Goal: Information Seeking & Learning: Learn about a topic

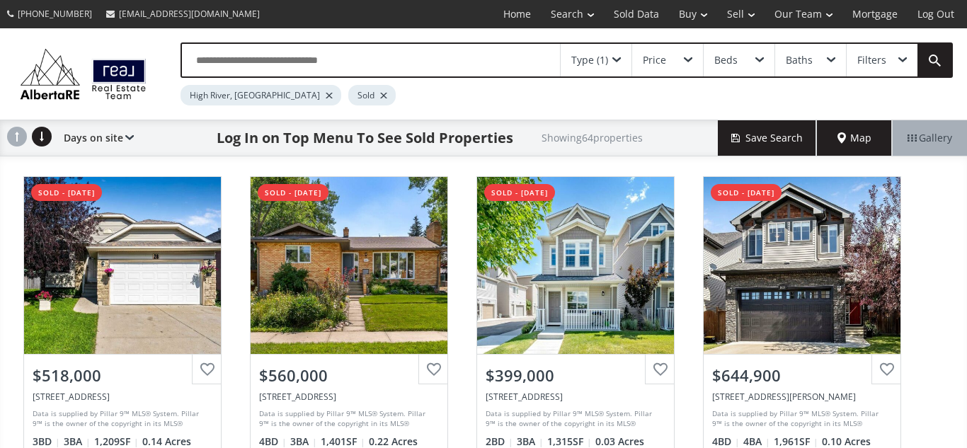
click at [380, 93] on div at bounding box center [383, 96] width 7 height 6
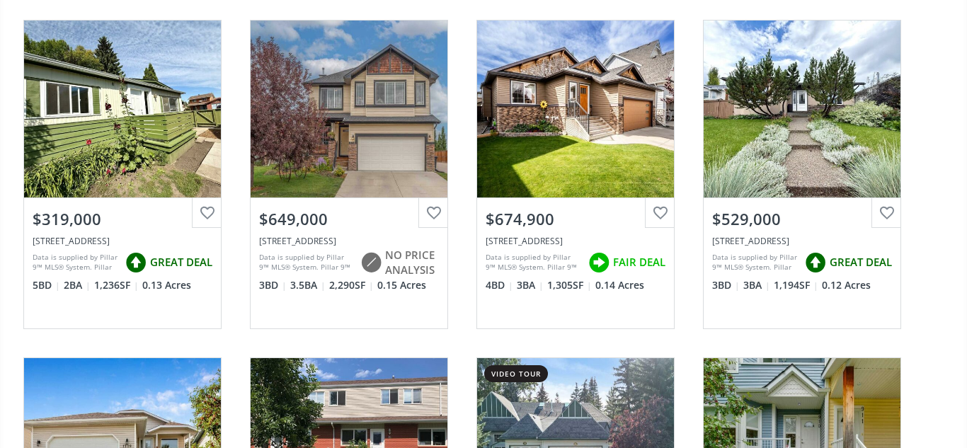
scroll to position [484, 0]
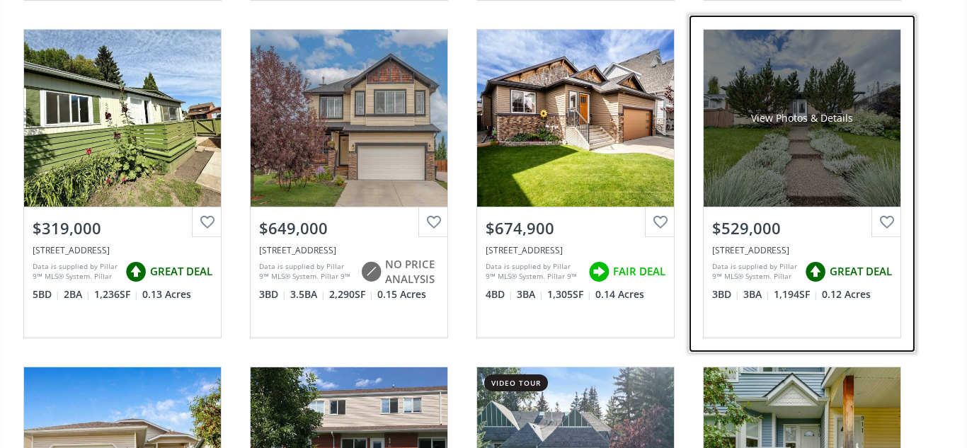
click at [818, 178] on div "View Photos & Details" at bounding box center [802, 118] width 197 height 177
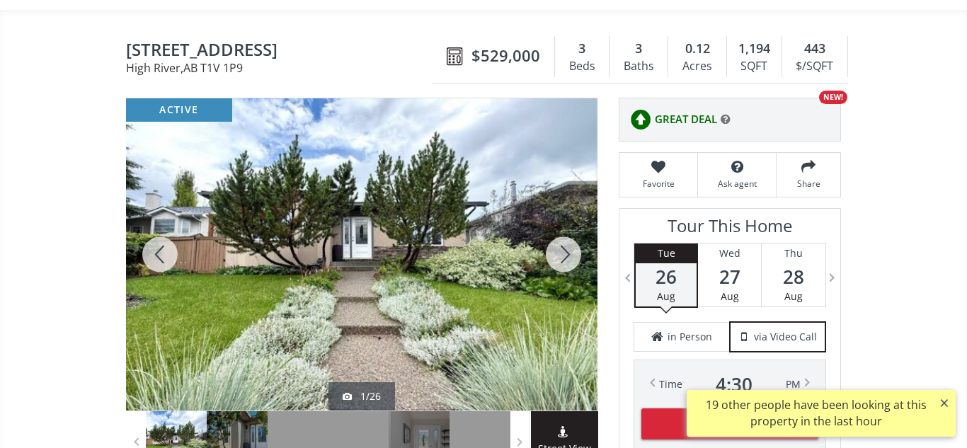
scroll to position [114, 0]
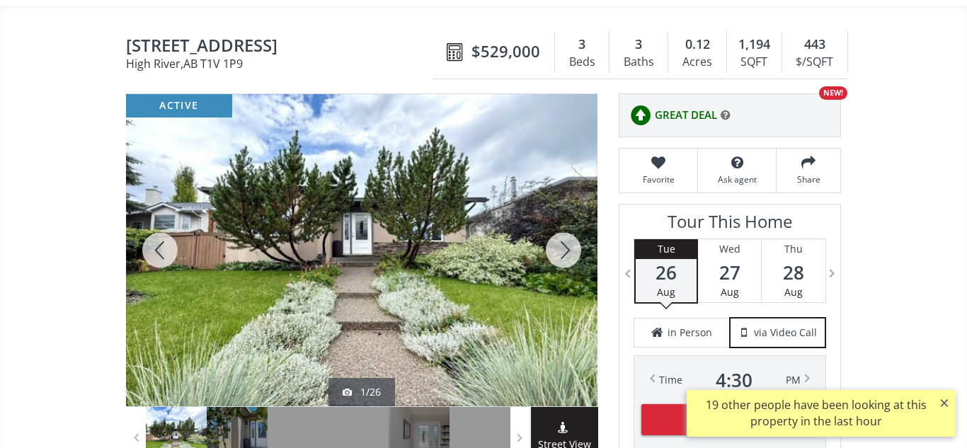
click at [561, 251] on div at bounding box center [564, 250] width 68 height 312
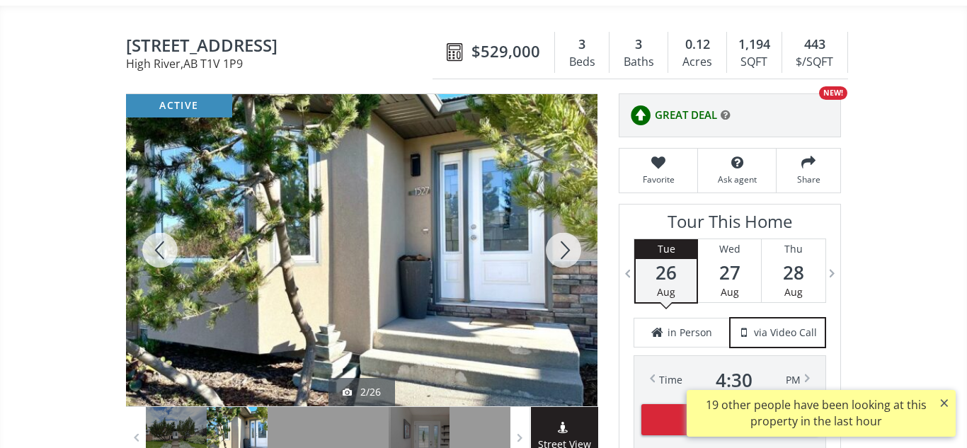
click at [561, 251] on div at bounding box center [564, 250] width 68 height 312
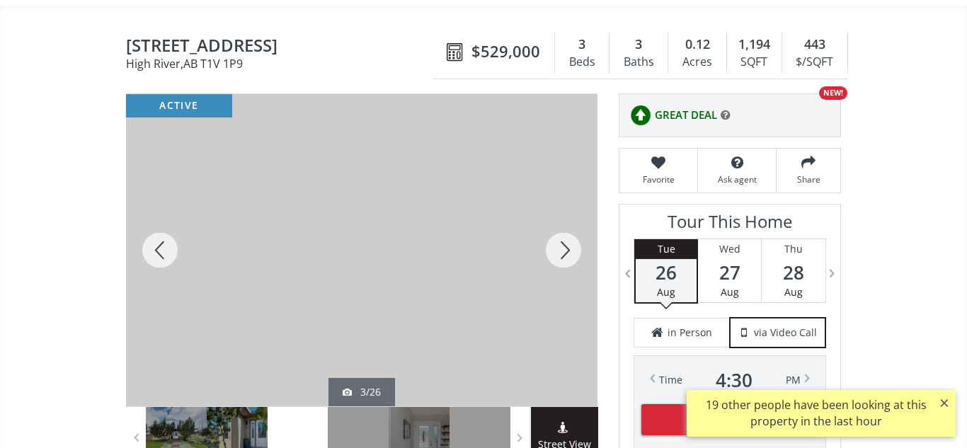
click at [561, 251] on div at bounding box center [564, 250] width 68 height 312
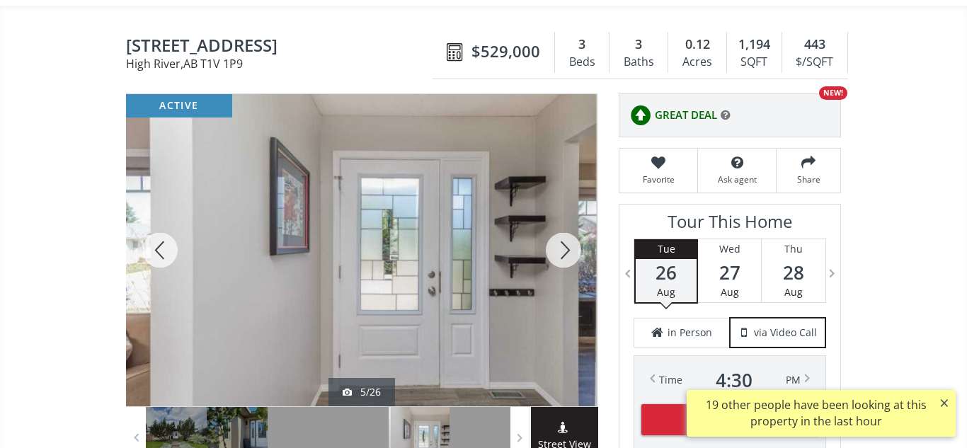
click at [561, 251] on div at bounding box center [564, 250] width 68 height 312
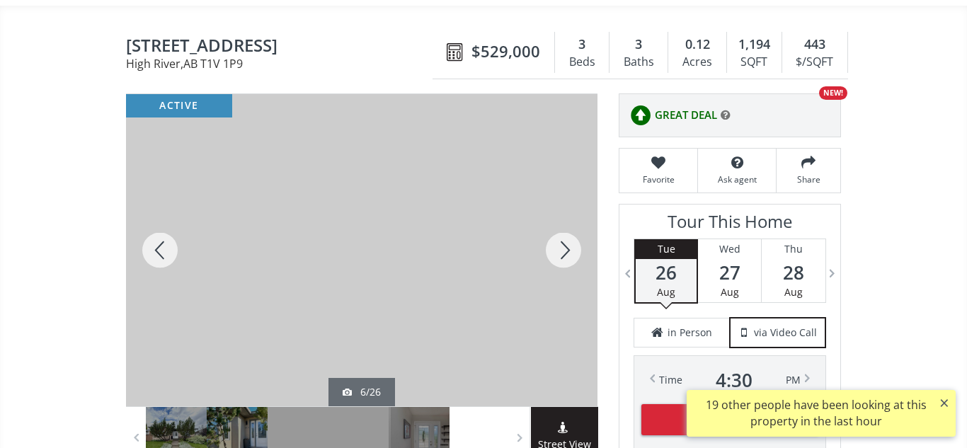
click at [561, 251] on div at bounding box center [564, 250] width 68 height 312
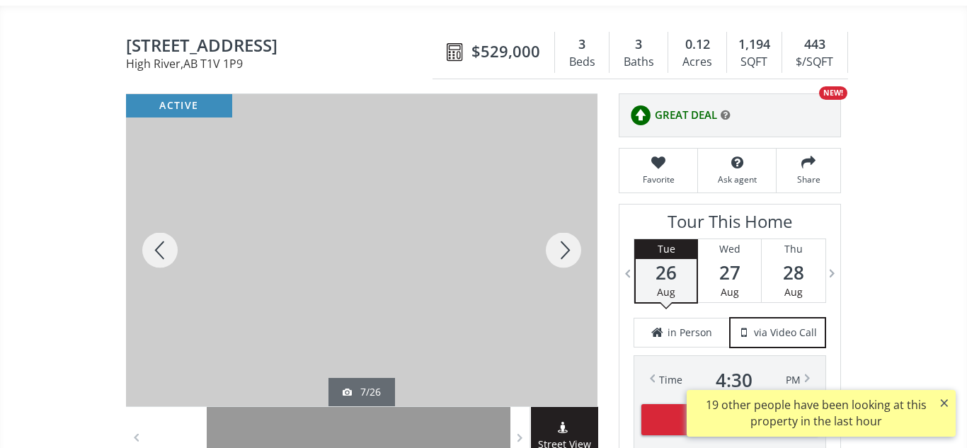
click at [561, 251] on div at bounding box center [564, 250] width 68 height 312
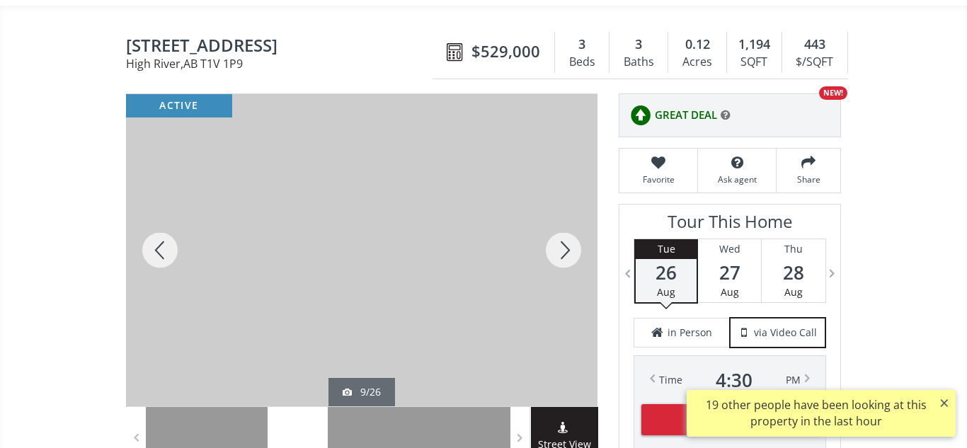
click at [561, 251] on div at bounding box center [564, 250] width 68 height 312
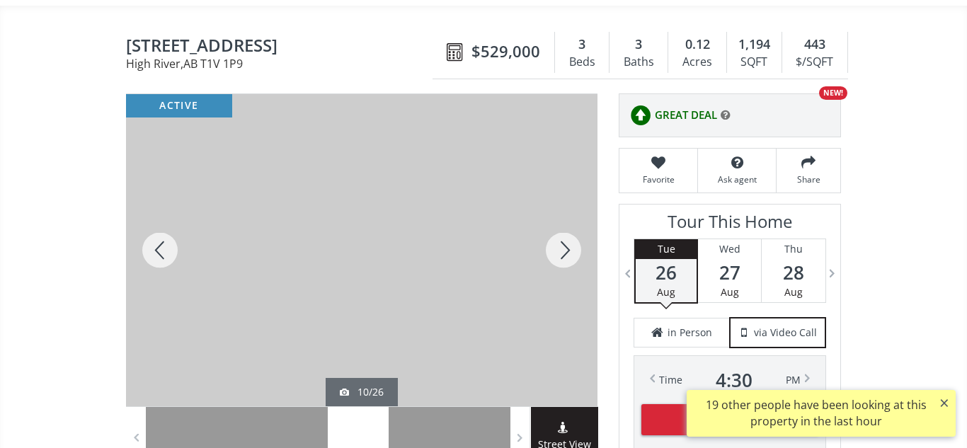
click at [561, 251] on div at bounding box center [564, 250] width 68 height 312
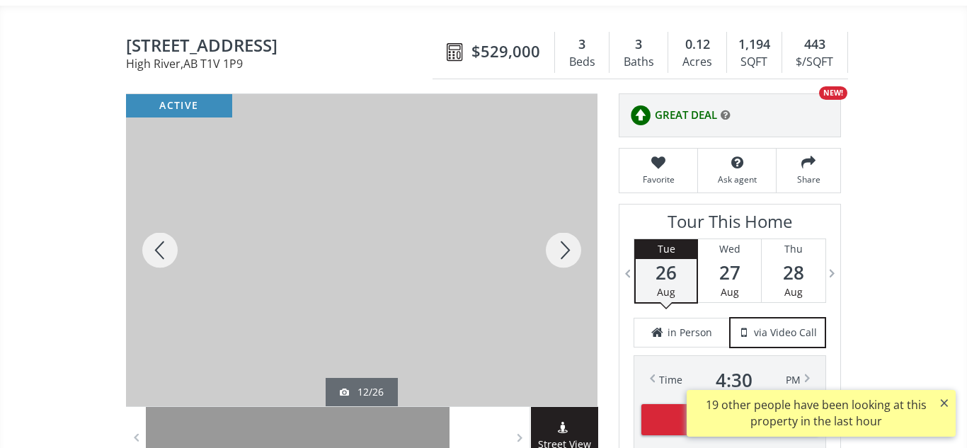
click at [561, 251] on div at bounding box center [564, 250] width 68 height 312
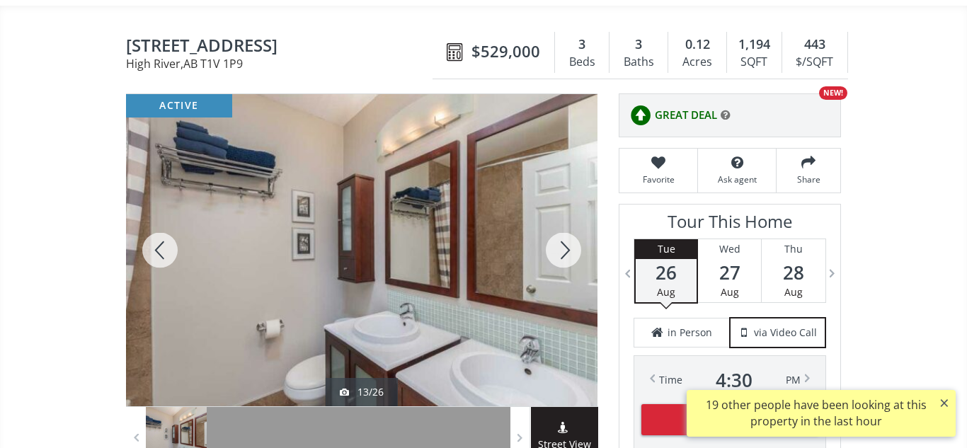
click at [561, 251] on div at bounding box center [564, 250] width 68 height 312
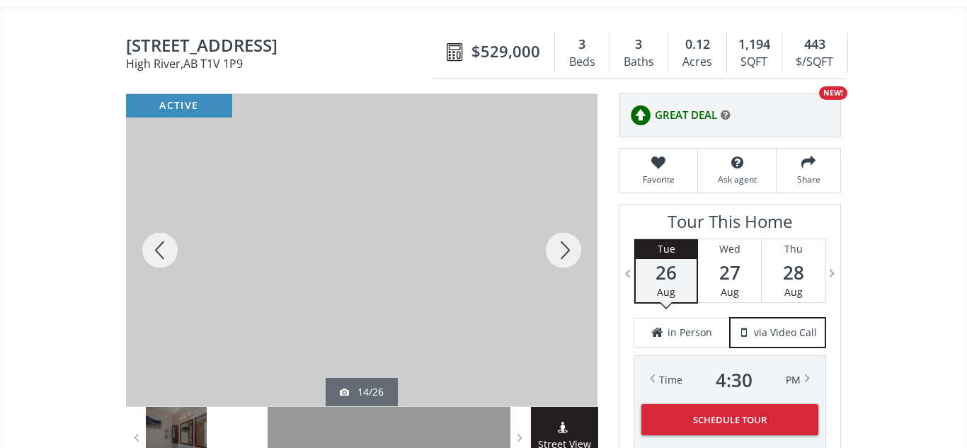
click at [561, 251] on div at bounding box center [564, 250] width 68 height 312
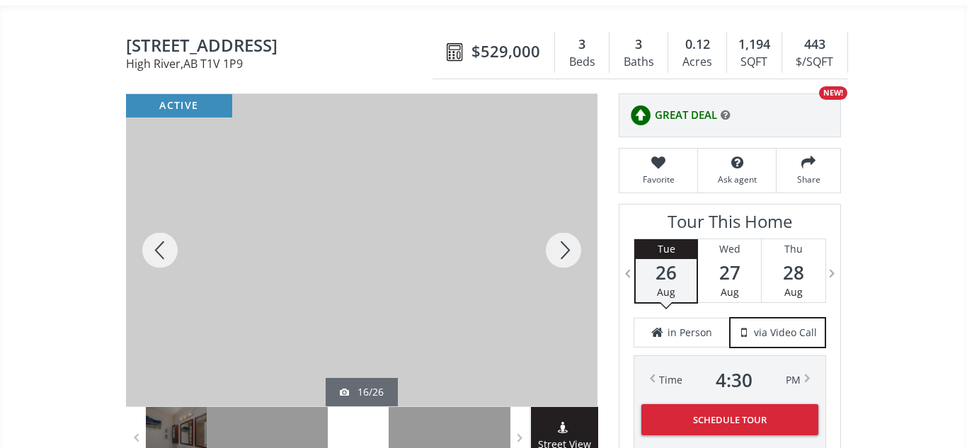
click at [561, 251] on div at bounding box center [564, 250] width 68 height 312
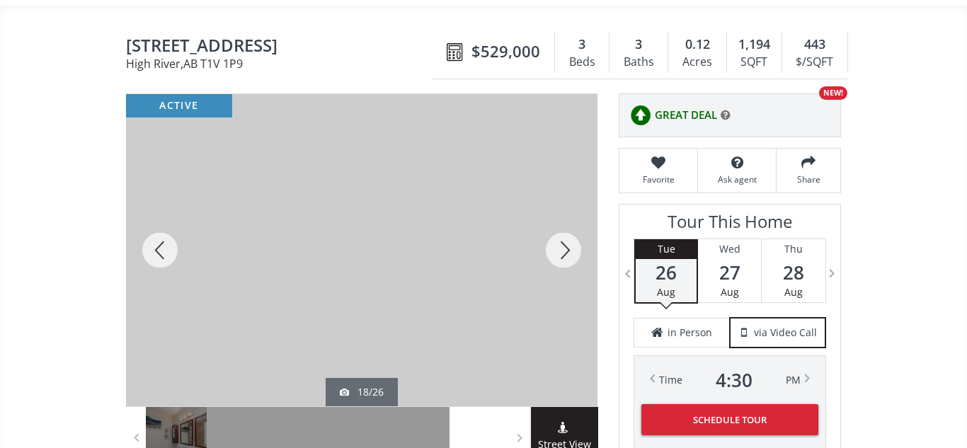
click at [561, 251] on div at bounding box center [564, 250] width 68 height 312
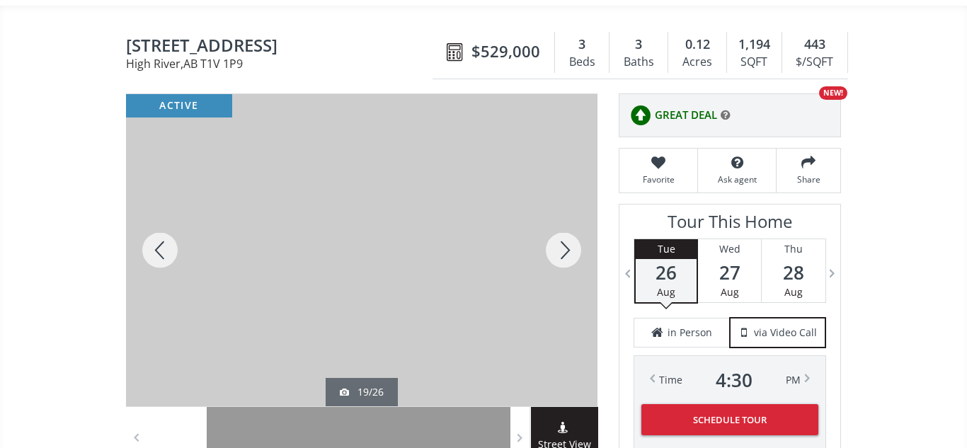
click at [561, 251] on div at bounding box center [564, 250] width 68 height 312
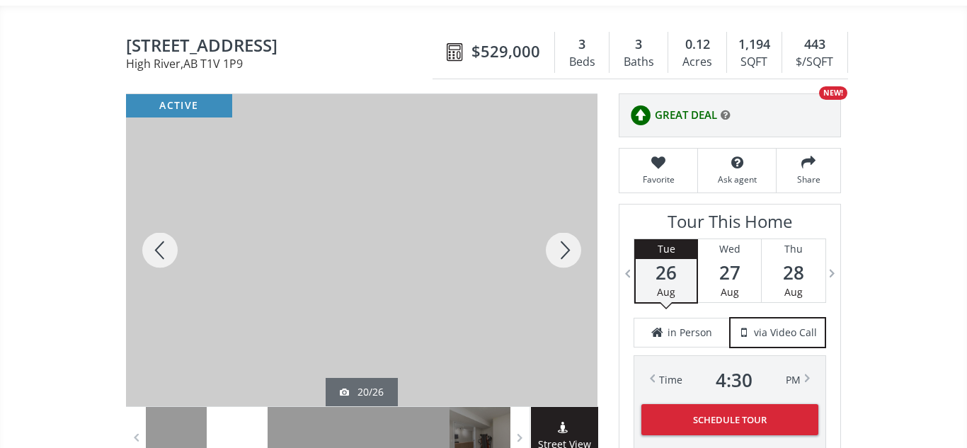
click at [561, 251] on div at bounding box center [564, 250] width 68 height 312
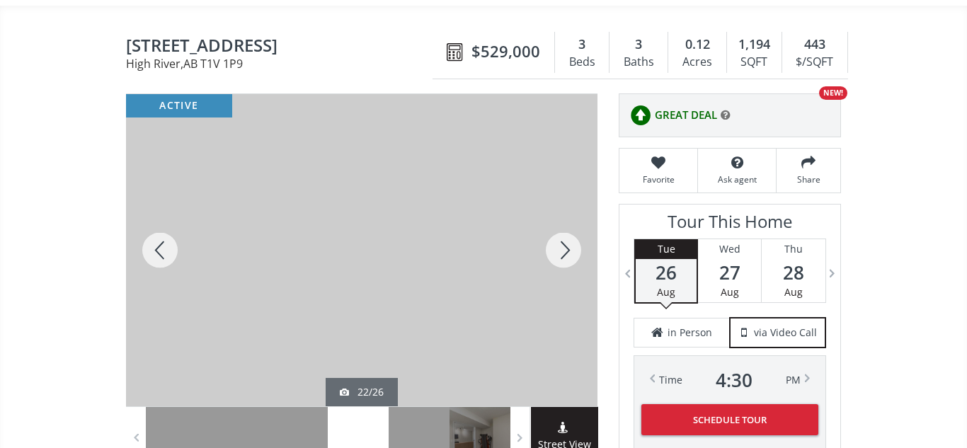
click at [561, 251] on div at bounding box center [564, 250] width 68 height 312
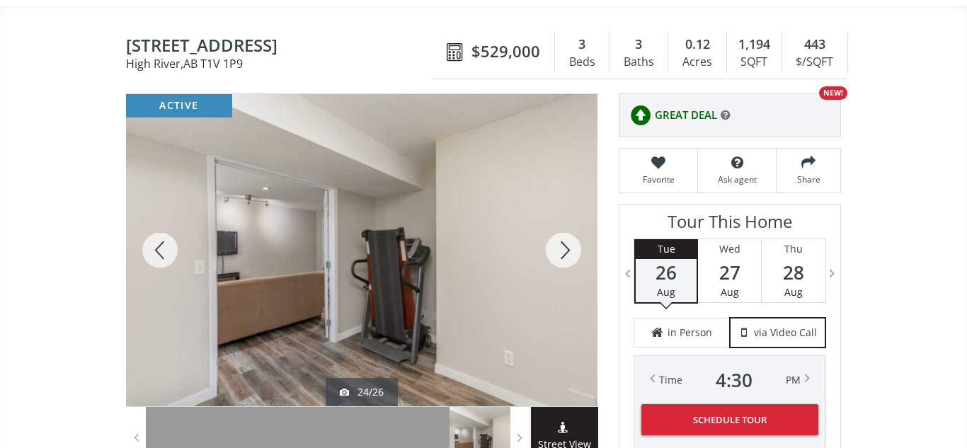
click at [561, 251] on div at bounding box center [564, 250] width 68 height 312
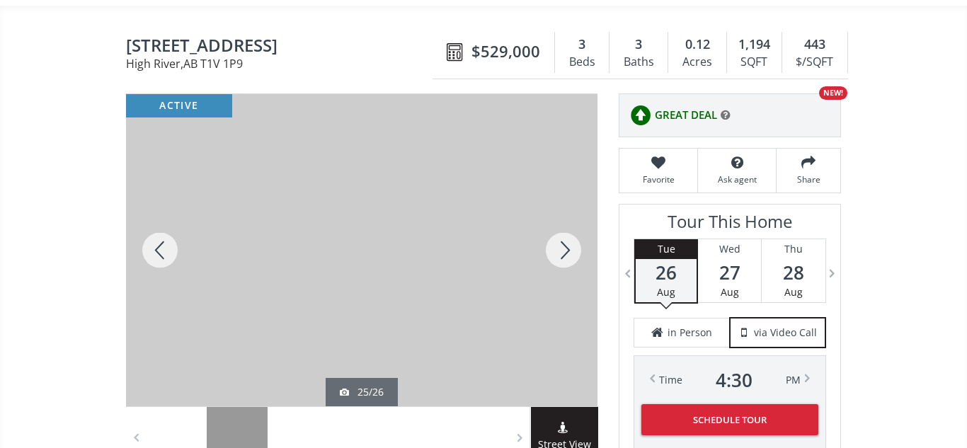
click at [561, 251] on div at bounding box center [564, 250] width 68 height 312
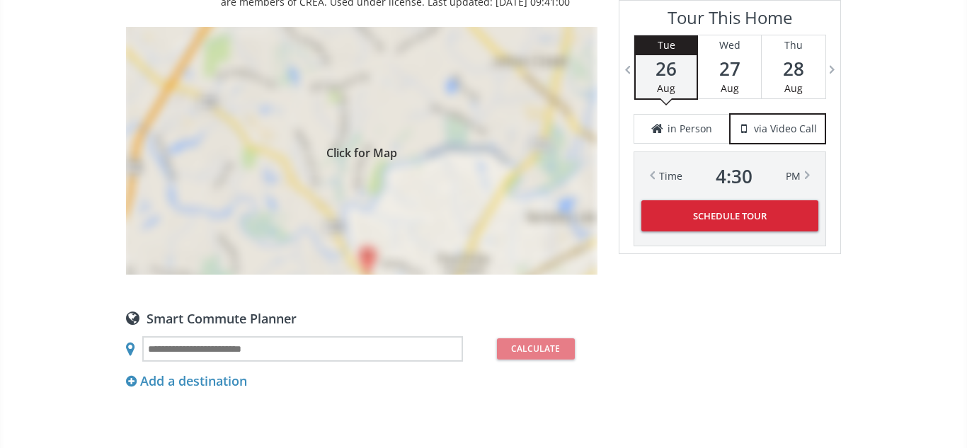
scroll to position [1299, 0]
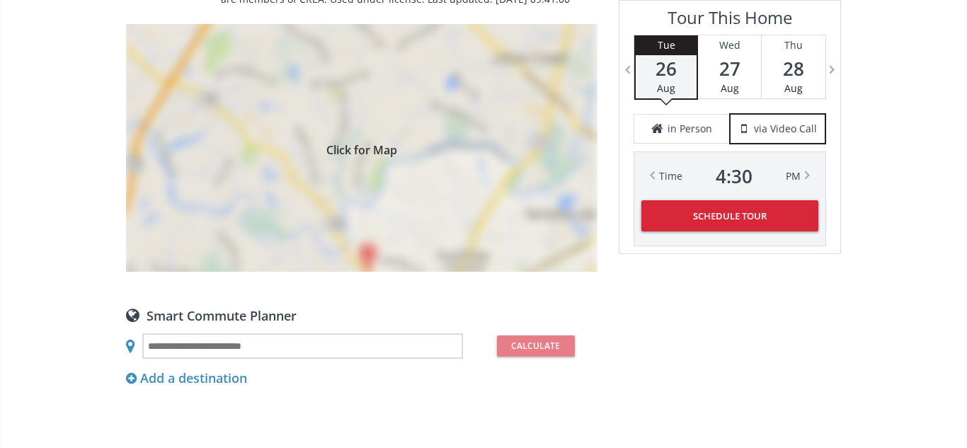
click at [408, 129] on div "Click for Map" at bounding box center [361, 148] width 471 height 248
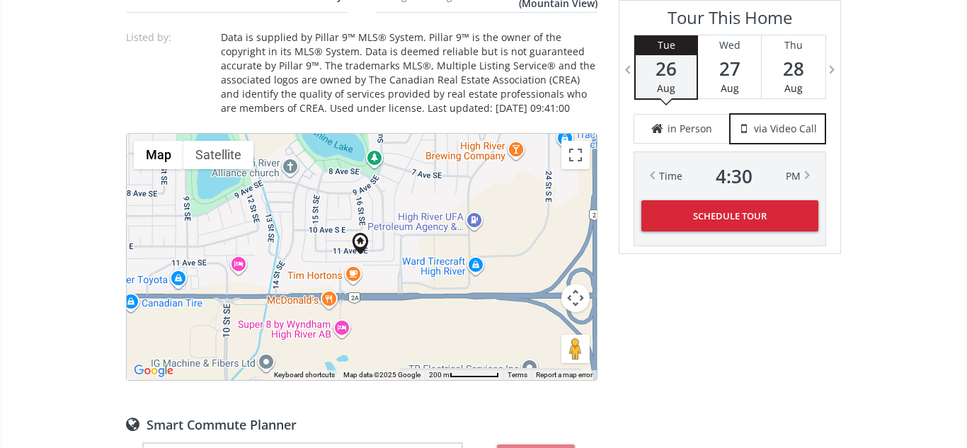
scroll to position [1184, 0]
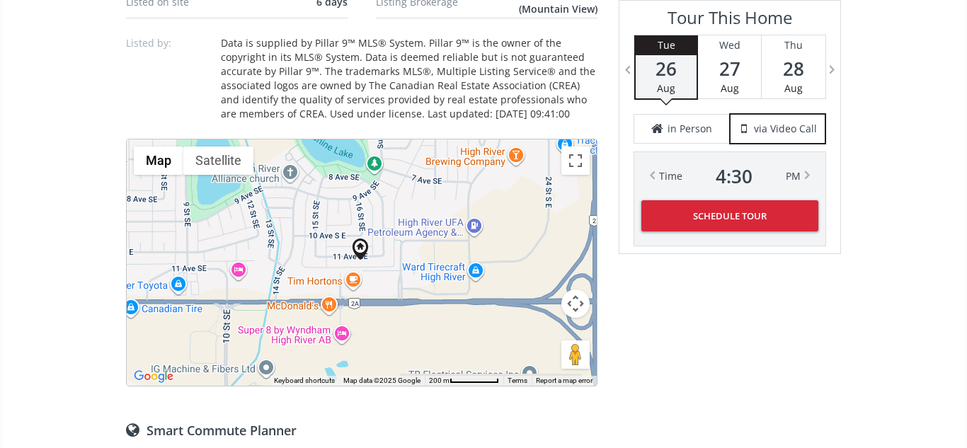
click at [579, 307] on button "Map camera controls" at bounding box center [575, 304] width 28 height 28
click at [510, 268] on button "Move up" at bounding box center [505, 268] width 28 height 28
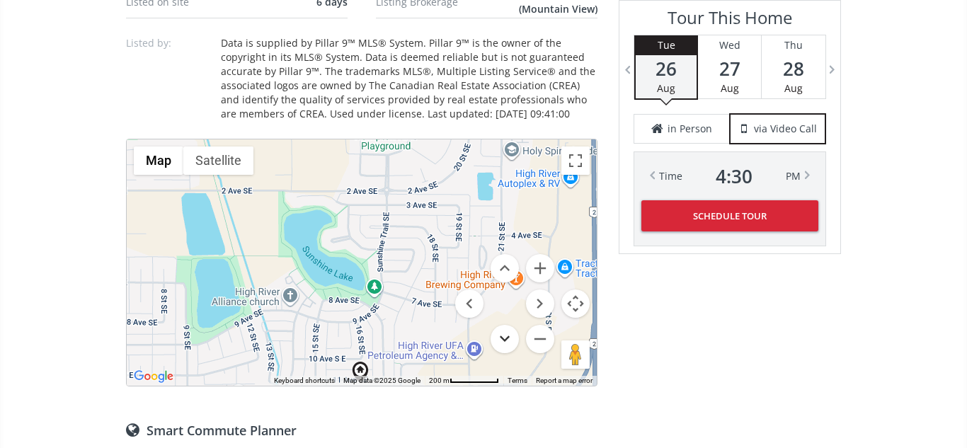
click at [502, 336] on button "Move down" at bounding box center [505, 339] width 28 height 28
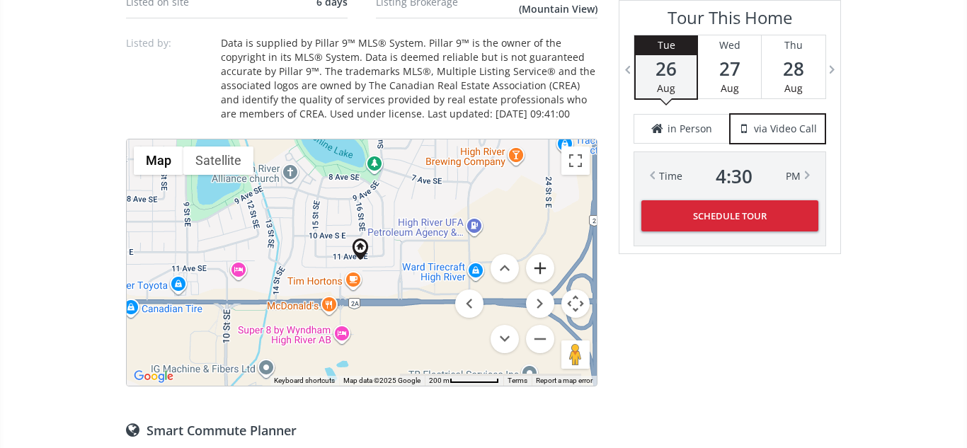
click at [541, 270] on button "Zoom in" at bounding box center [540, 268] width 28 height 28
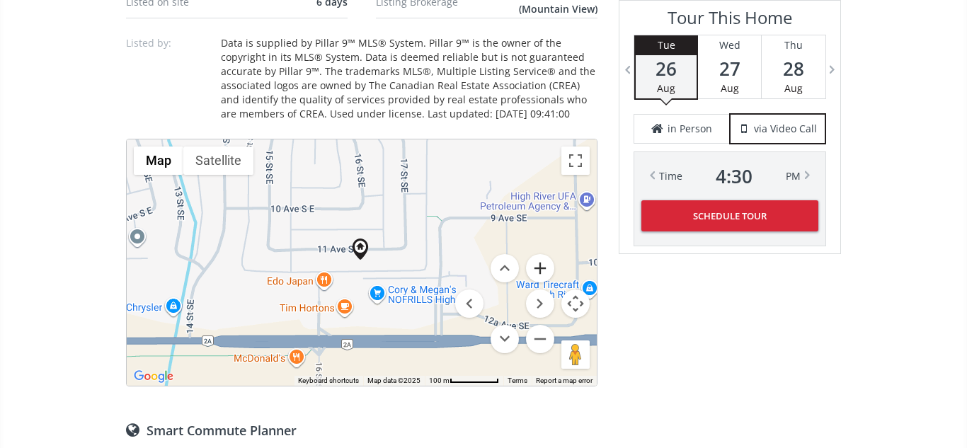
click at [541, 270] on button "Zoom in" at bounding box center [540, 268] width 28 height 28
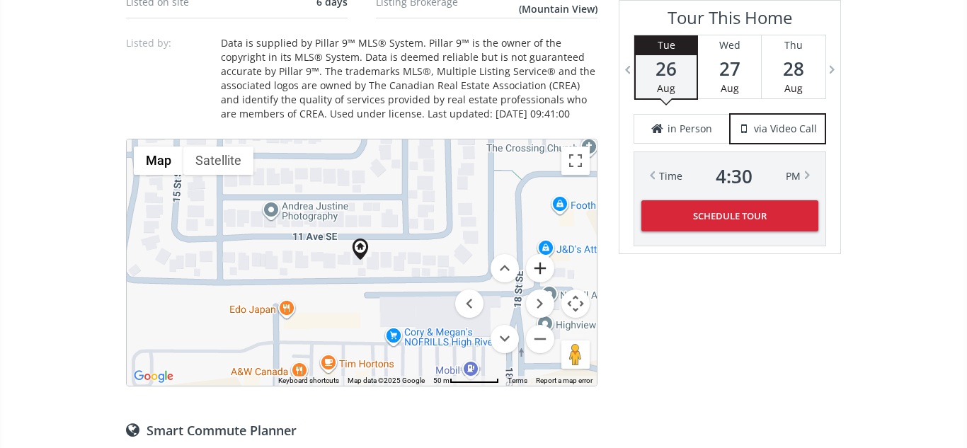
click at [541, 270] on button "Zoom in" at bounding box center [540, 268] width 28 height 28
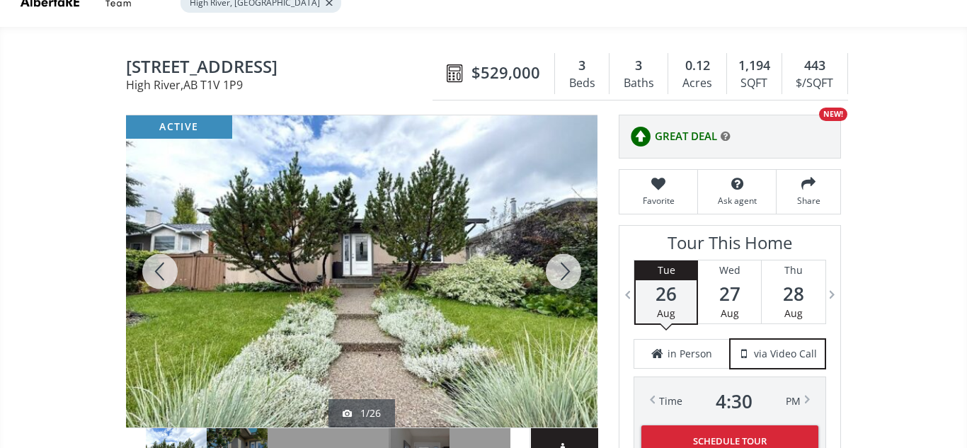
scroll to position [100, 0]
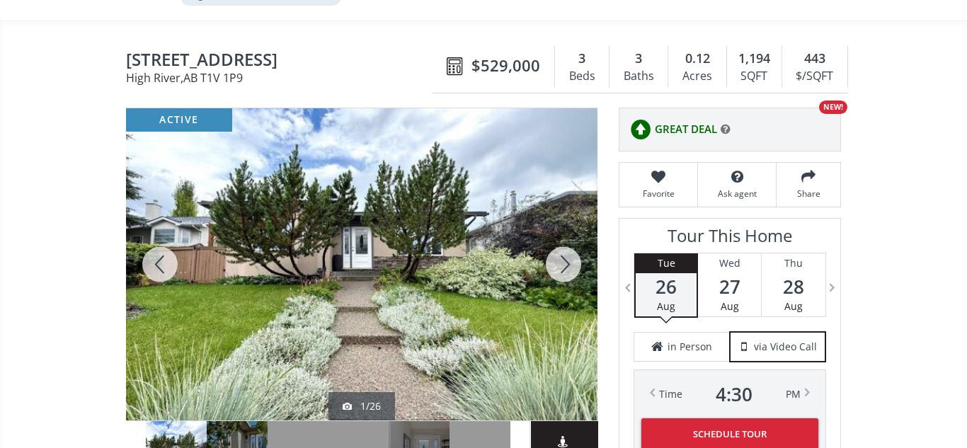
click at [563, 272] on div at bounding box center [564, 264] width 68 height 312
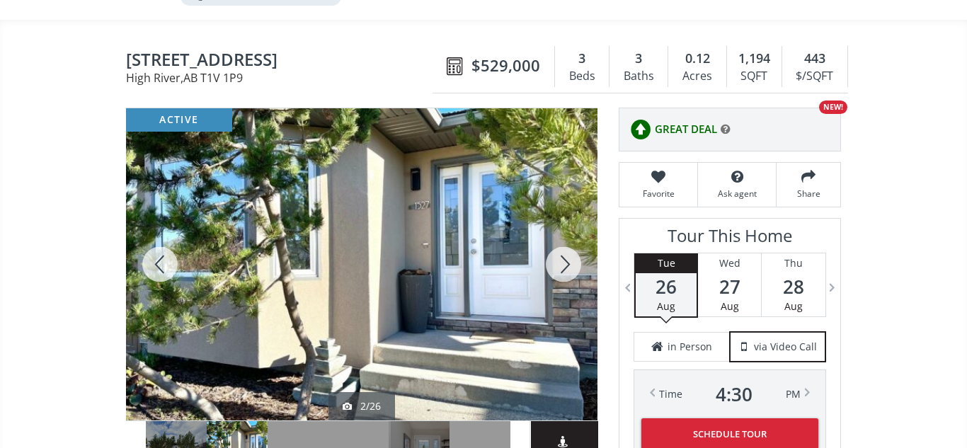
click at [563, 272] on div at bounding box center [564, 264] width 68 height 312
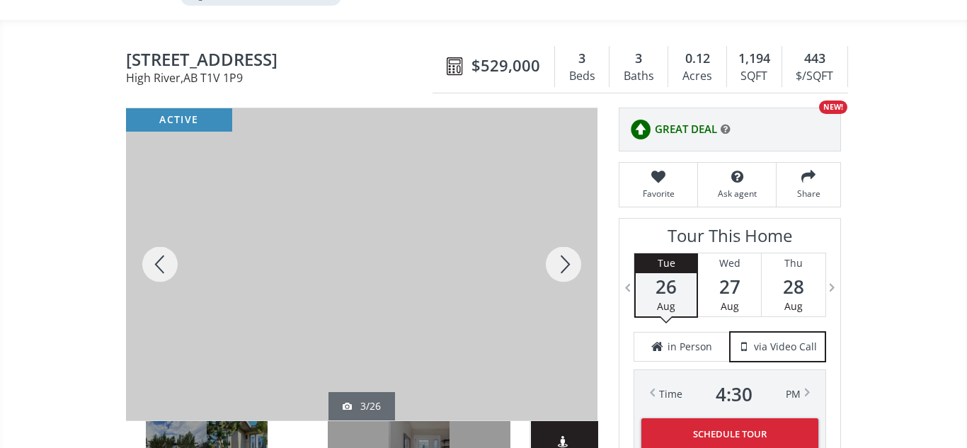
click at [563, 272] on div at bounding box center [564, 264] width 68 height 312
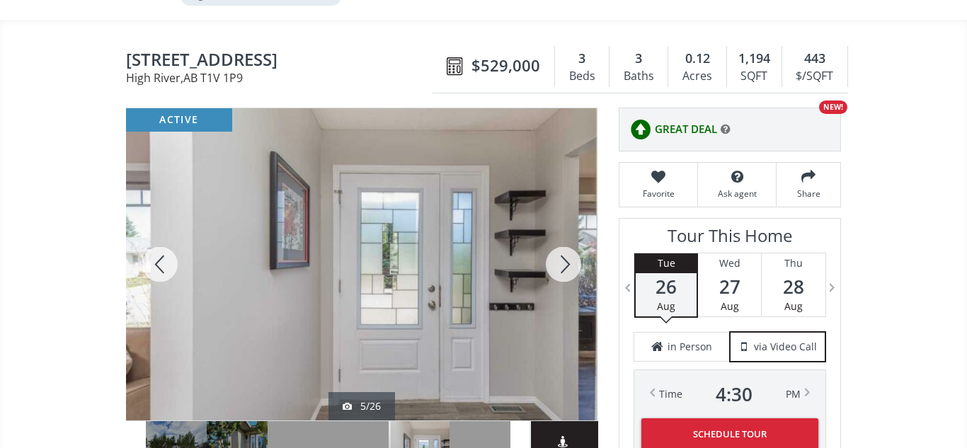
click at [563, 272] on div at bounding box center [564, 264] width 68 height 312
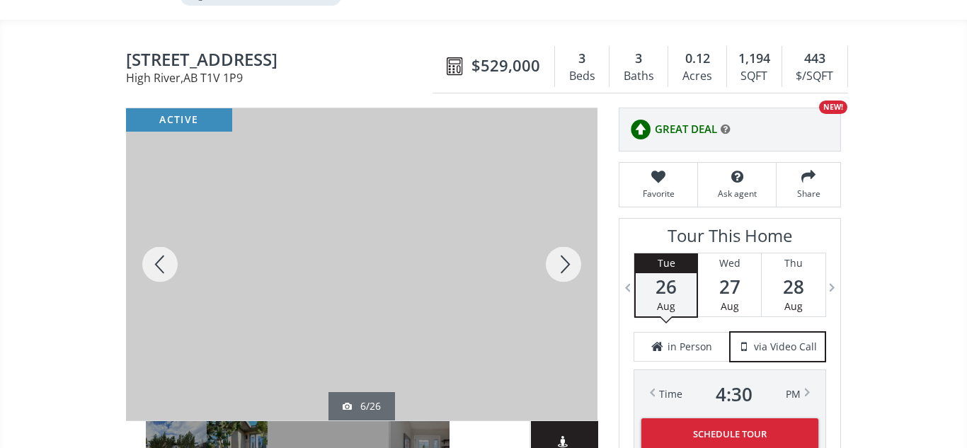
click at [563, 272] on div at bounding box center [564, 264] width 68 height 312
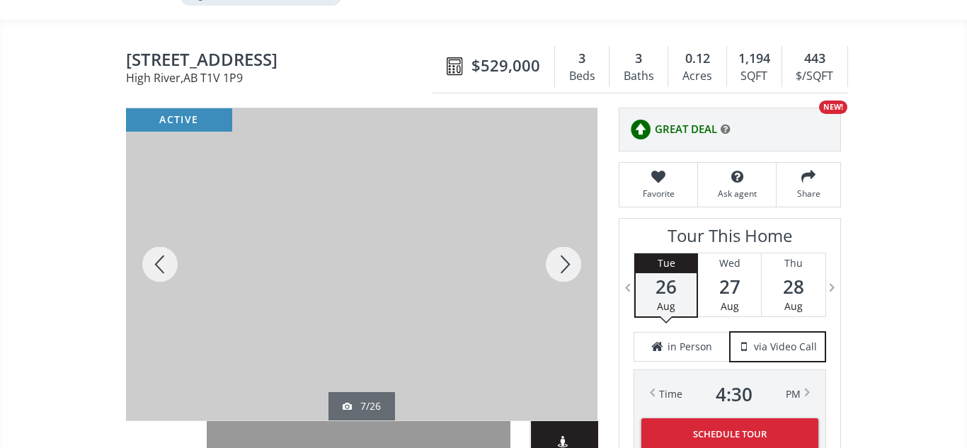
click at [563, 272] on div at bounding box center [564, 264] width 68 height 312
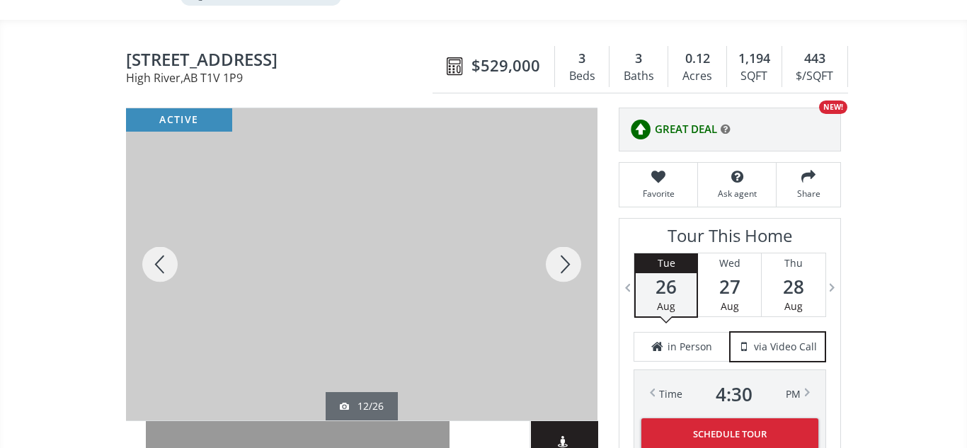
click at [563, 272] on div at bounding box center [564, 264] width 68 height 312
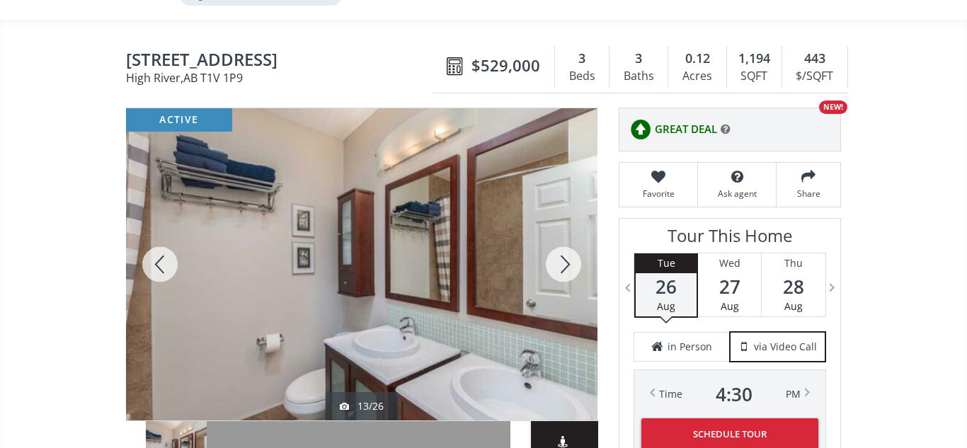
click at [563, 272] on div at bounding box center [564, 264] width 68 height 312
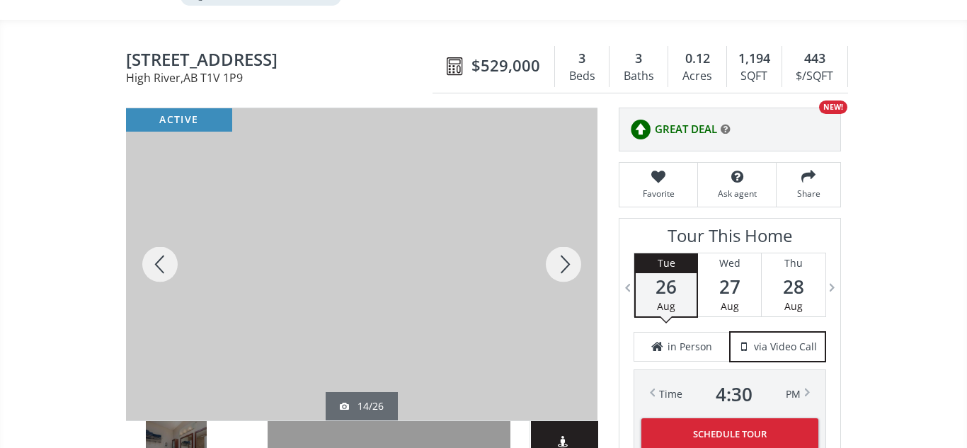
click at [563, 272] on div at bounding box center [564, 264] width 68 height 312
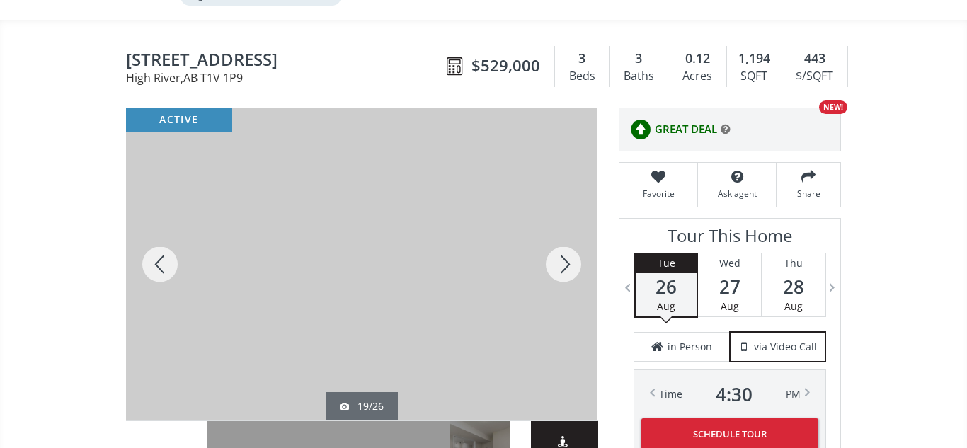
click at [563, 272] on div at bounding box center [564, 264] width 68 height 312
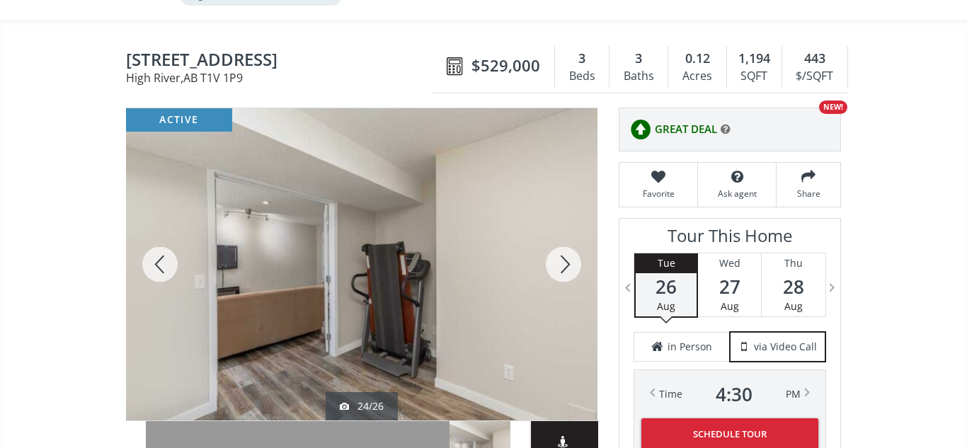
click at [563, 272] on div at bounding box center [564, 264] width 68 height 312
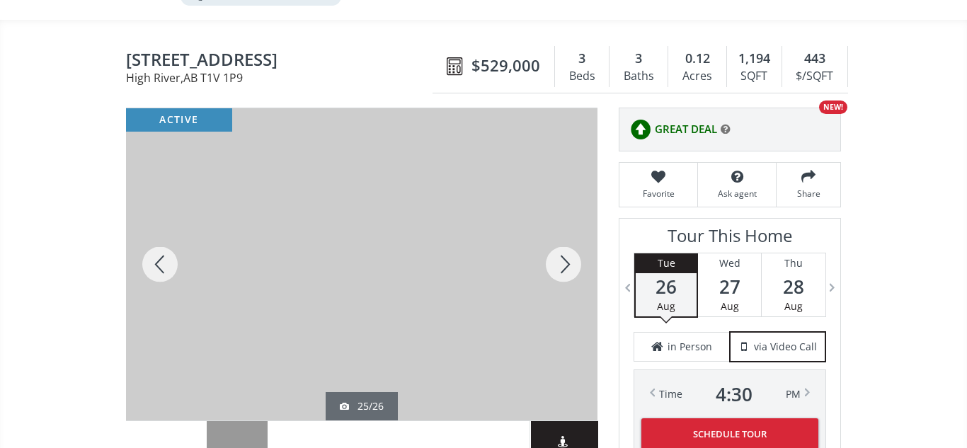
click at [563, 272] on div at bounding box center [564, 264] width 68 height 312
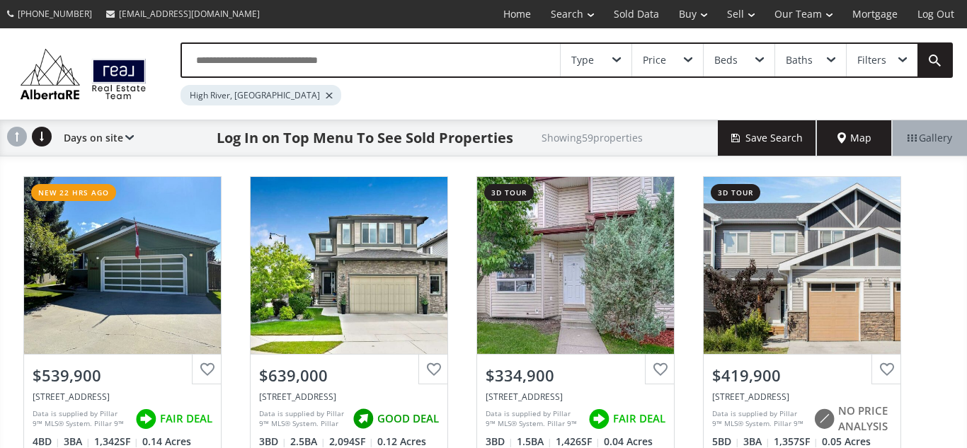
click at [329, 58] on input "text" at bounding box center [371, 60] width 378 height 33
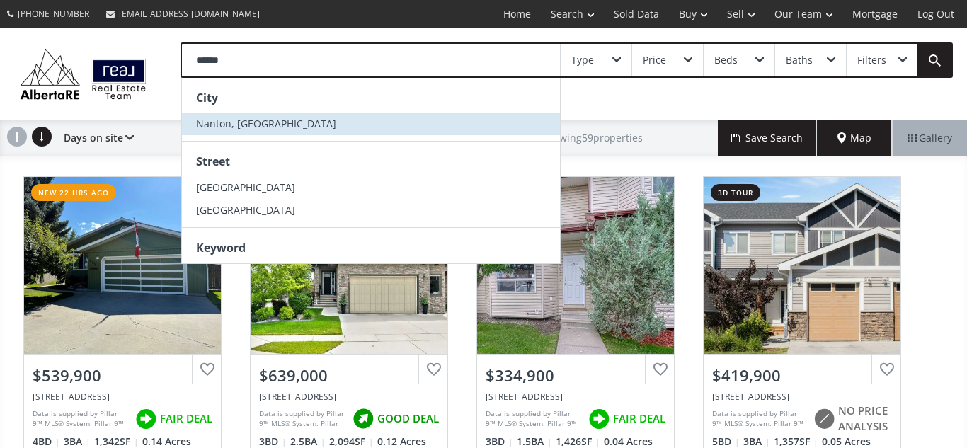
type input "******"
click at [217, 123] on span "Nanton, [GEOGRAPHIC_DATA]" at bounding box center [266, 123] width 140 height 13
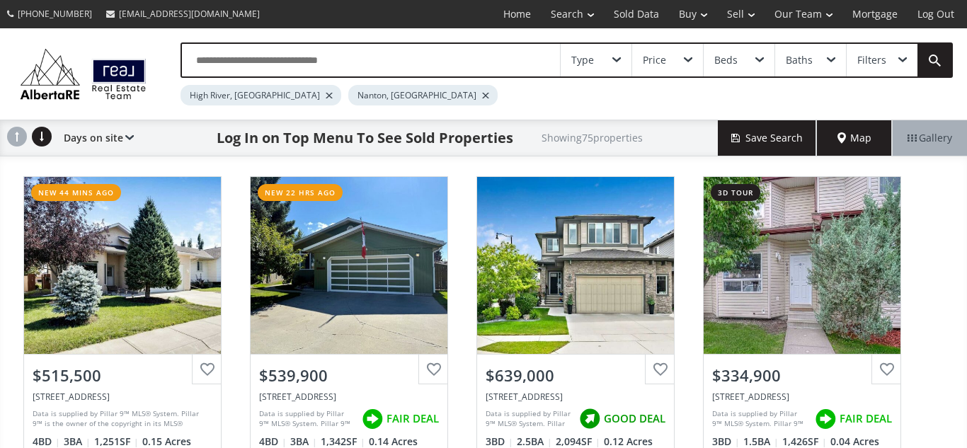
click at [326, 95] on div at bounding box center [329, 96] width 7 height 6
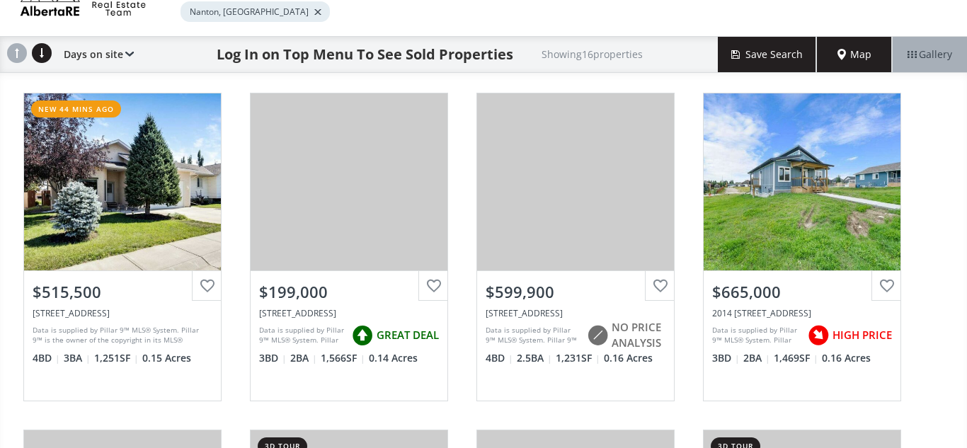
scroll to position [91, 0]
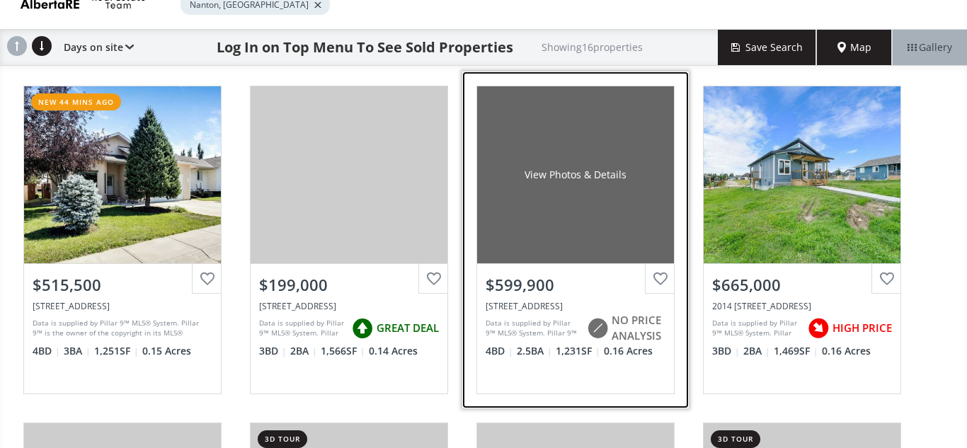
click at [596, 234] on div "View Photos & Details" at bounding box center [575, 174] width 197 height 177
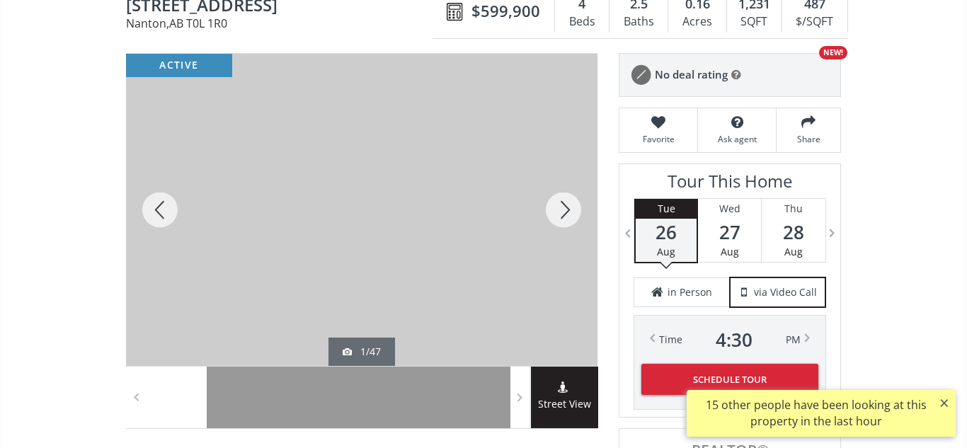
scroll to position [156, 0]
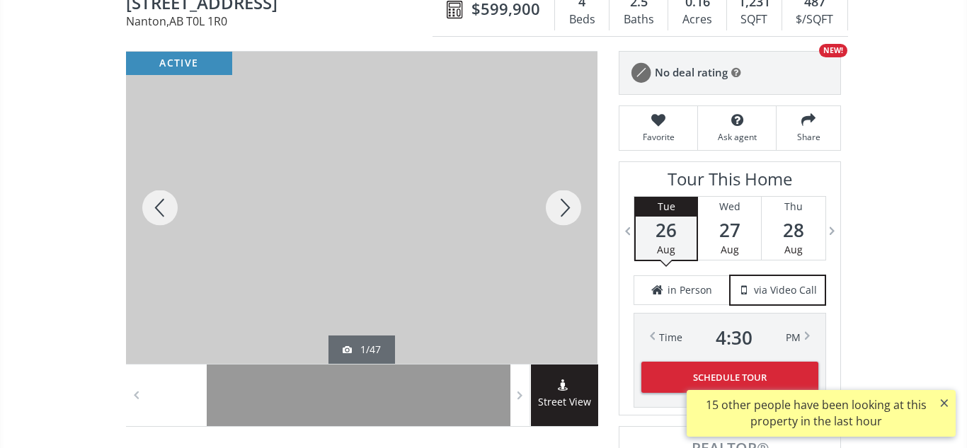
click at [558, 207] on div at bounding box center [564, 208] width 68 height 312
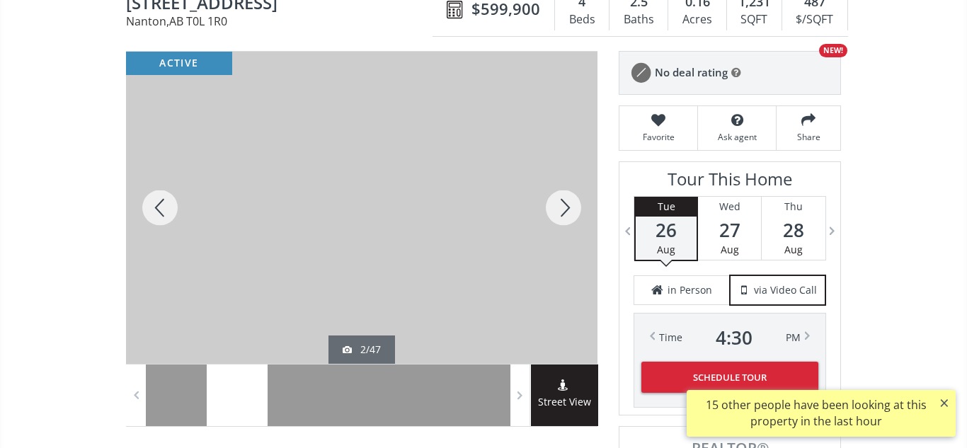
click at [558, 207] on div at bounding box center [564, 208] width 68 height 312
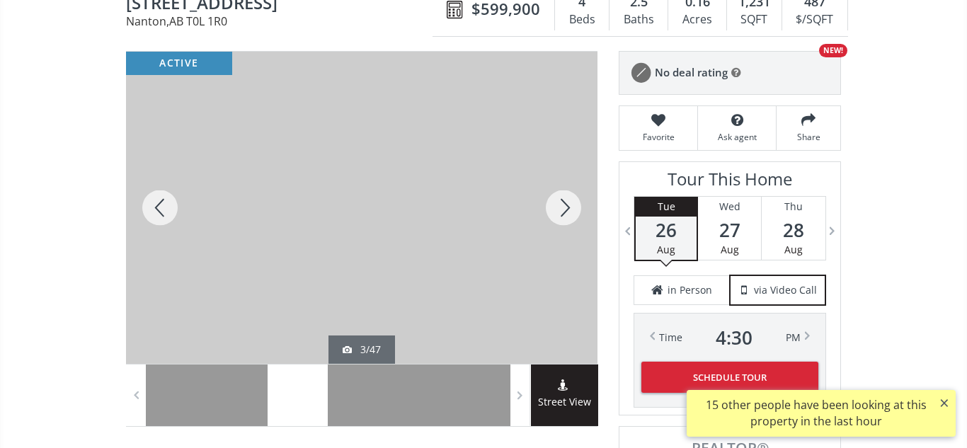
click at [558, 207] on div at bounding box center [564, 208] width 68 height 312
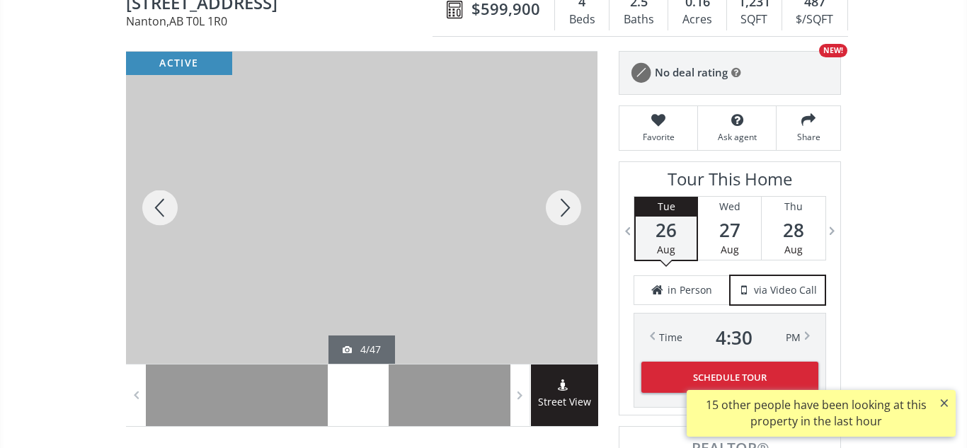
click at [558, 207] on div at bounding box center [564, 208] width 68 height 312
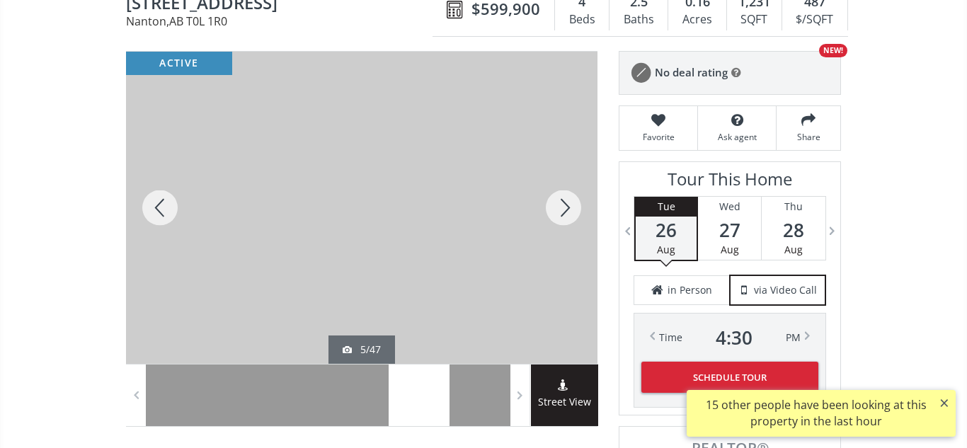
click at [558, 207] on div at bounding box center [564, 208] width 68 height 312
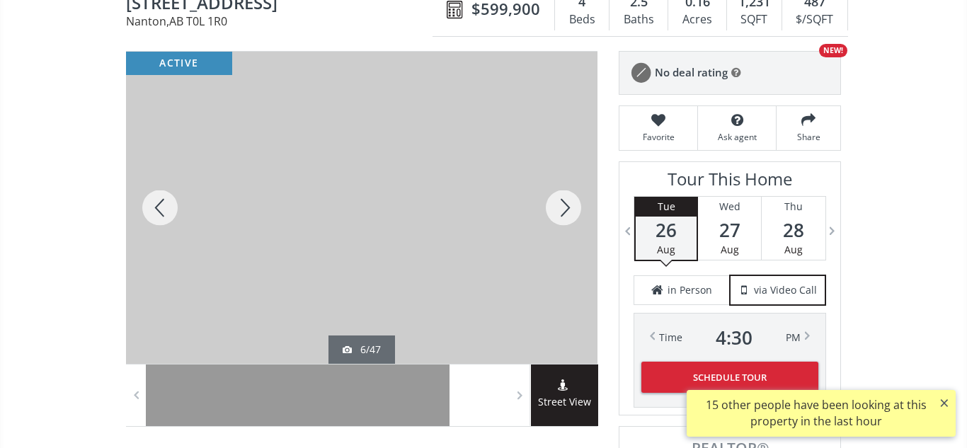
click at [558, 207] on div at bounding box center [564, 208] width 68 height 312
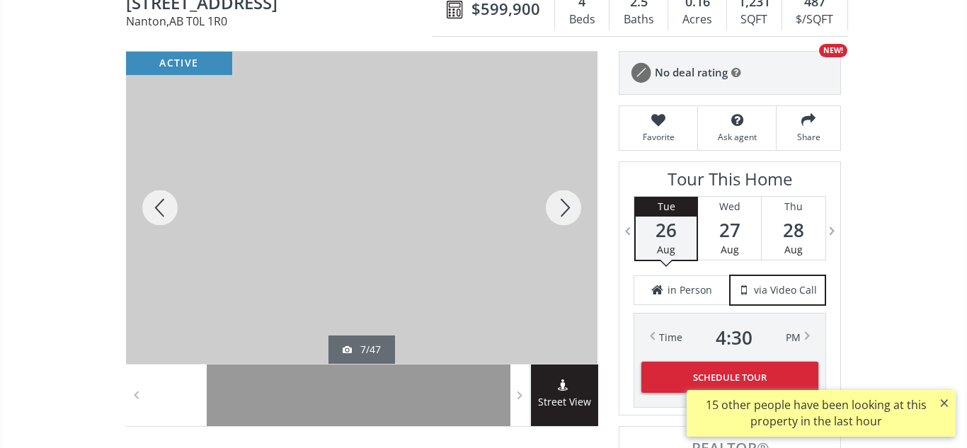
click at [558, 207] on div at bounding box center [564, 208] width 68 height 312
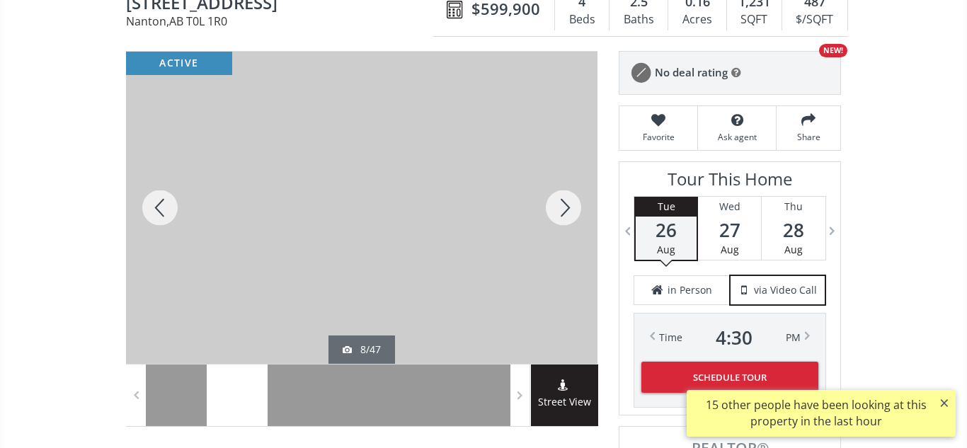
click at [558, 207] on div at bounding box center [564, 208] width 68 height 312
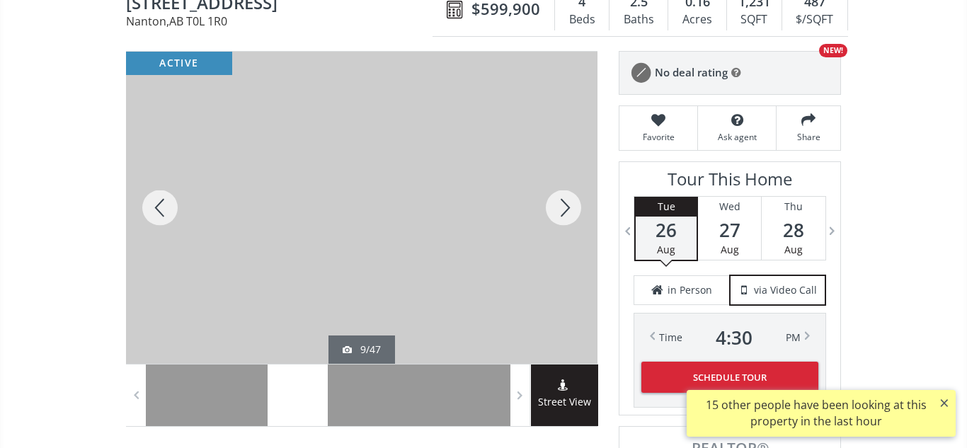
click at [558, 207] on div at bounding box center [564, 208] width 68 height 312
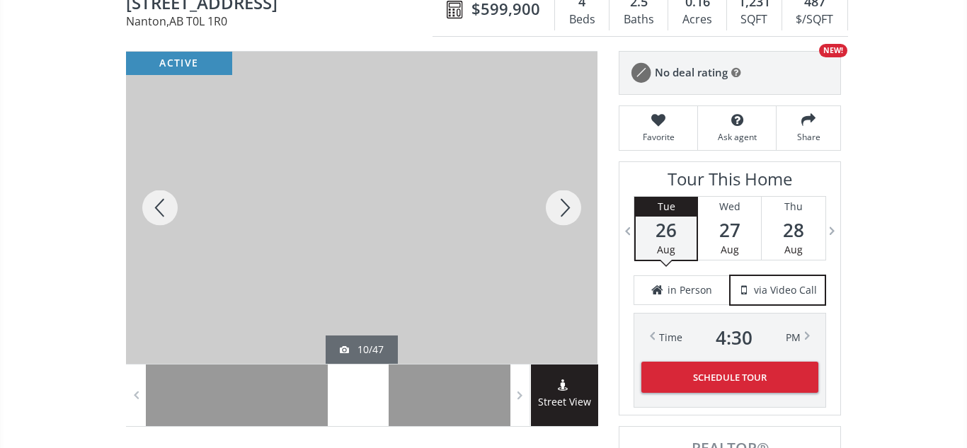
click at [558, 207] on div at bounding box center [564, 208] width 68 height 312
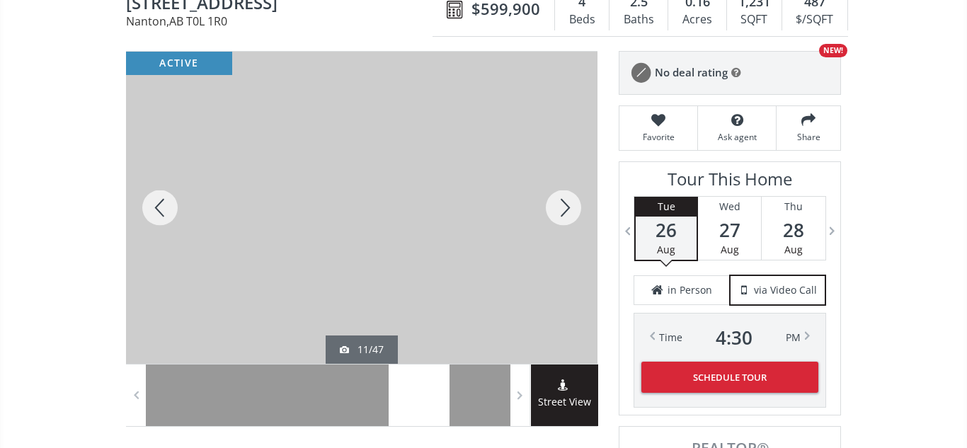
click at [558, 207] on div at bounding box center [564, 208] width 68 height 312
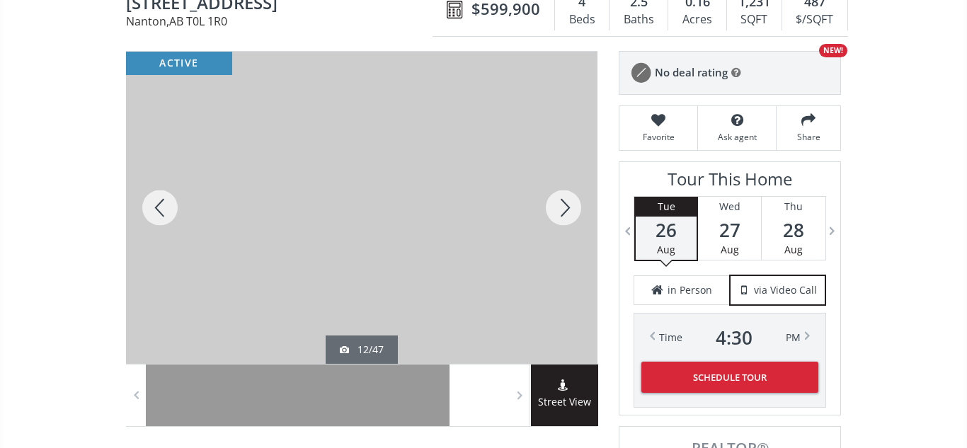
click at [558, 207] on div at bounding box center [564, 208] width 68 height 312
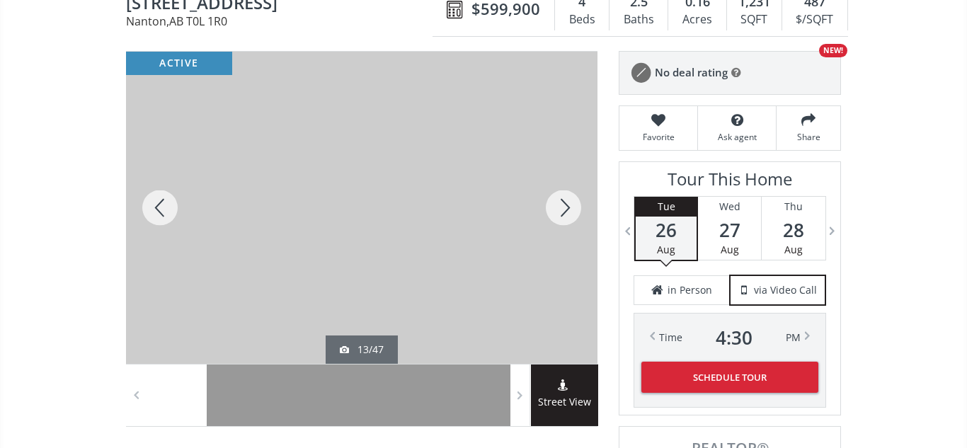
click at [558, 207] on div at bounding box center [564, 208] width 68 height 312
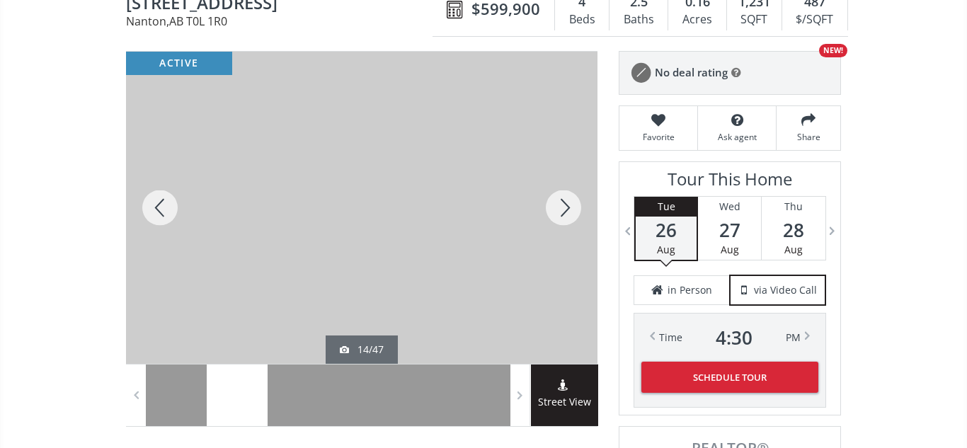
click at [558, 207] on div at bounding box center [564, 208] width 68 height 312
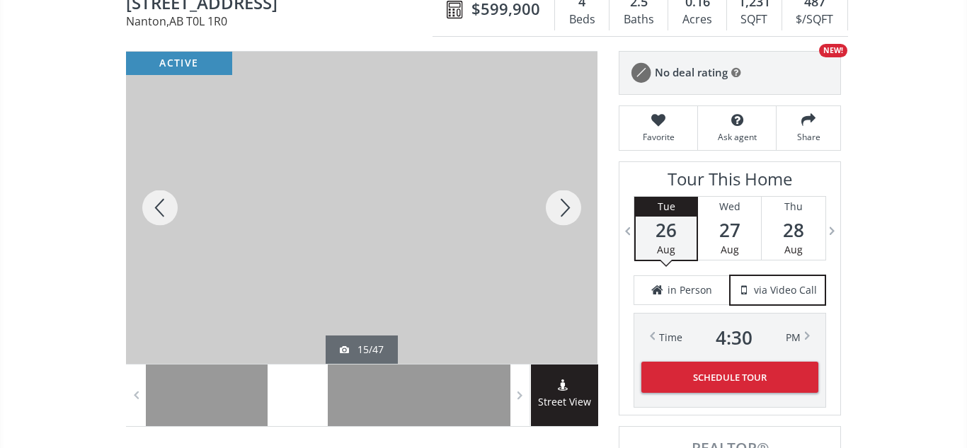
click at [558, 207] on div at bounding box center [564, 208] width 68 height 312
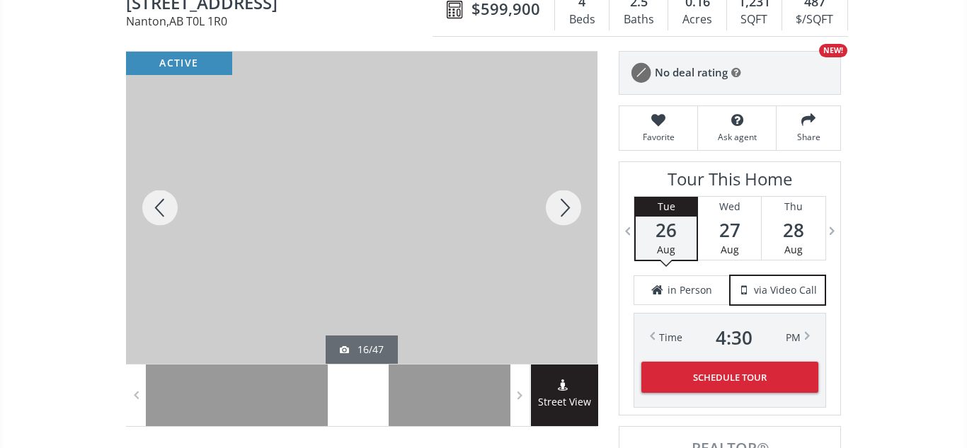
click at [558, 207] on div at bounding box center [564, 208] width 68 height 312
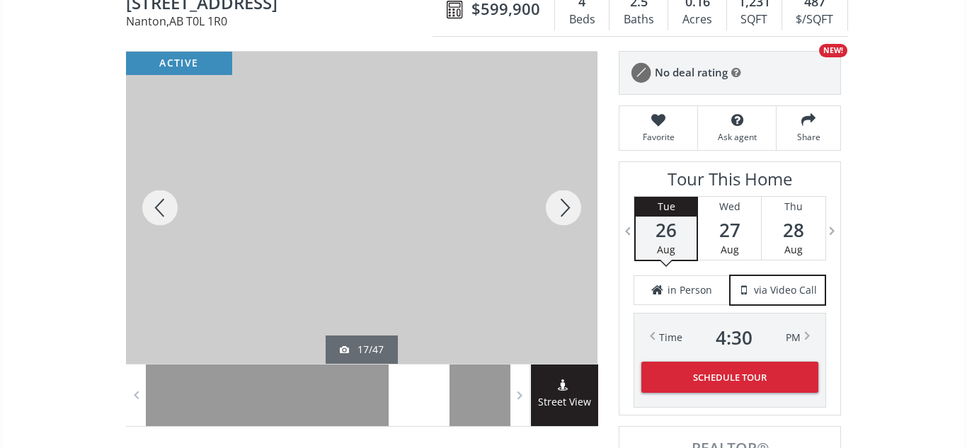
click at [558, 207] on div at bounding box center [564, 208] width 68 height 312
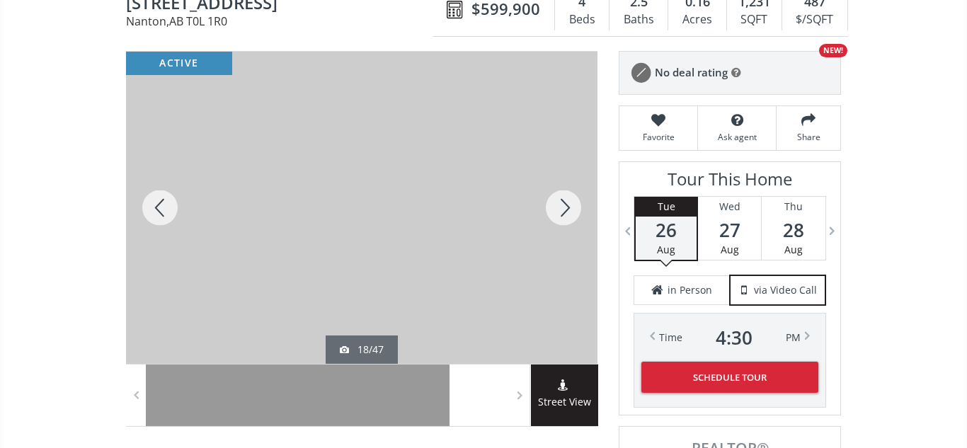
click at [154, 207] on div at bounding box center [160, 208] width 68 height 312
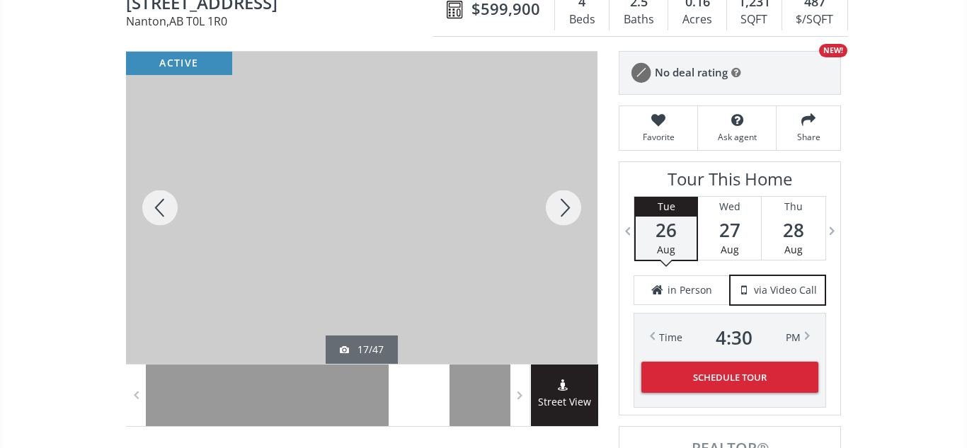
click at [559, 199] on div at bounding box center [564, 208] width 68 height 312
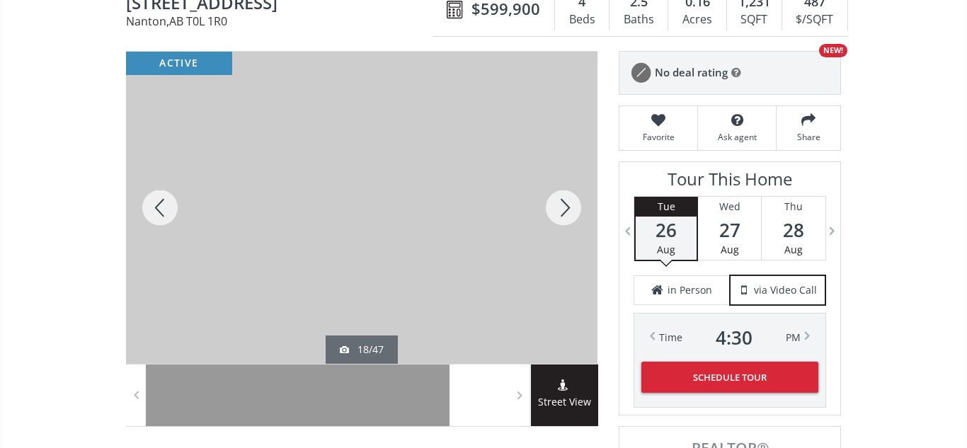
click at [559, 199] on div at bounding box center [564, 208] width 68 height 312
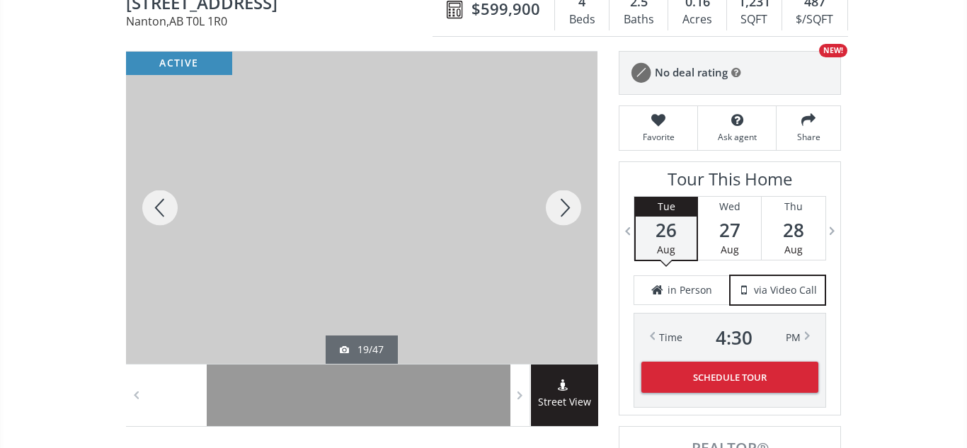
click at [559, 199] on div at bounding box center [564, 208] width 68 height 312
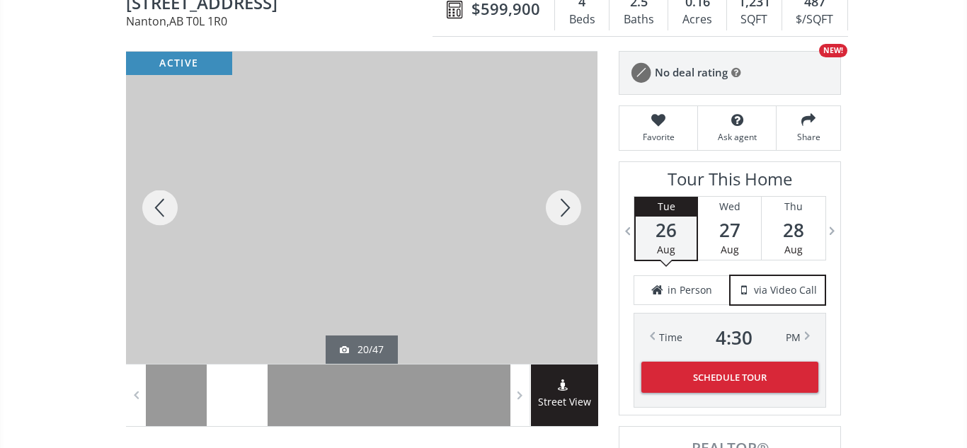
click at [559, 199] on div at bounding box center [564, 208] width 68 height 312
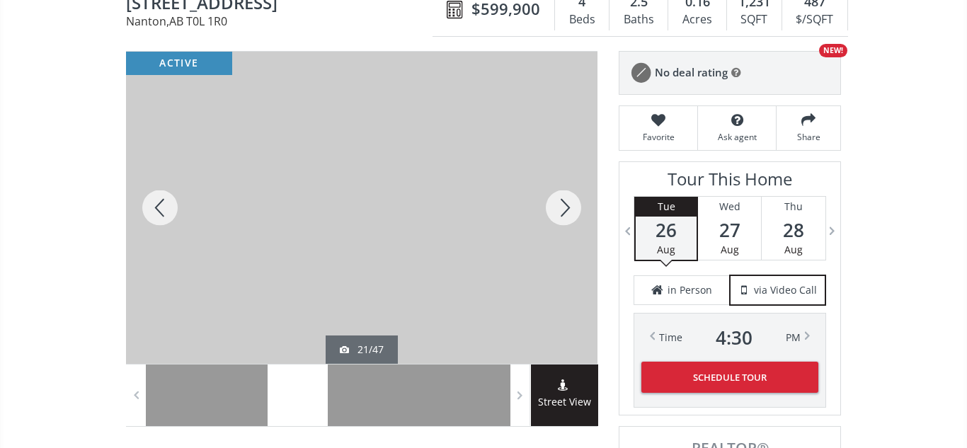
click at [559, 199] on div at bounding box center [564, 208] width 68 height 312
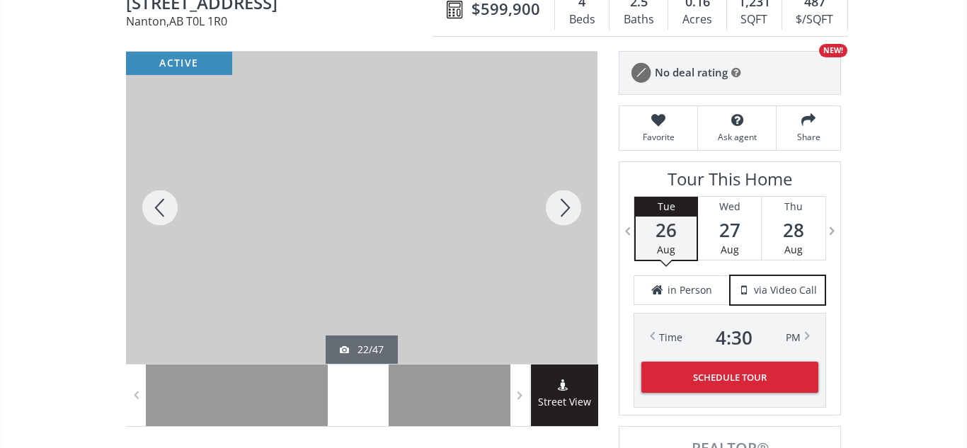
click at [559, 199] on div at bounding box center [564, 208] width 68 height 312
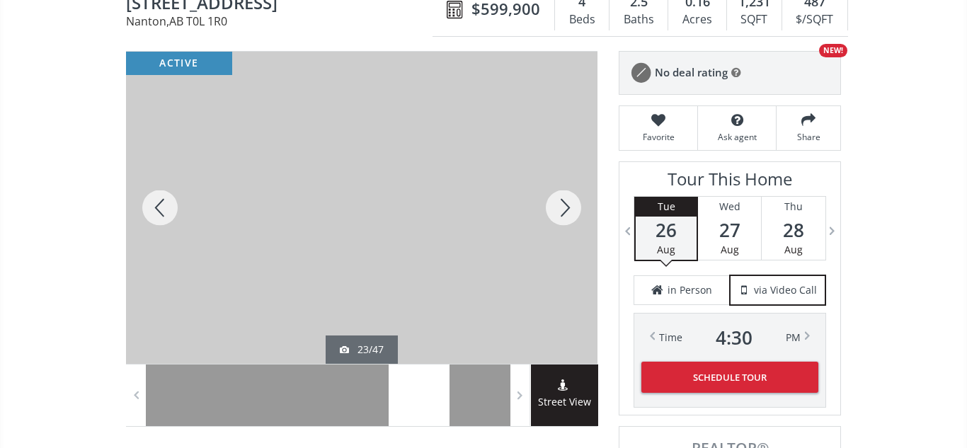
click at [559, 199] on div at bounding box center [564, 208] width 68 height 312
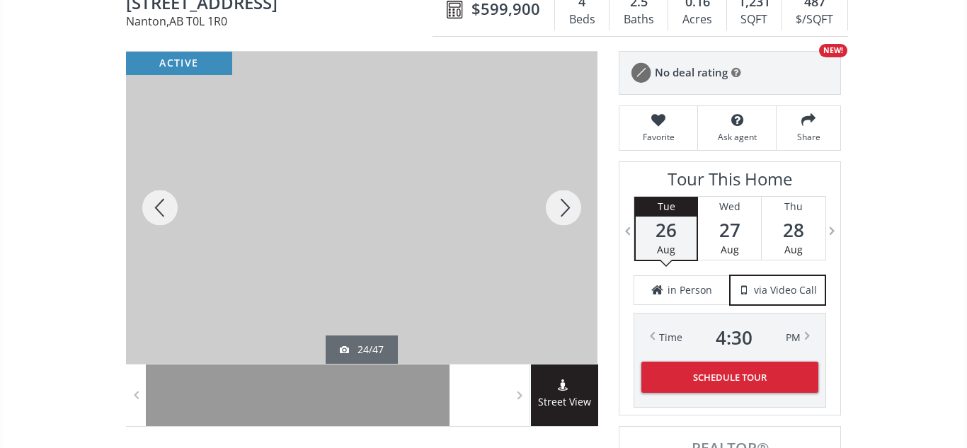
click at [559, 199] on div at bounding box center [564, 208] width 68 height 312
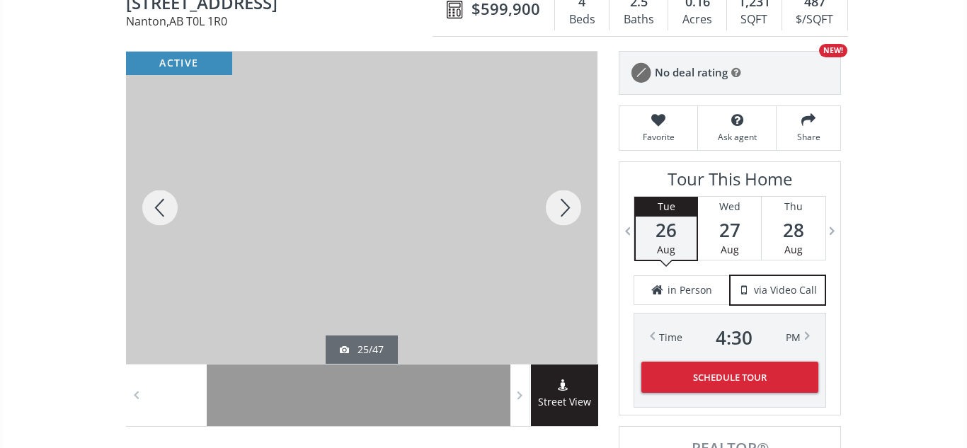
click at [559, 199] on div at bounding box center [564, 208] width 68 height 312
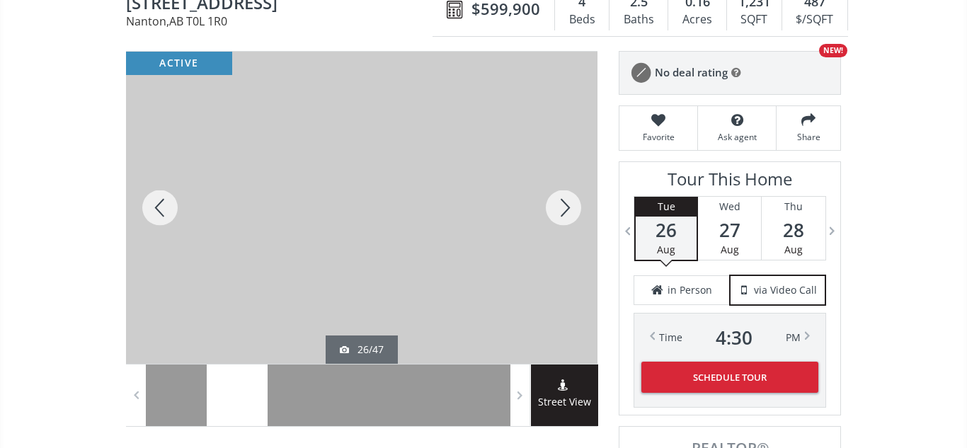
click at [559, 199] on div at bounding box center [564, 208] width 68 height 312
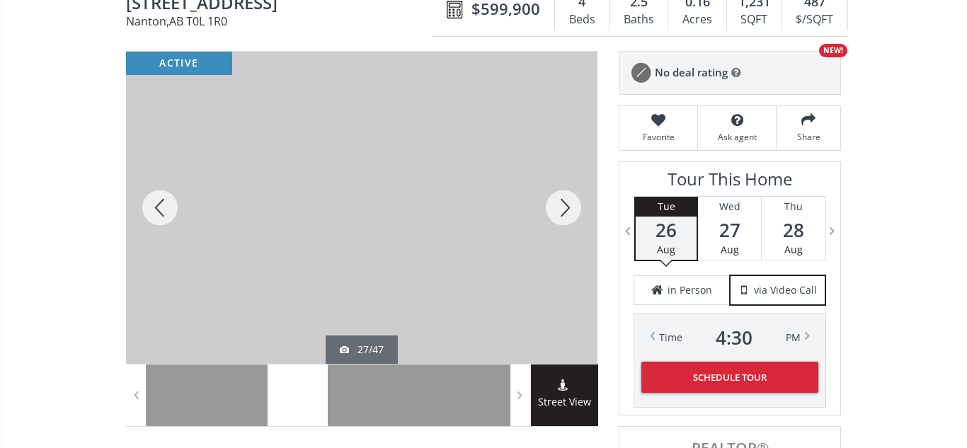
click at [559, 199] on div at bounding box center [564, 208] width 68 height 312
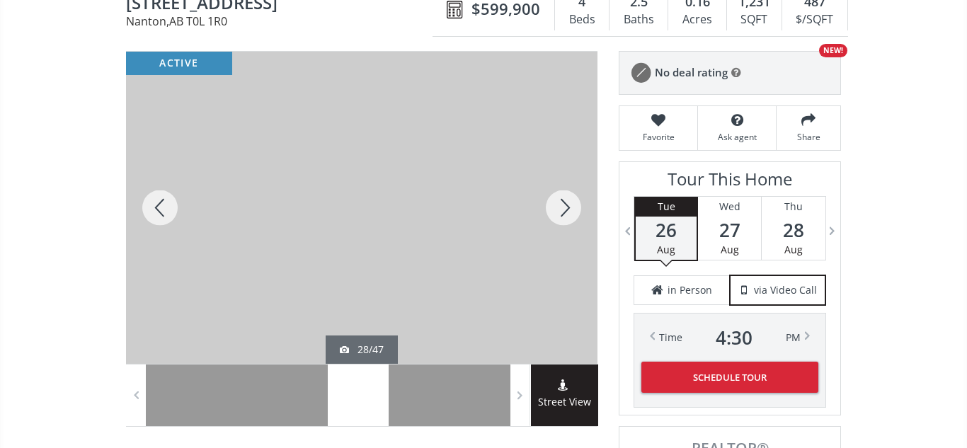
click at [559, 199] on div at bounding box center [564, 208] width 68 height 312
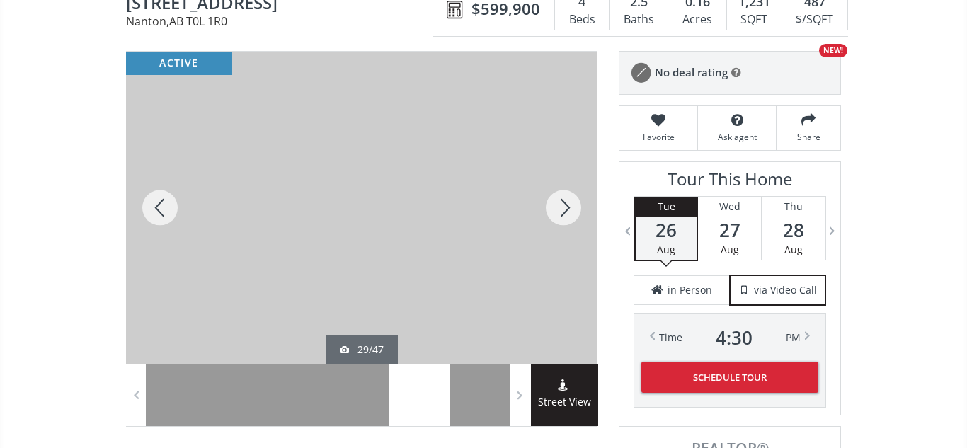
click at [559, 199] on div at bounding box center [564, 208] width 68 height 312
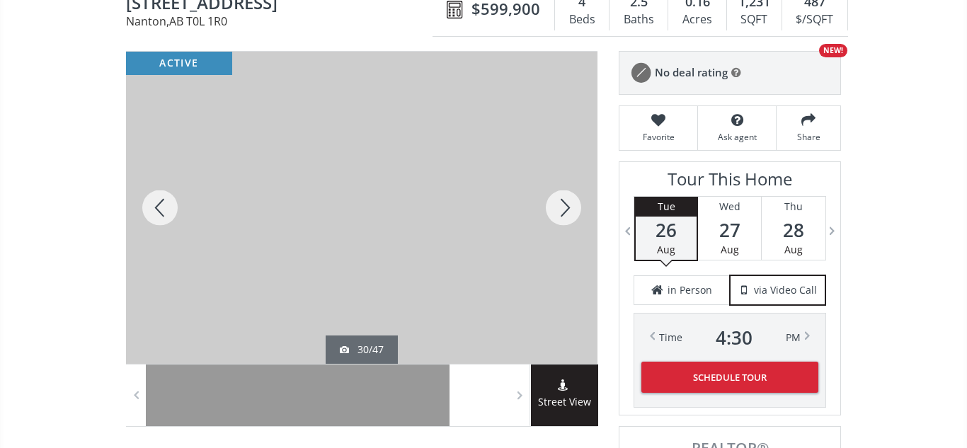
click at [559, 199] on div at bounding box center [564, 208] width 68 height 312
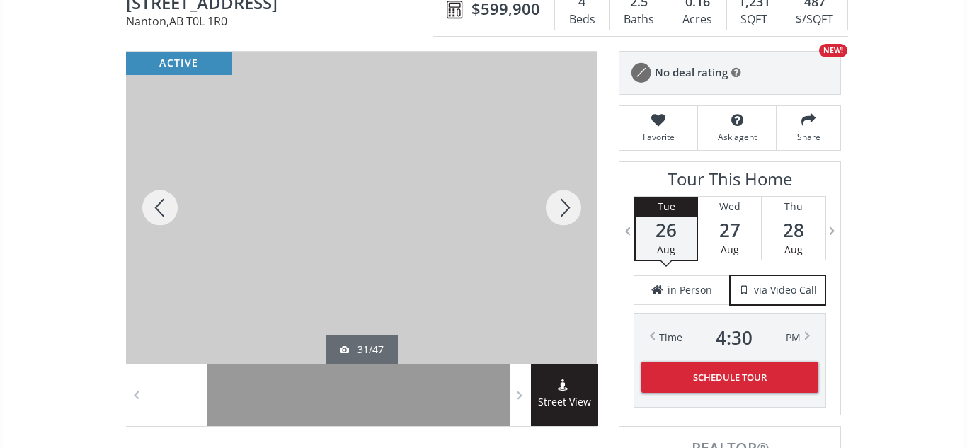
click at [559, 199] on div at bounding box center [564, 208] width 68 height 312
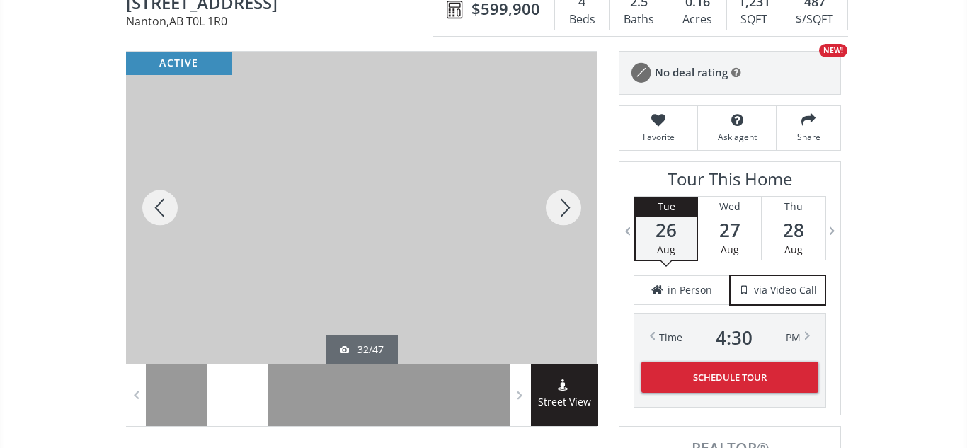
click at [559, 199] on div at bounding box center [564, 208] width 68 height 312
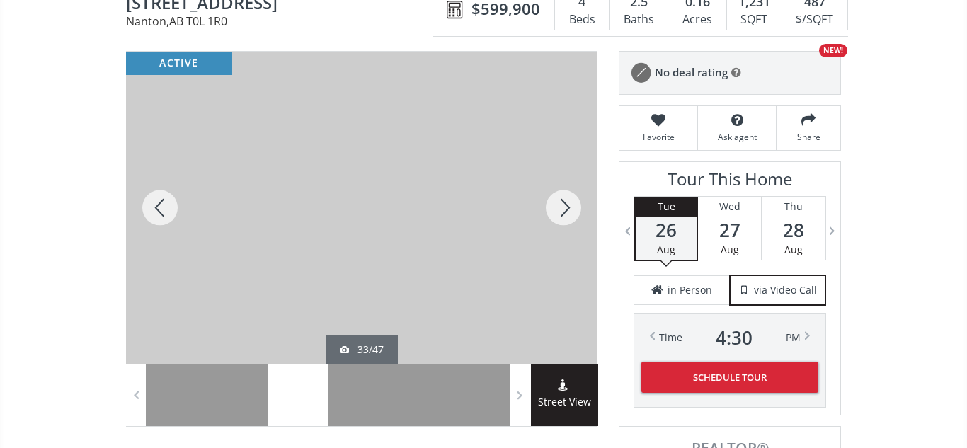
click at [559, 199] on div at bounding box center [564, 208] width 68 height 312
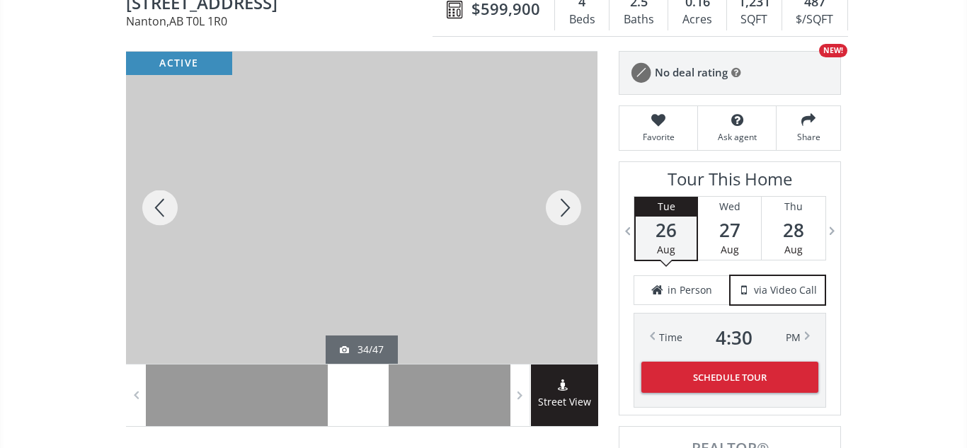
click at [559, 199] on div at bounding box center [564, 208] width 68 height 312
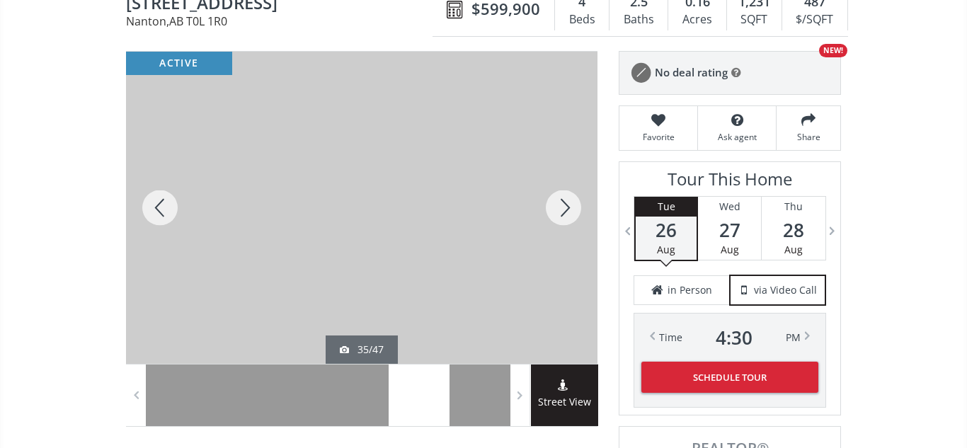
click at [559, 199] on div at bounding box center [564, 208] width 68 height 312
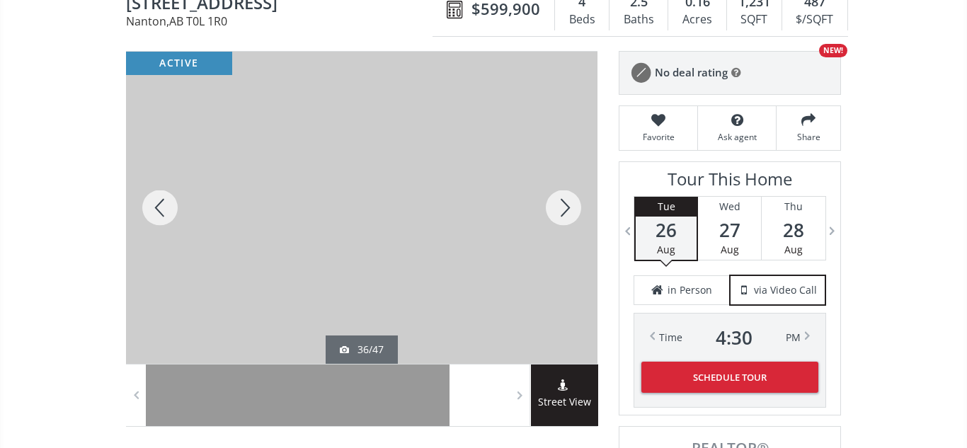
click at [559, 199] on div at bounding box center [564, 208] width 68 height 312
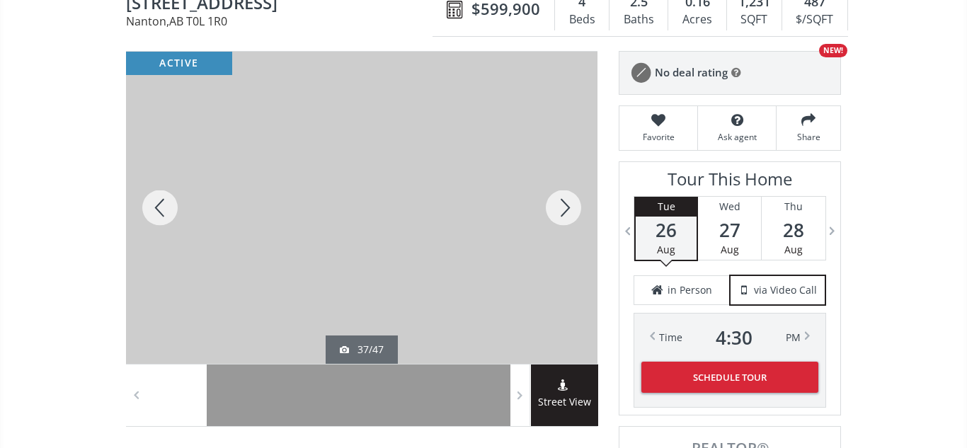
click at [559, 199] on div at bounding box center [564, 208] width 68 height 312
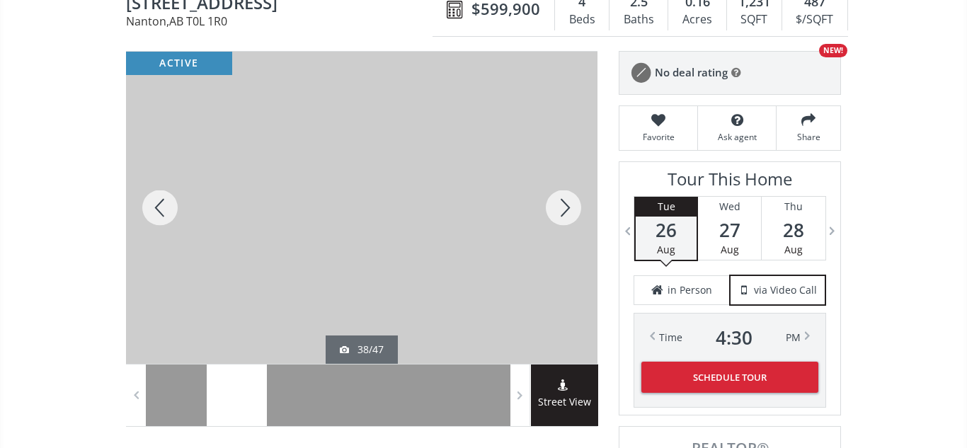
click at [559, 199] on div at bounding box center [564, 208] width 68 height 312
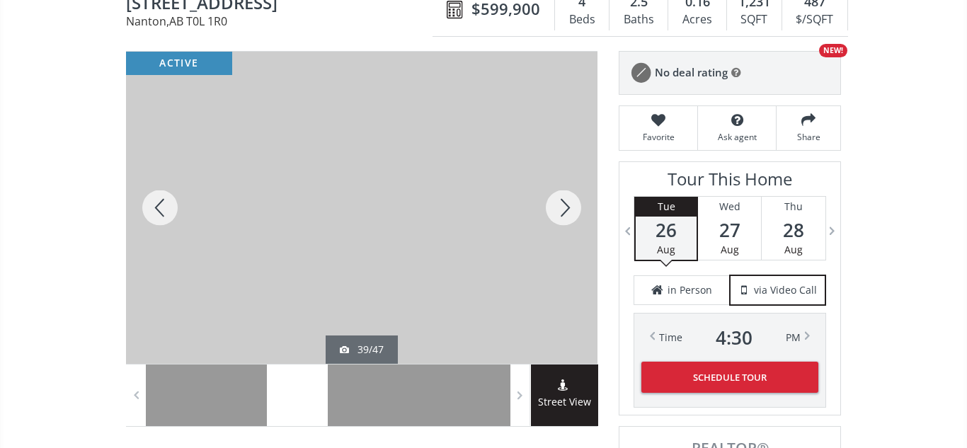
click at [559, 199] on div at bounding box center [564, 208] width 68 height 312
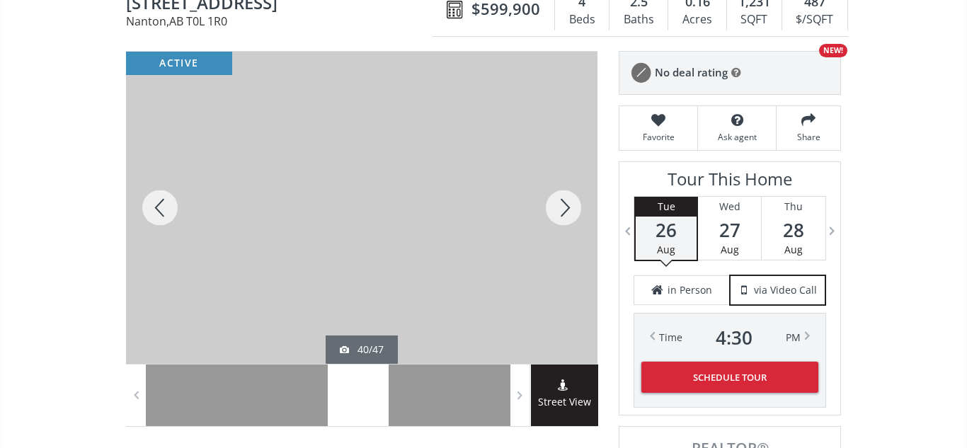
click at [559, 199] on div at bounding box center [564, 208] width 68 height 312
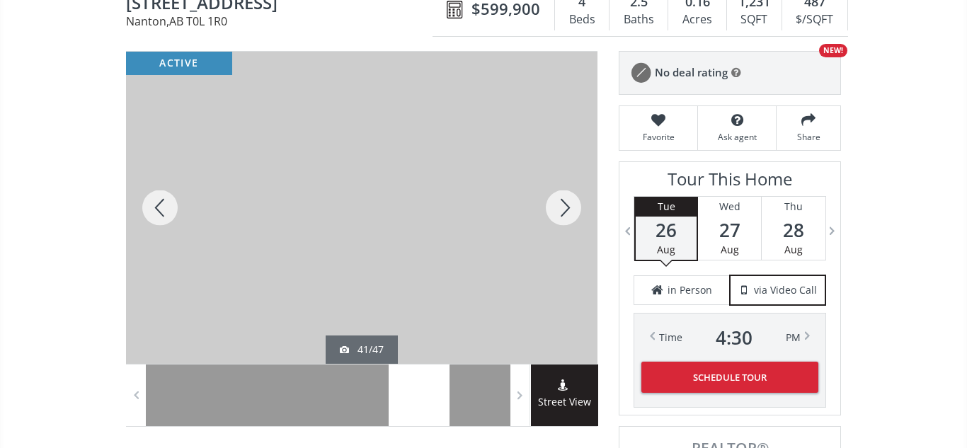
click at [559, 199] on div at bounding box center [564, 208] width 68 height 312
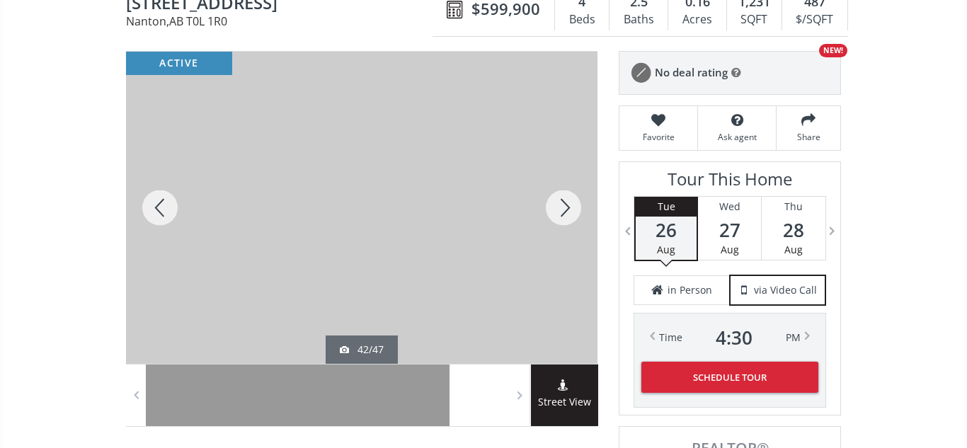
click at [559, 199] on div at bounding box center [564, 208] width 68 height 312
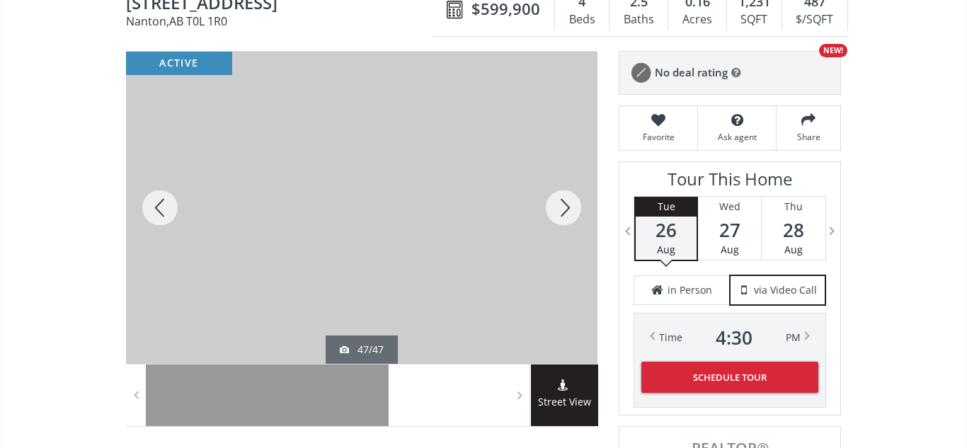
click at [559, 199] on div at bounding box center [564, 208] width 68 height 312
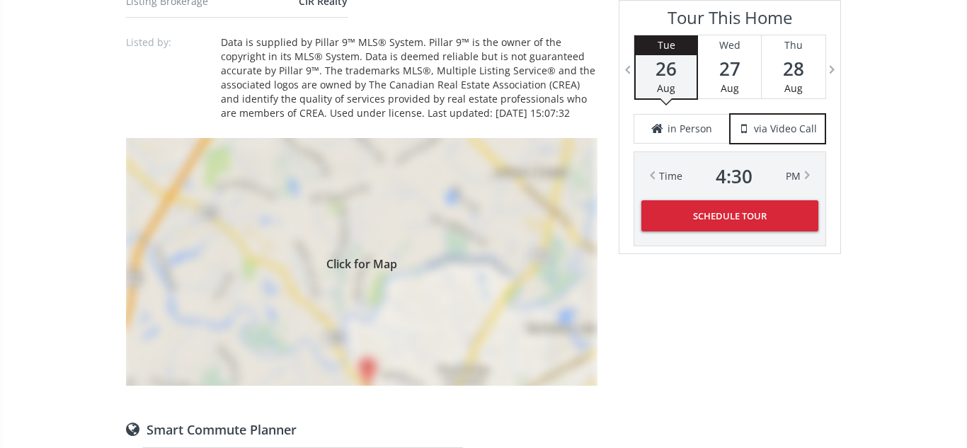
scroll to position [946, 0]
click at [489, 270] on div "Click for Map" at bounding box center [361, 261] width 471 height 248
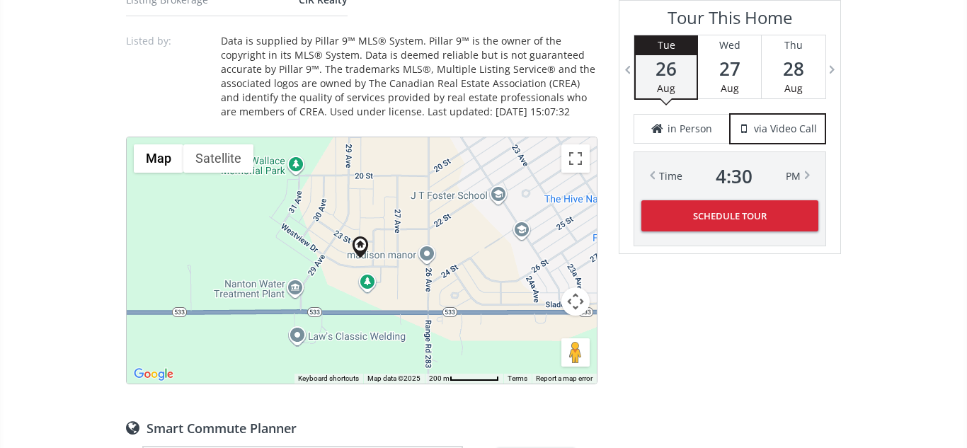
click at [578, 297] on button "Map camera controls" at bounding box center [575, 301] width 28 height 28
click at [544, 252] on button "Zoom in" at bounding box center [540, 266] width 28 height 28
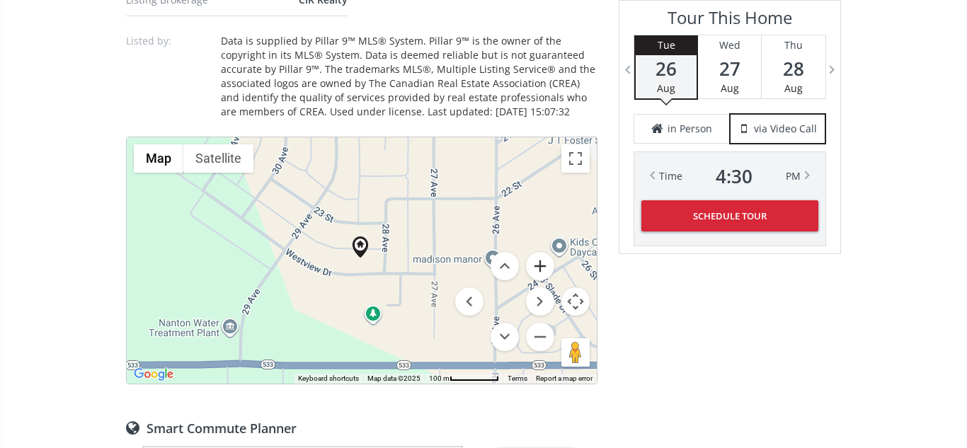
click at [544, 252] on button "Zoom in" at bounding box center [540, 266] width 28 height 28
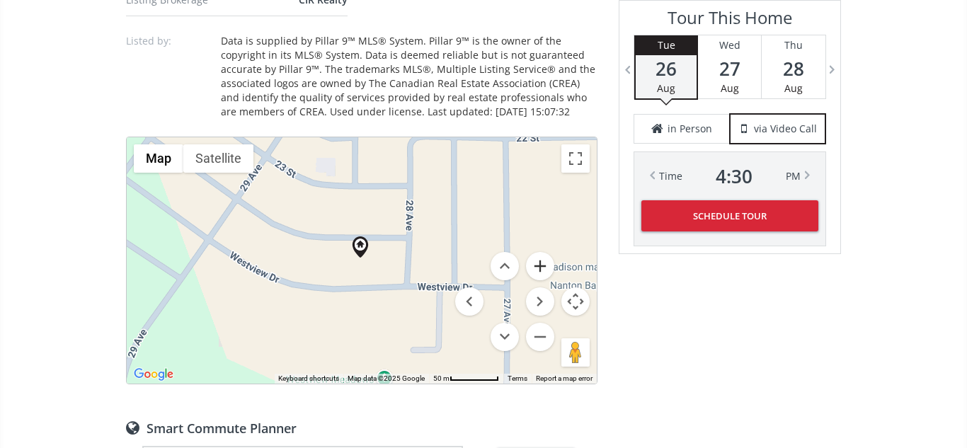
click at [544, 252] on button "Zoom in" at bounding box center [540, 266] width 28 height 28
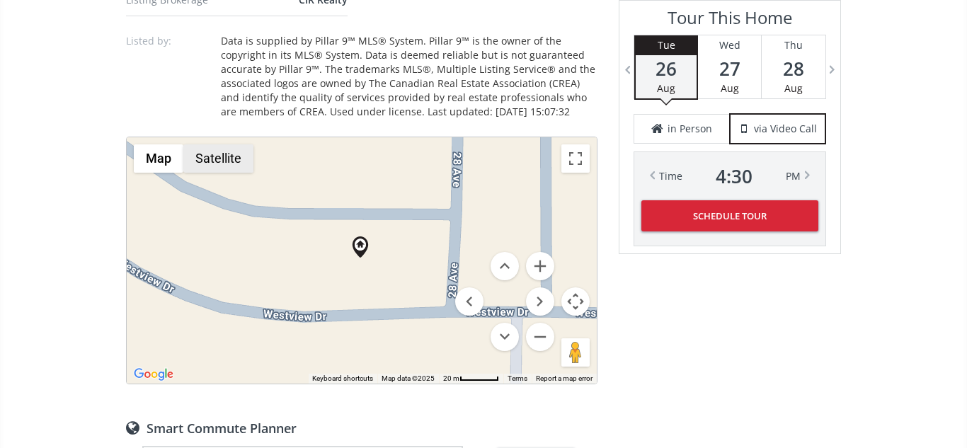
click at [229, 144] on button "Satellite" at bounding box center [218, 158] width 70 height 28
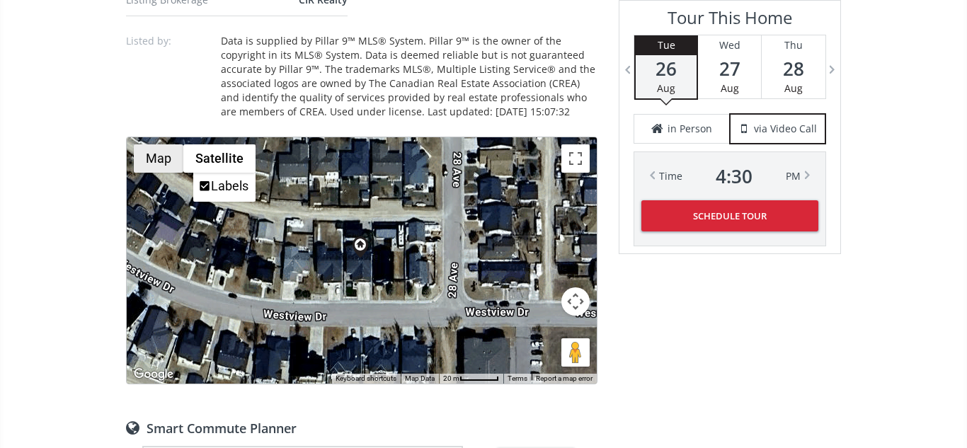
click at [159, 145] on button "Map" at bounding box center [159, 158] width 50 height 28
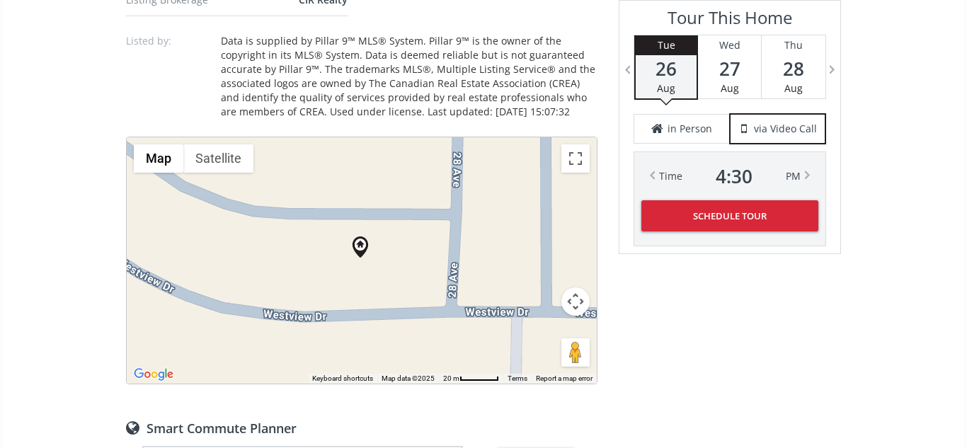
click at [576, 287] on button "Map camera controls" at bounding box center [575, 301] width 28 height 28
click at [544, 258] on button "Zoom in" at bounding box center [540, 266] width 28 height 28
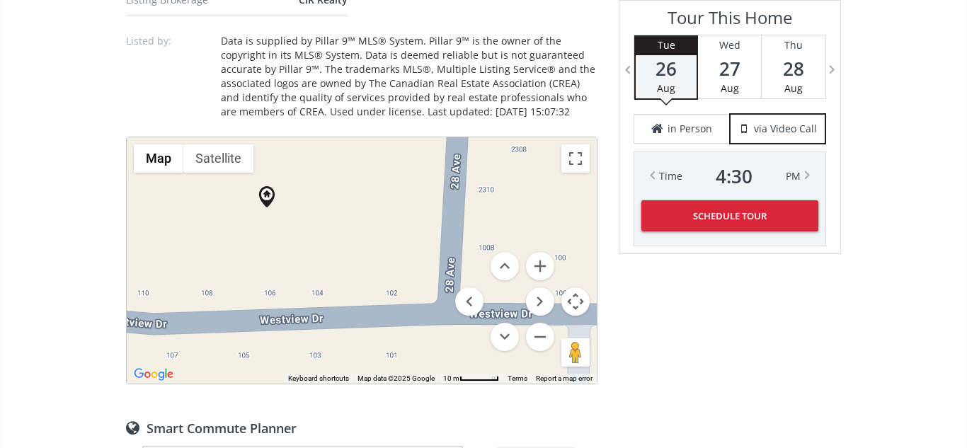
drag, startPoint x: 409, startPoint y: 278, endPoint x: 314, endPoint y: 227, distance: 108.0
click at [314, 227] on div at bounding box center [362, 260] width 470 height 246
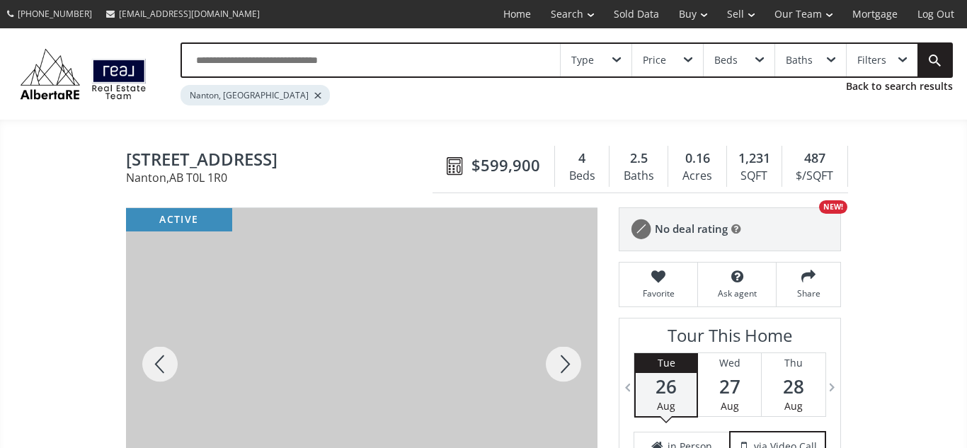
scroll to position [4, 0]
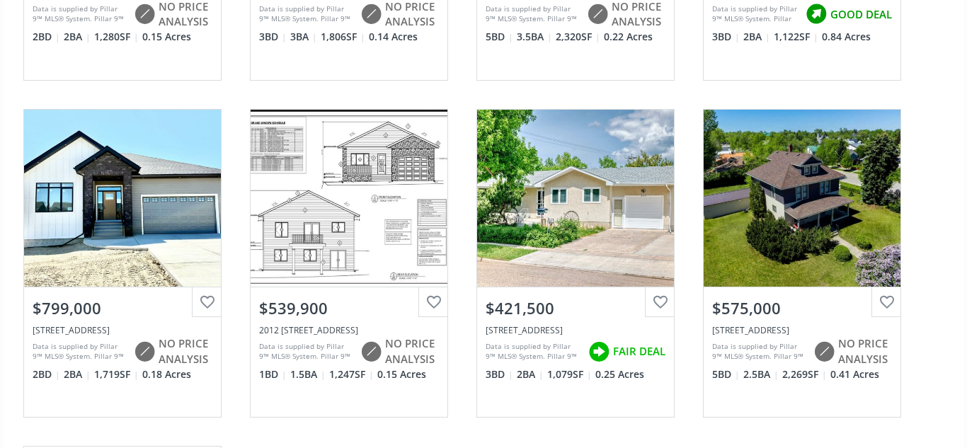
scroll to position [1082, 0]
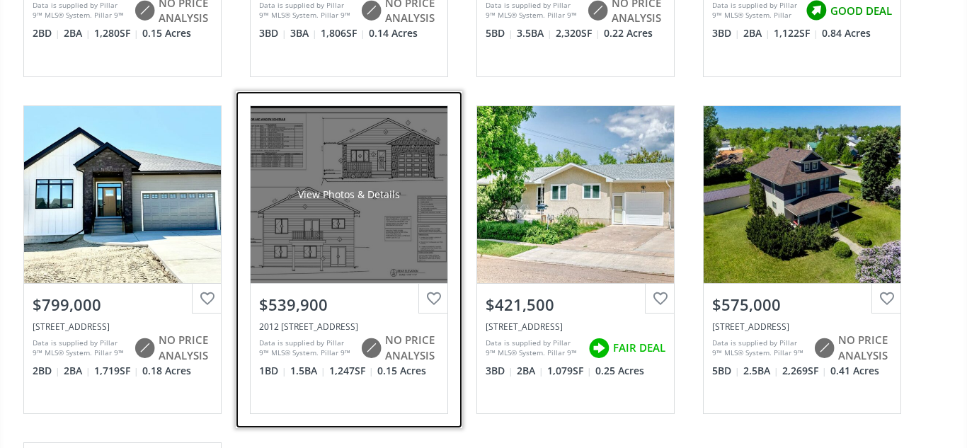
click at [328, 347] on div "Data is supplied by Pillar 9™ MLS® System. Pillar 9™ is the owner of the copyri…" at bounding box center [306, 348] width 94 height 21
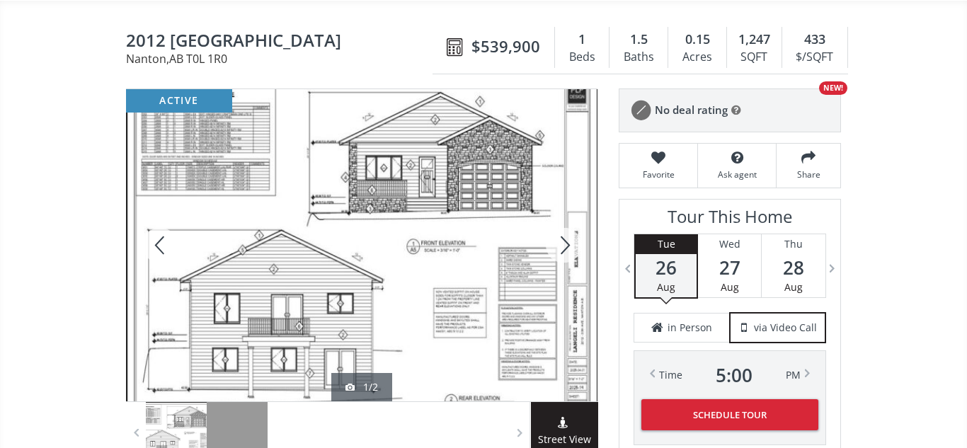
scroll to position [137, 0]
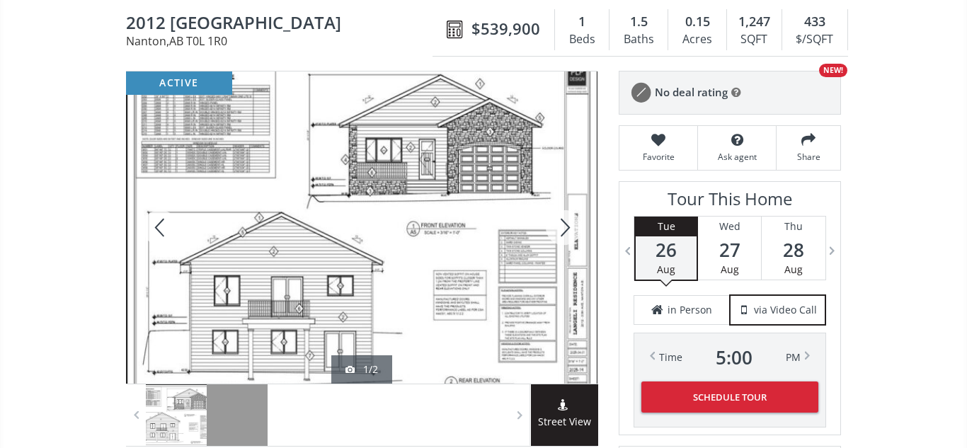
click at [566, 227] on div at bounding box center [564, 227] width 68 height 312
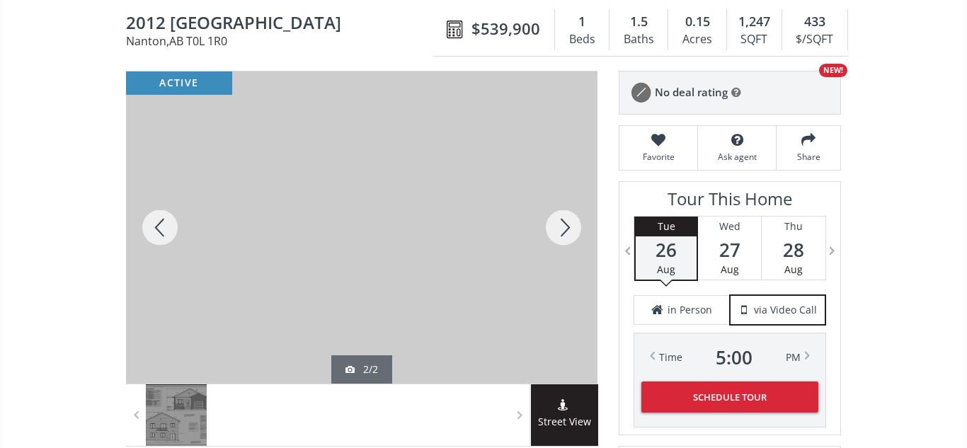
click at [161, 229] on div at bounding box center [160, 227] width 68 height 312
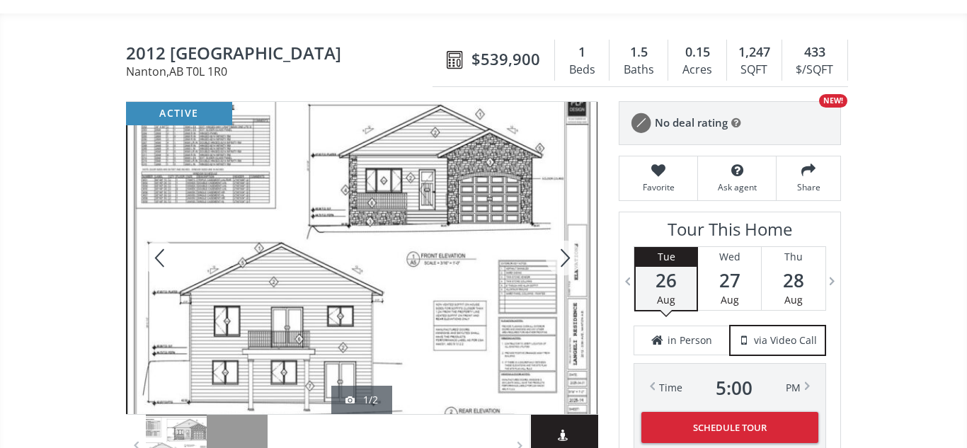
scroll to position [105, 0]
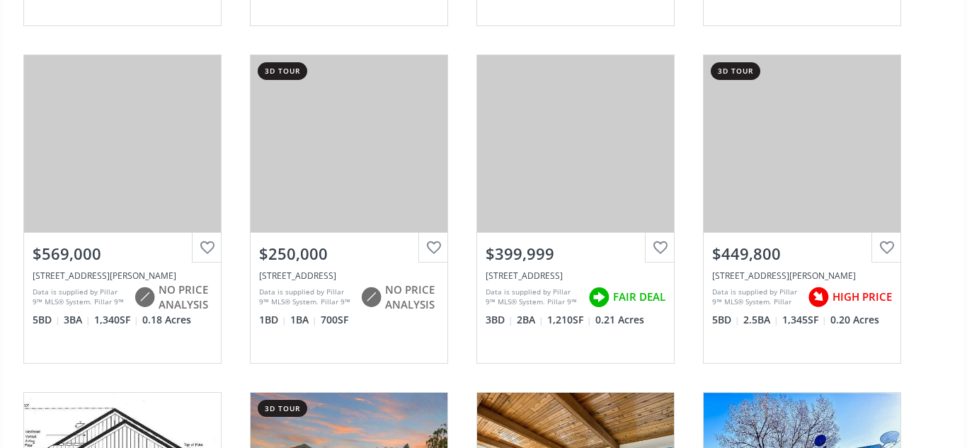
scroll to position [457, 0]
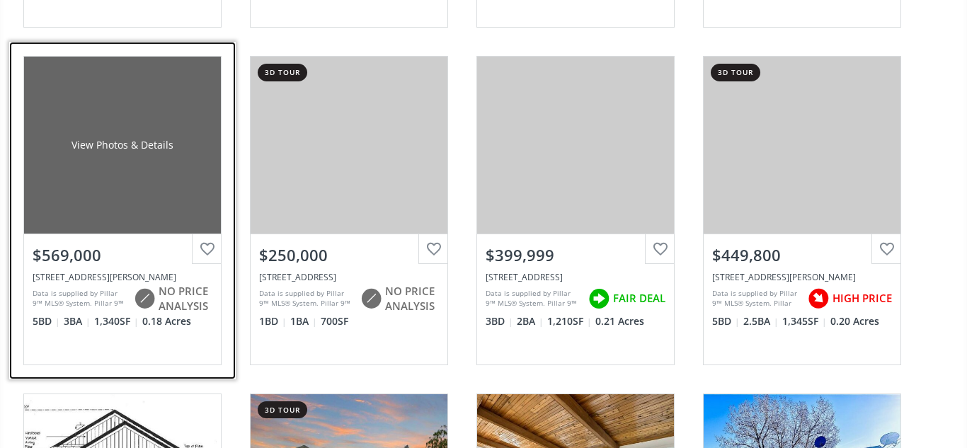
click at [159, 160] on div "View Photos & Details" at bounding box center [122, 145] width 197 height 177
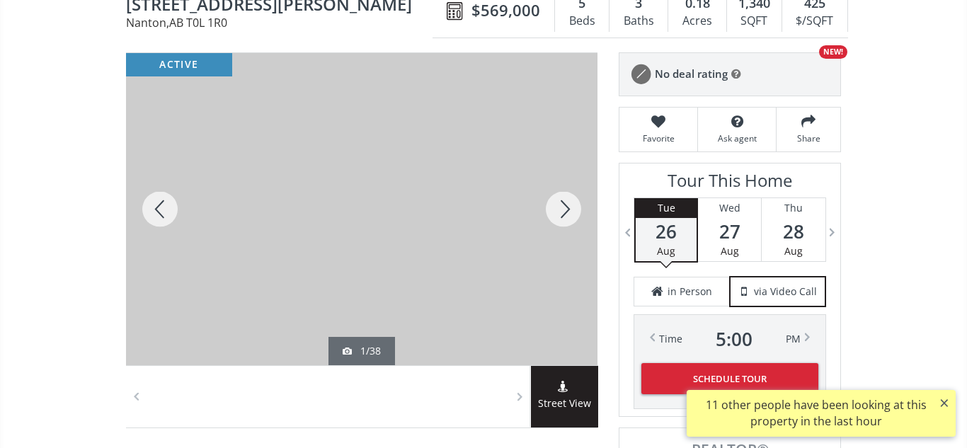
scroll to position [158, 0]
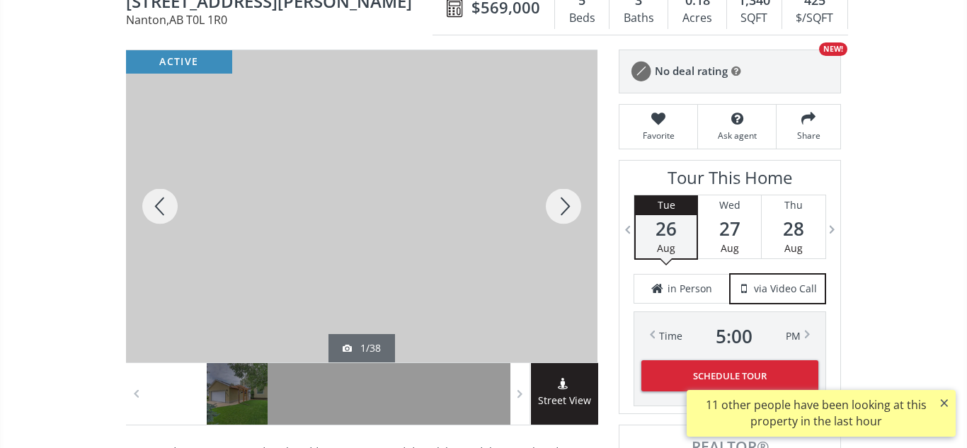
click at [567, 210] on div at bounding box center [564, 206] width 68 height 312
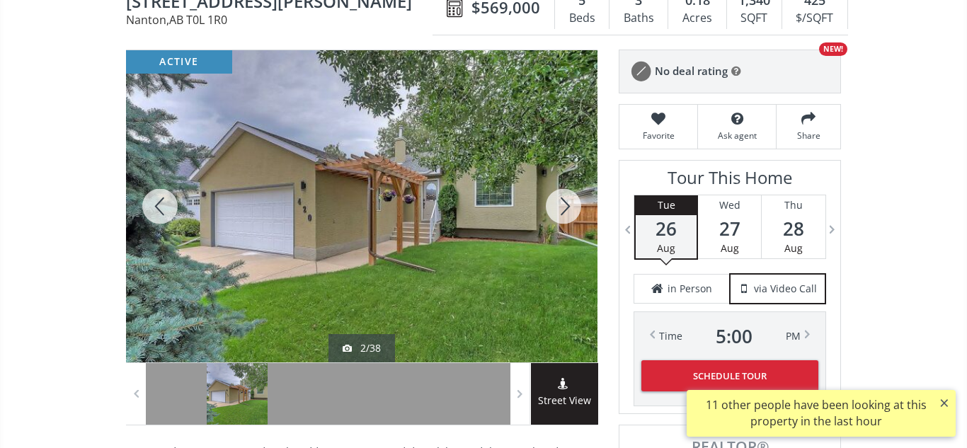
click at [567, 210] on div at bounding box center [564, 206] width 68 height 312
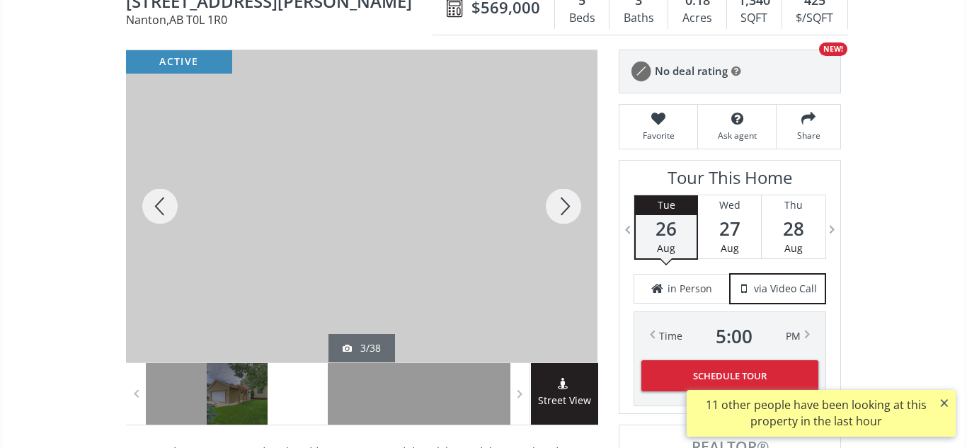
click at [567, 210] on div at bounding box center [564, 206] width 68 height 312
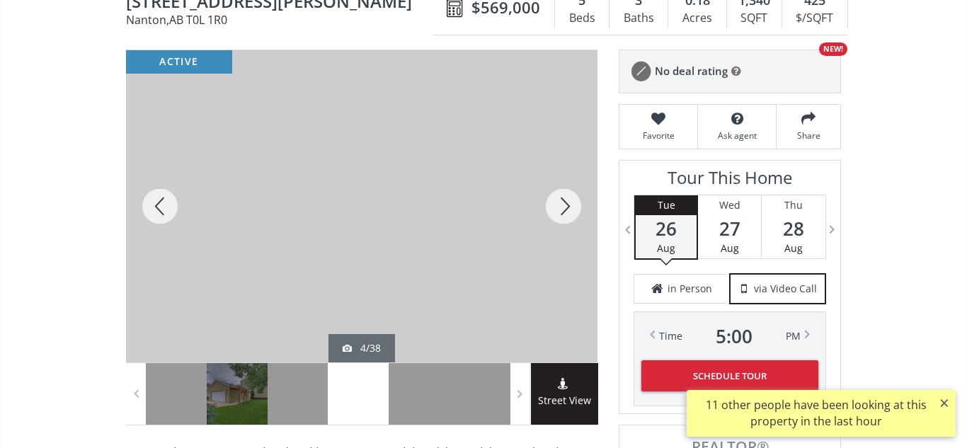
click at [567, 210] on div at bounding box center [564, 206] width 68 height 312
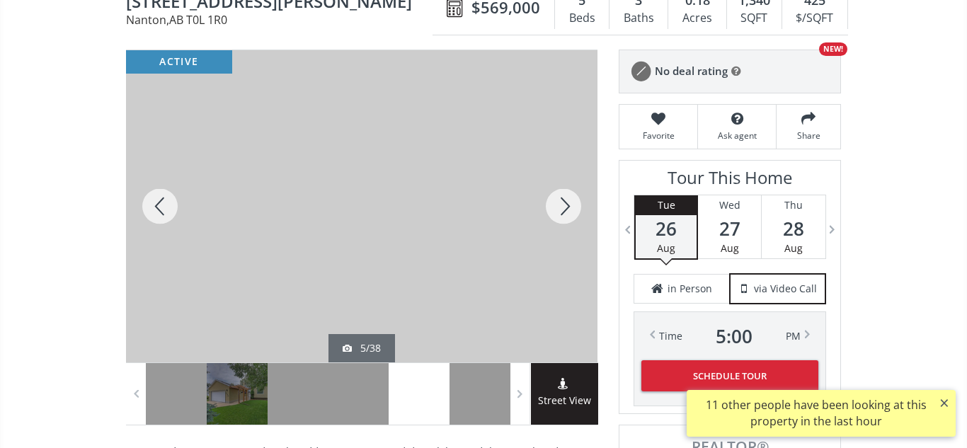
click at [567, 210] on div at bounding box center [564, 206] width 68 height 312
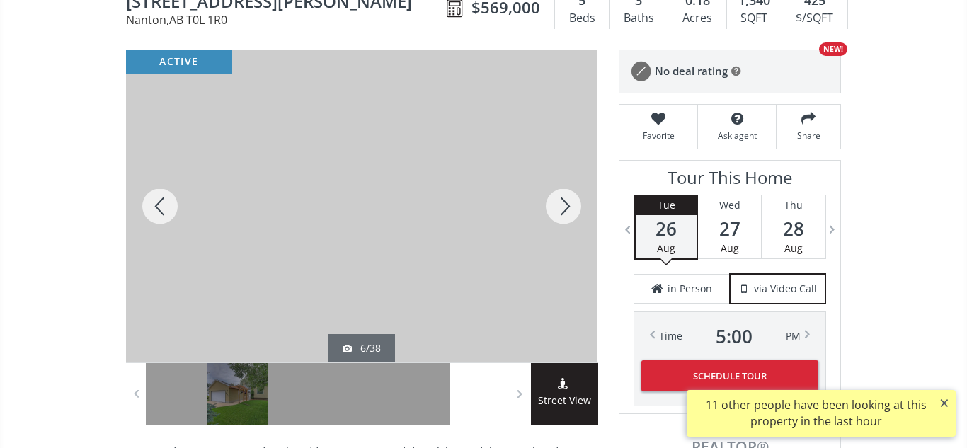
click at [567, 210] on div at bounding box center [564, 206] width 68 height 312
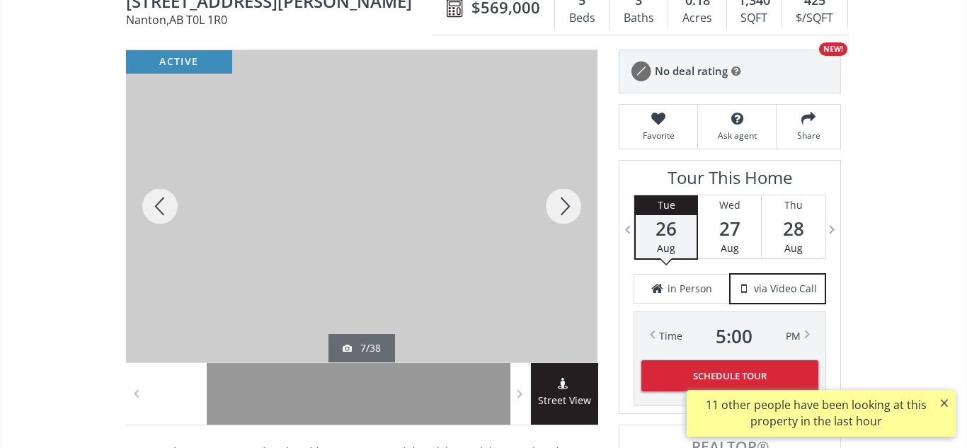
click at [567, 210] on div at bounding box center [564, 206] width 68 height 312
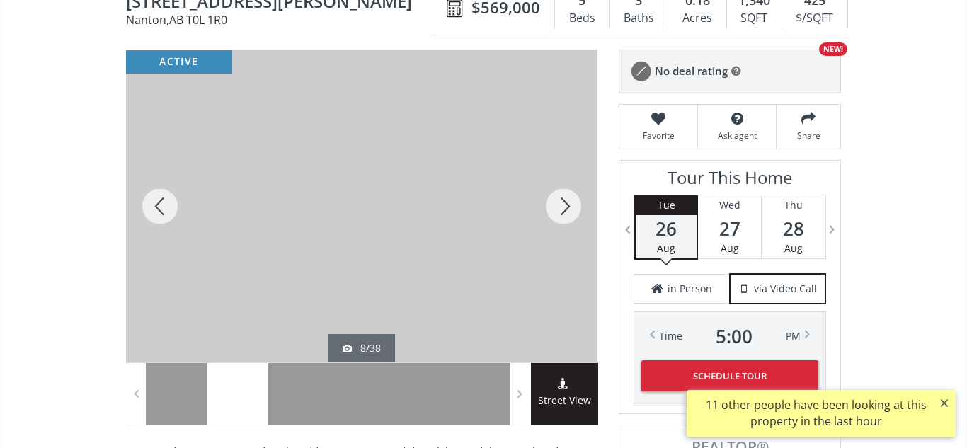
click at [567, 210] on div at bounding box center [564, 206] width 68 height 312
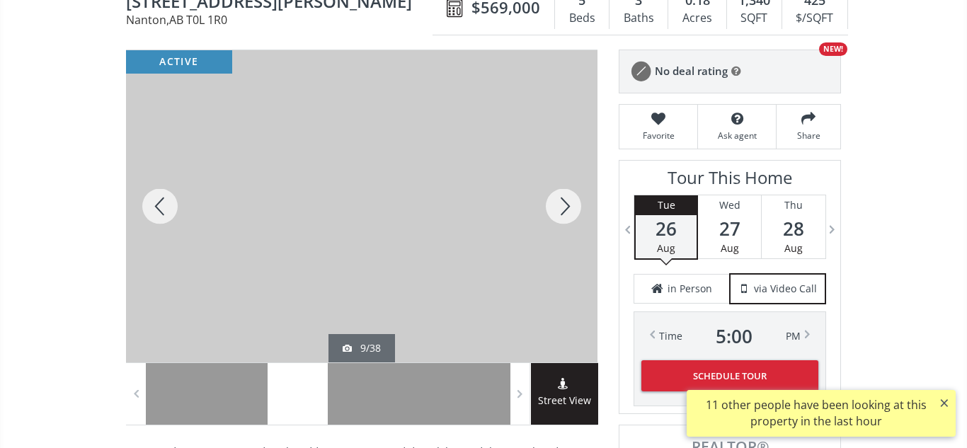
click at [567, 210] on div at bounding box center [564, 206] width 68 height 312
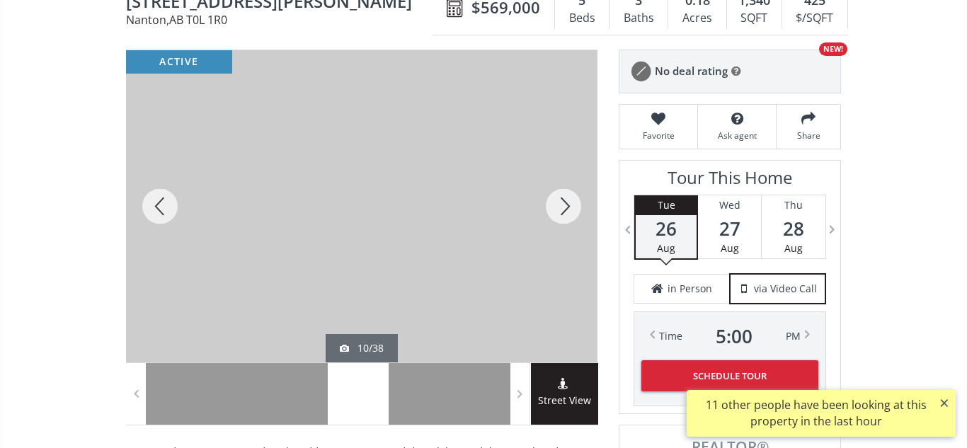
click at [567, 210] on div at bounding box center [564, 206] width 68 height 312
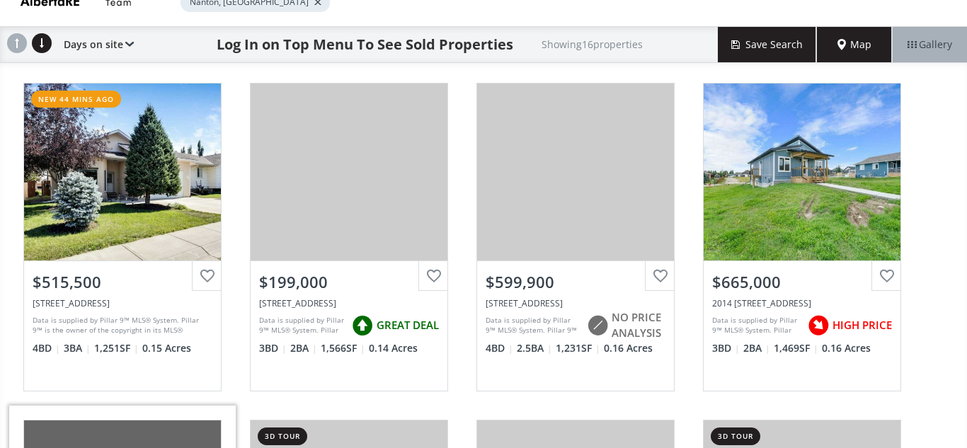
scroll to position [88, 0]
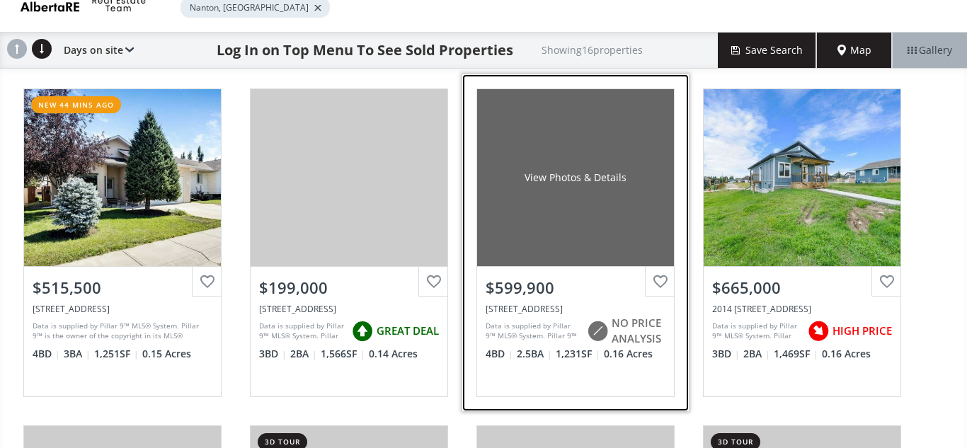
click at [598, 193] on div "View Photos & Details" at bounding box center [575, 177] width 197 height 177
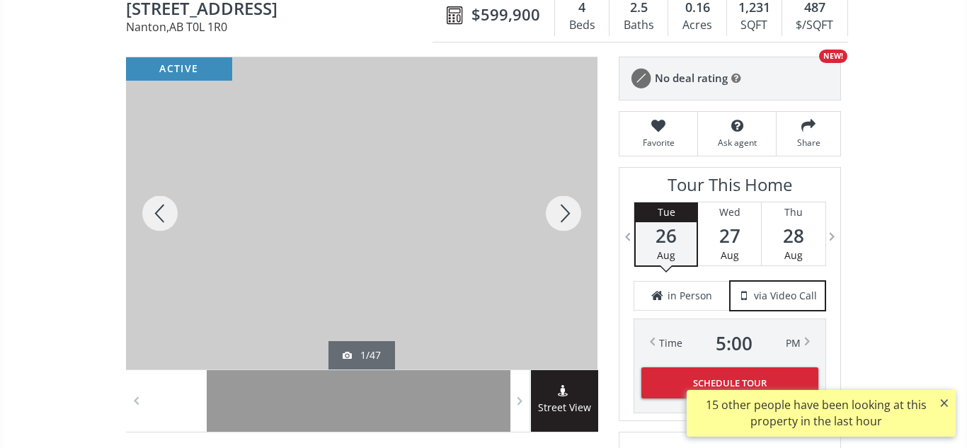
scroll to position [149, 0]
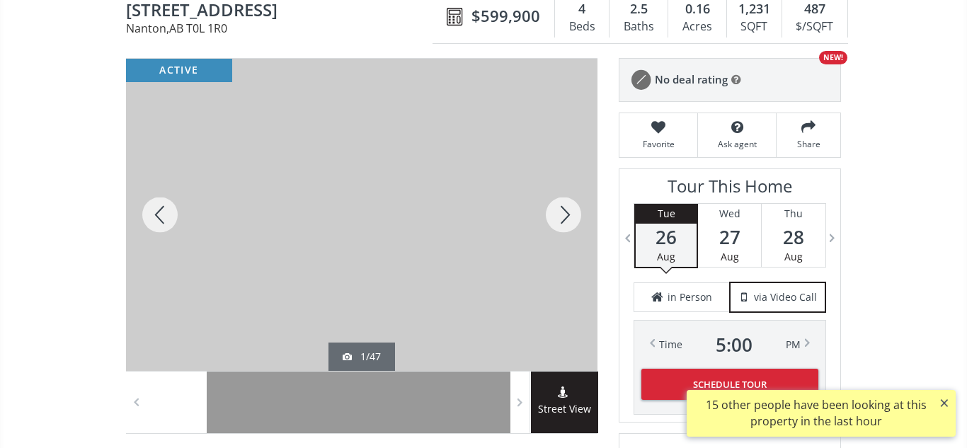
click at [561, 214] on div at bounding box center [564, 215] width 68 height 312
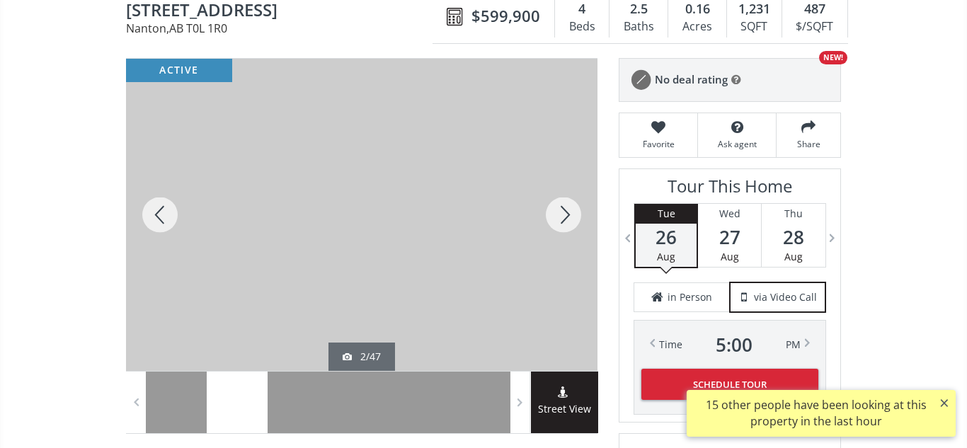
click at [561, 214] on div at bounding box center [564, 215] width 68 height 312
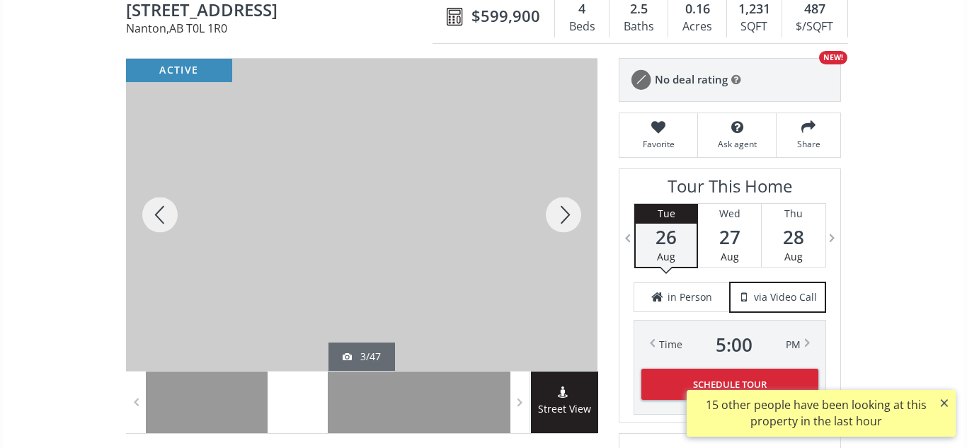
click at [561, 214] on div at bounding box center [564, 215] width 68 height 312
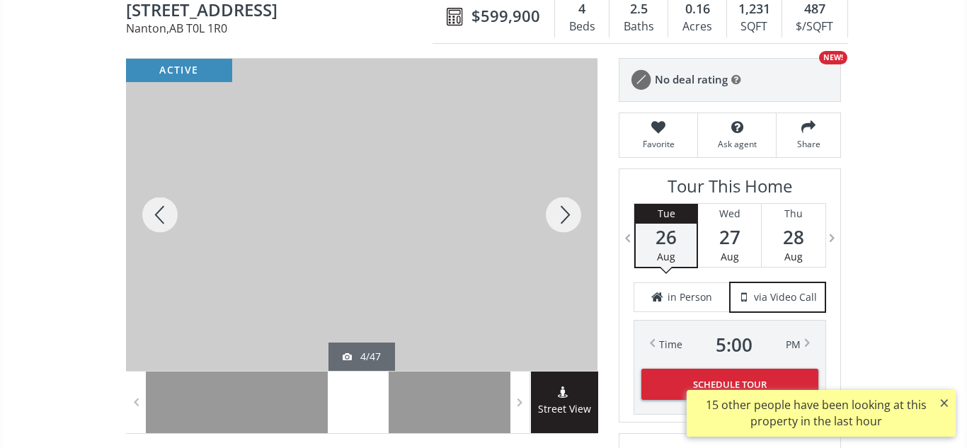
click at [561, 214] on div at bounding box center [564, 215] width 68 height 312
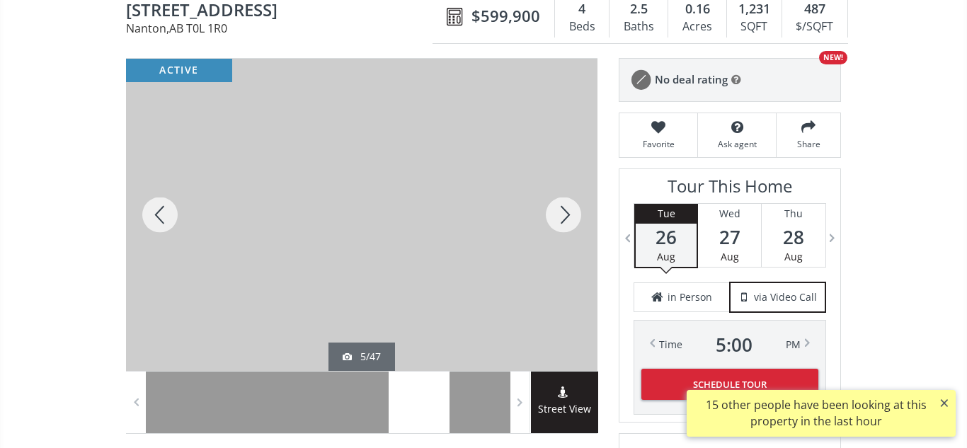
click at [561, 214] on div at bounding box center [564, 215] width 68 height 312
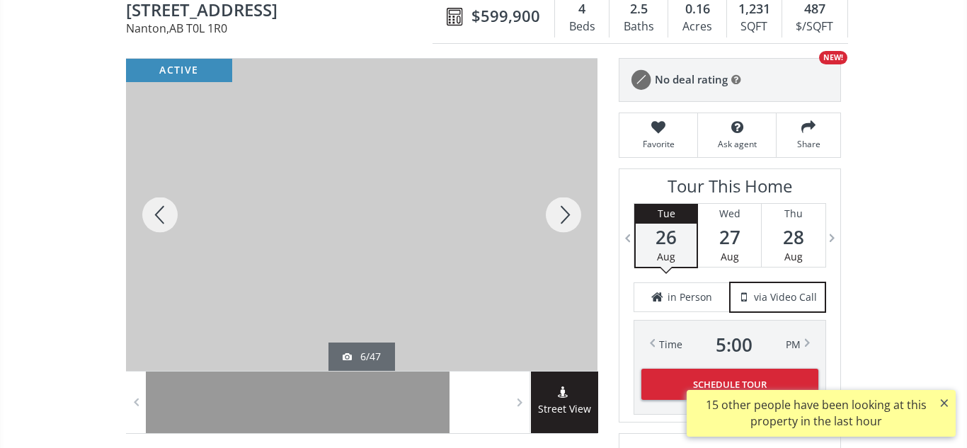
click at [561, 214] on div at bounding box center [564, 215] width 68 height 312
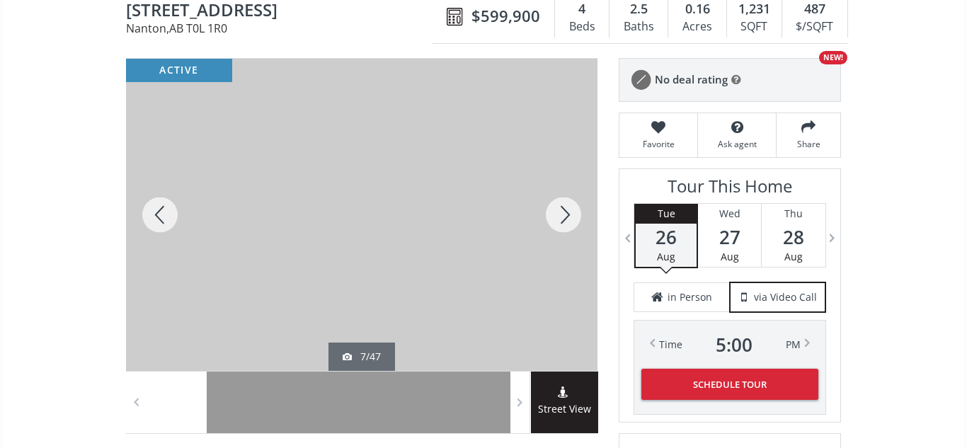
click at [561, 214] on div at bounding box center [564, 215] width 68 height 312
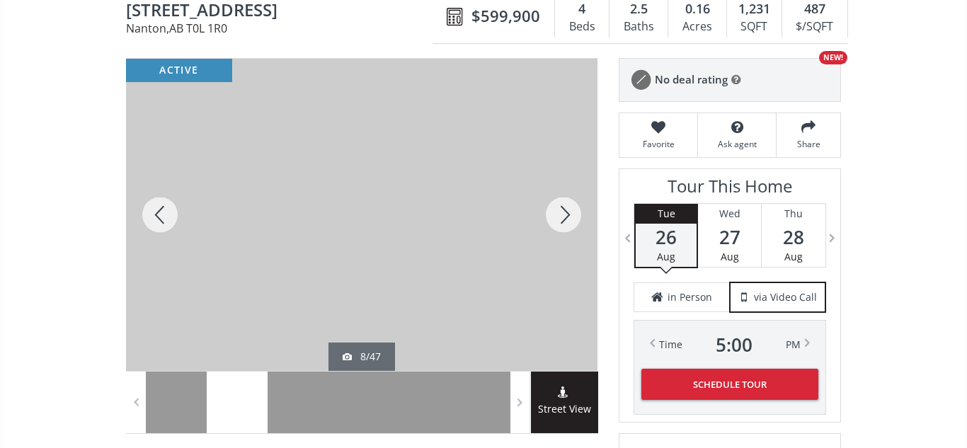
click at [561, 214] on div at bounding box center [564, 215] width 68 height 312
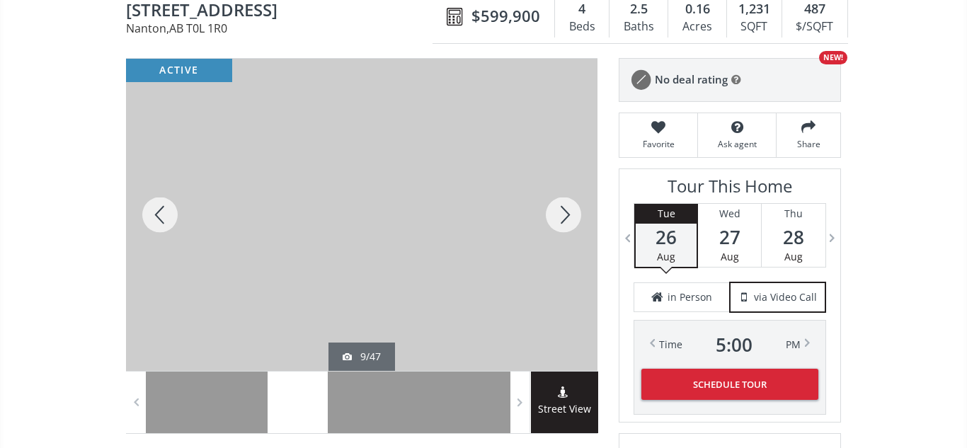
click at [561, 214] on div at bounding box center [564, 215] width 68 height 312
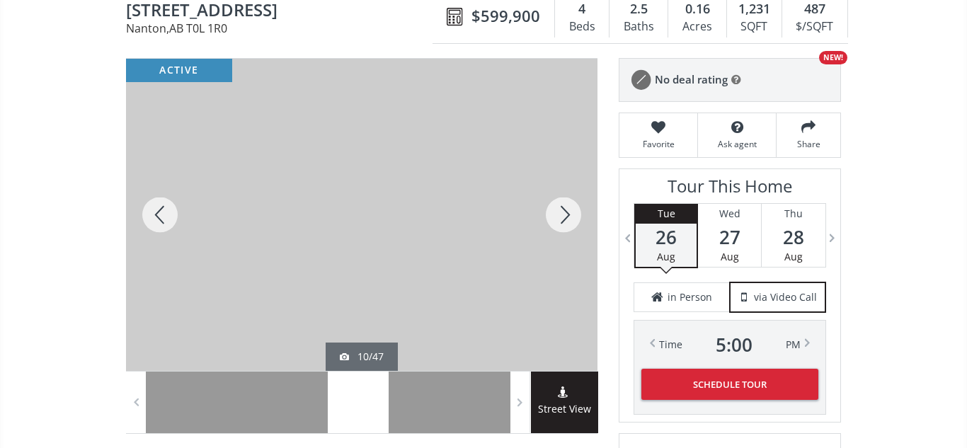
click at [161, 219] on div at bounding box center [160, 215] width 68 height 312
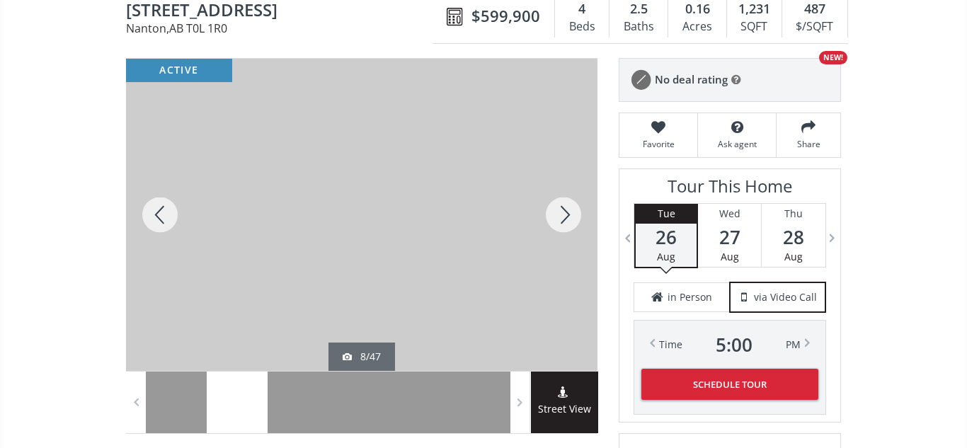
click at [161, 219] on div at bounding box center [160, 215] width 68 height 312
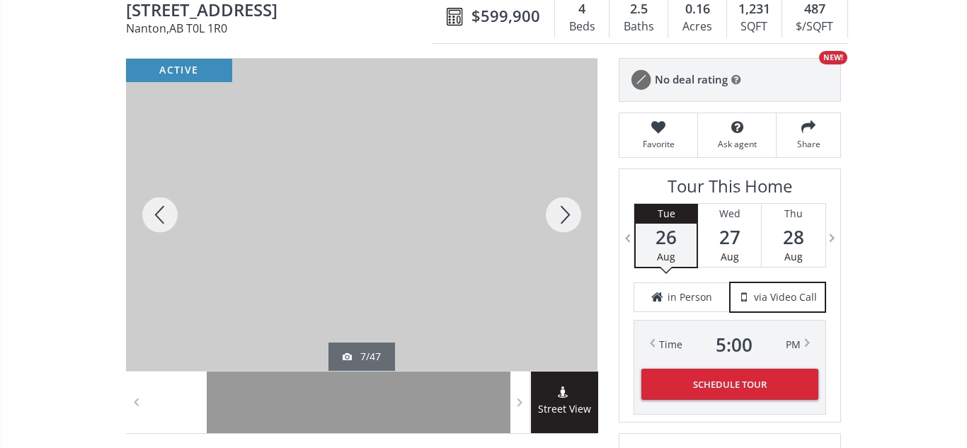
click at [161, 219] on div at bounding box center [160, 215] width 68 height 312
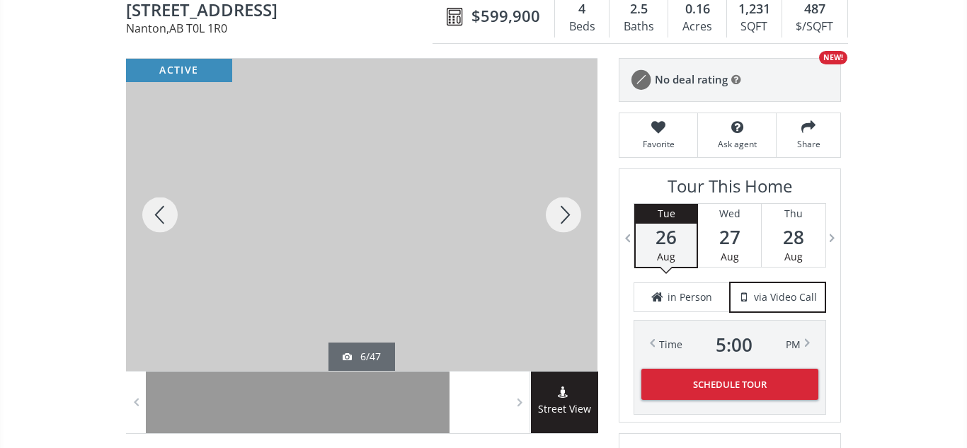
click at [161, 219] on div at bounding box center [160, 215] width 68 height 312
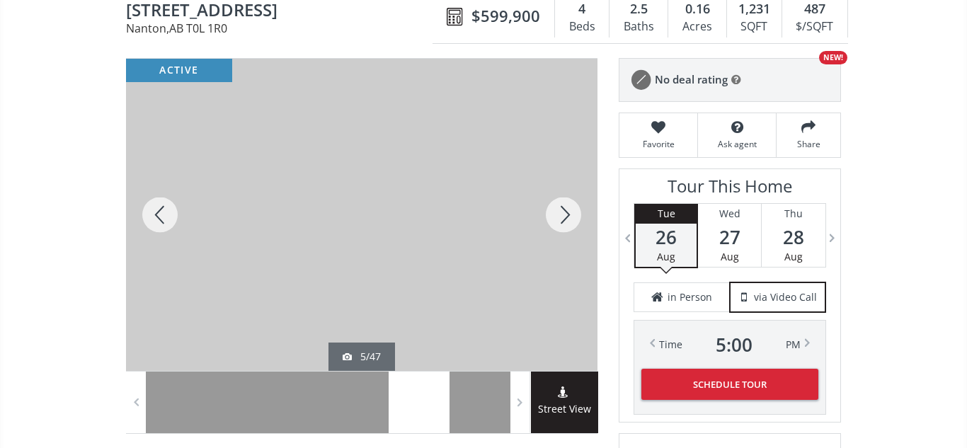
click at [161, 219] on div at bounding box center [160, 215] width 68 height 312
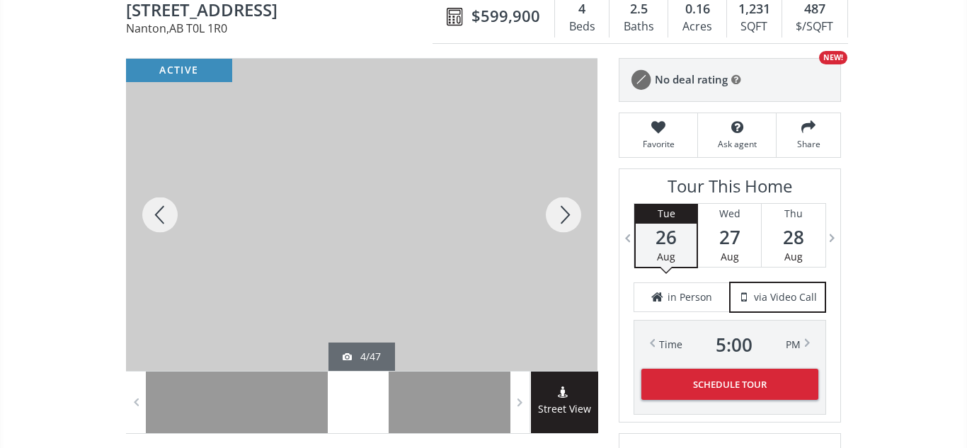
click at [561, 220] on div at bounding box center [564, 215] width 68 height 312
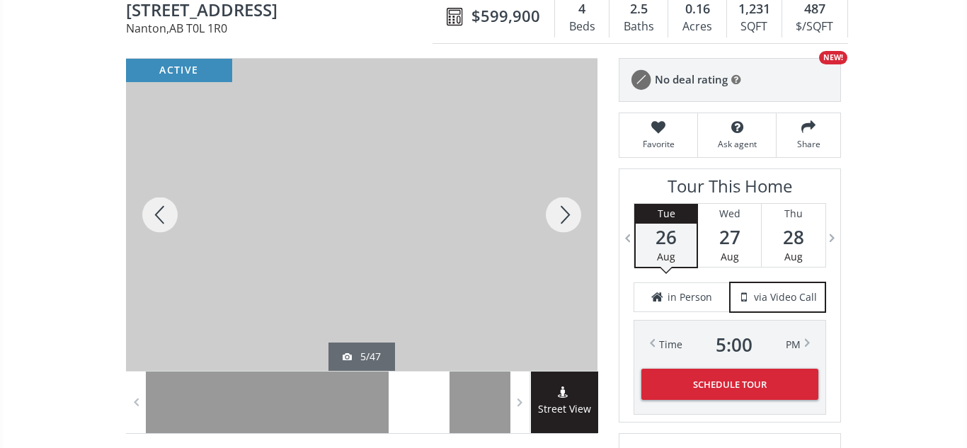
click at [561, 220] on div at bounding box center [564, 215] width 68 height 312
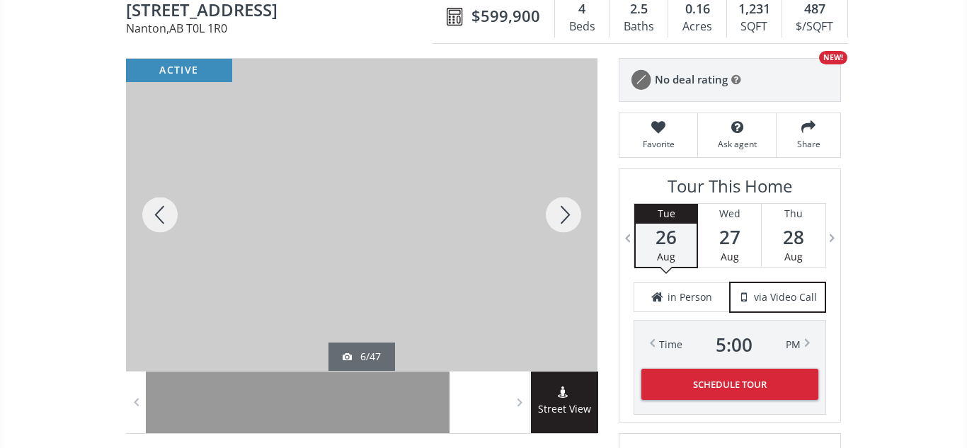
click at [561, 220] on div at bounding box center [564, 215] width 68 height 312
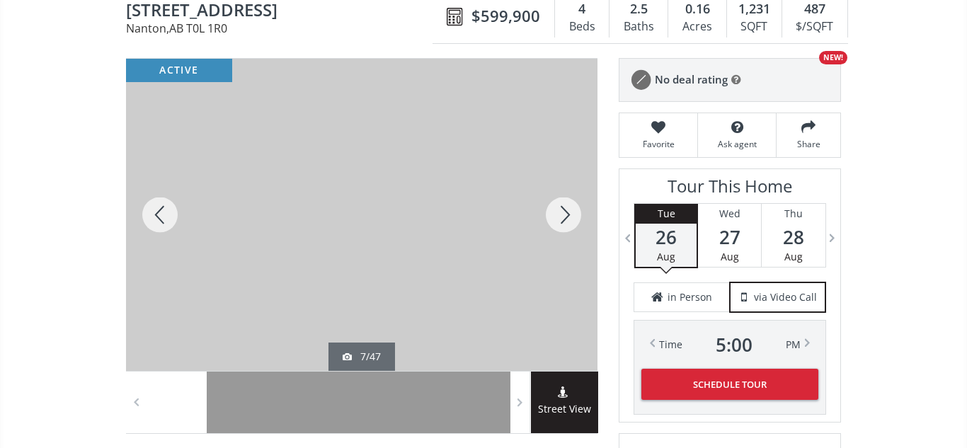
click at [561, 220] on div at bounding box center [564, 215] width 68 height 312
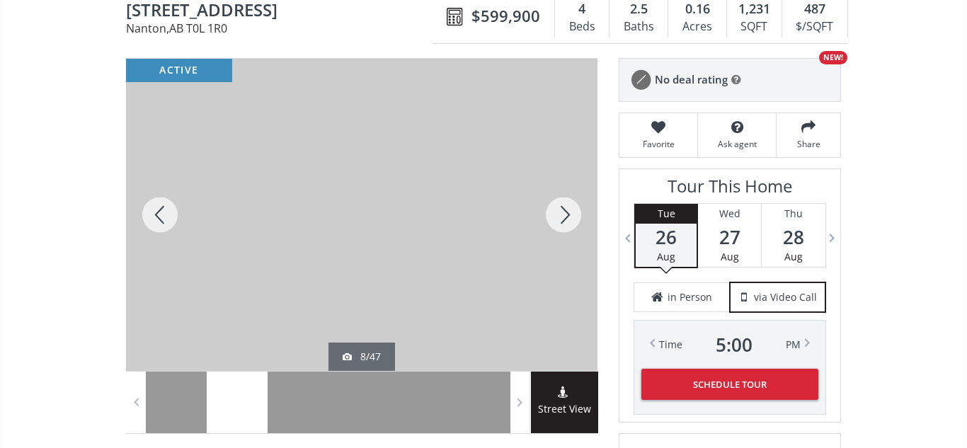
click at [561, 220] on div at bounding box center [564, 215] width 68 height 312
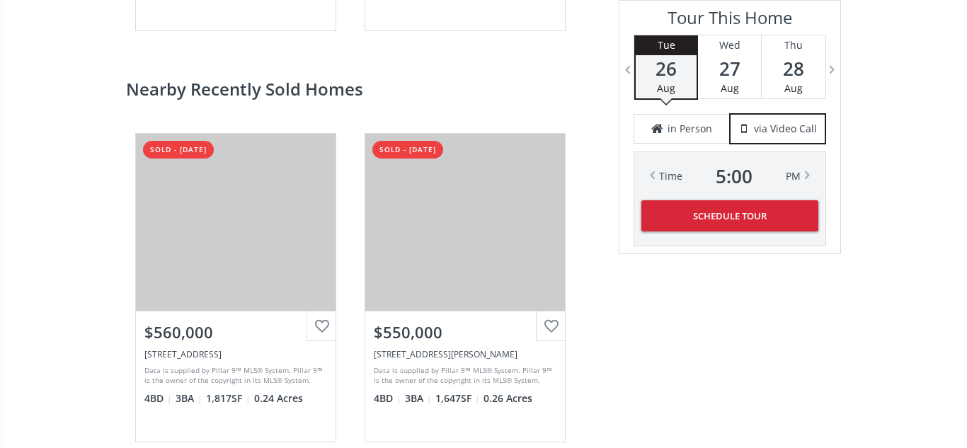
scroll to position [2657, 0]
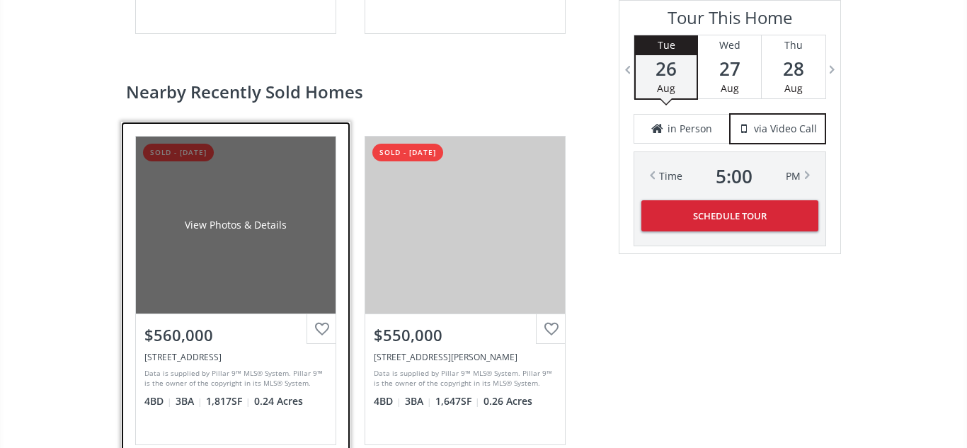
click at [304, 229] on div "View Photos & Details" at bounding box center [236, 225] width 200 height 177
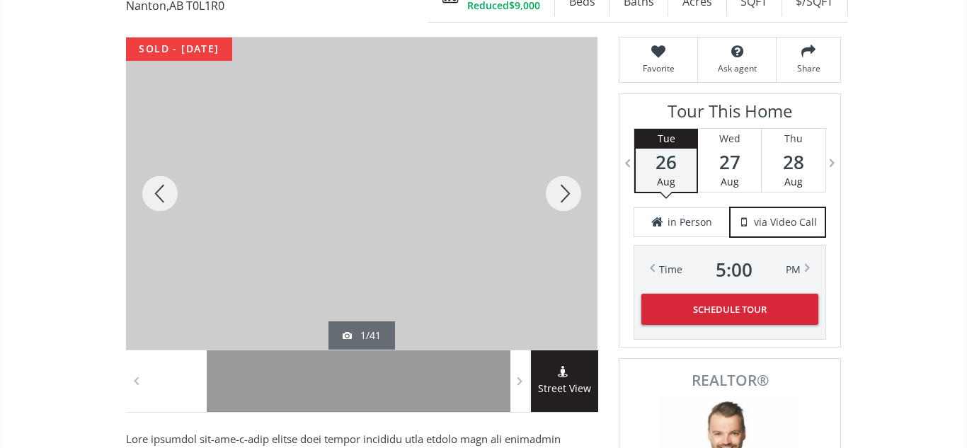
scroll to position [176, 0]
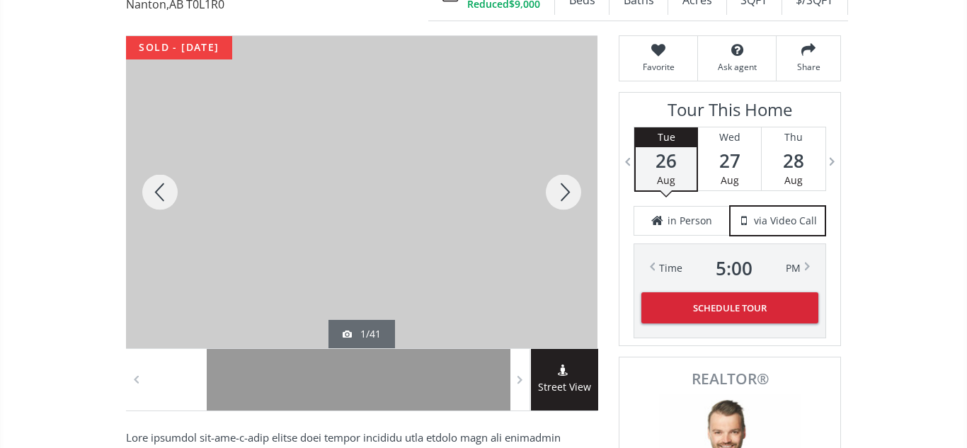
click at [569, 204] on div at bounding box center [564, 192] width 68 height 312
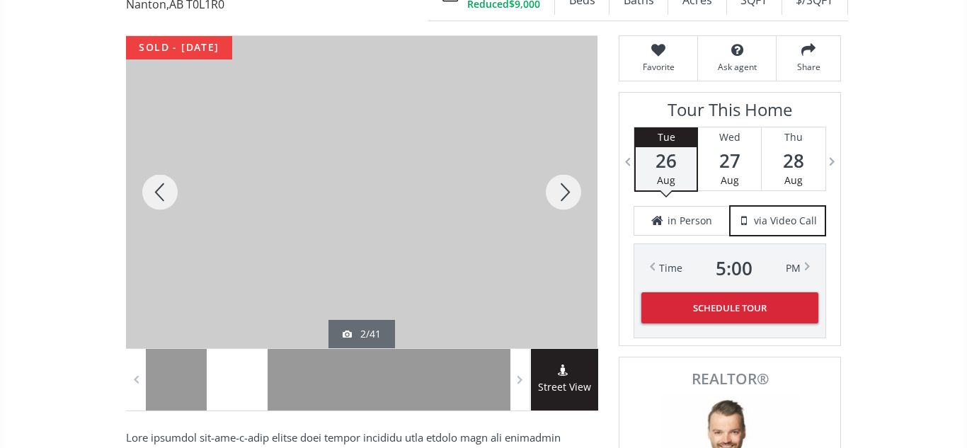
click at [569, 204] on div at bounding box center [564, 192] width 68 height 312
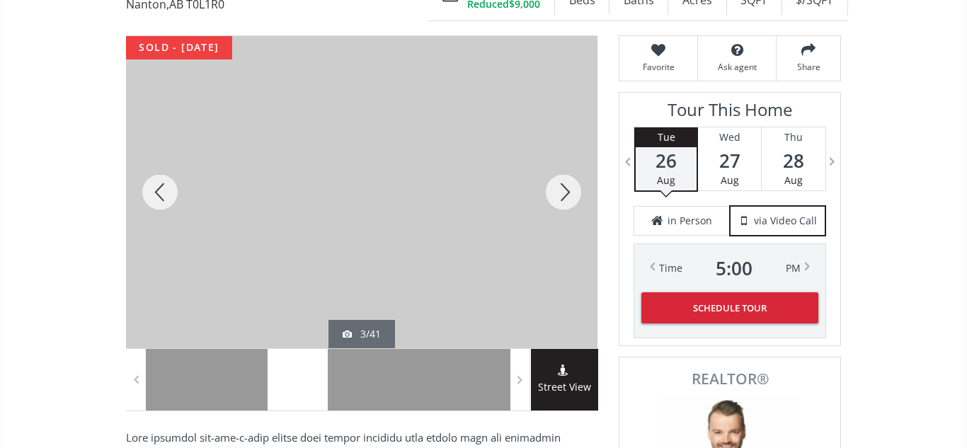
click at [568, 202] on div at bounding box center [564, 192] width 68 height 312
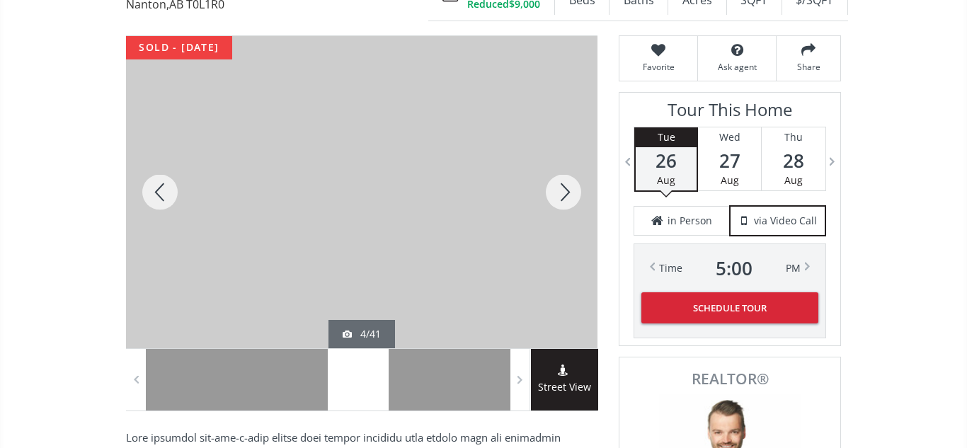
click at [568, 202] on div at bounding box center [564, 192] width 68 height 312
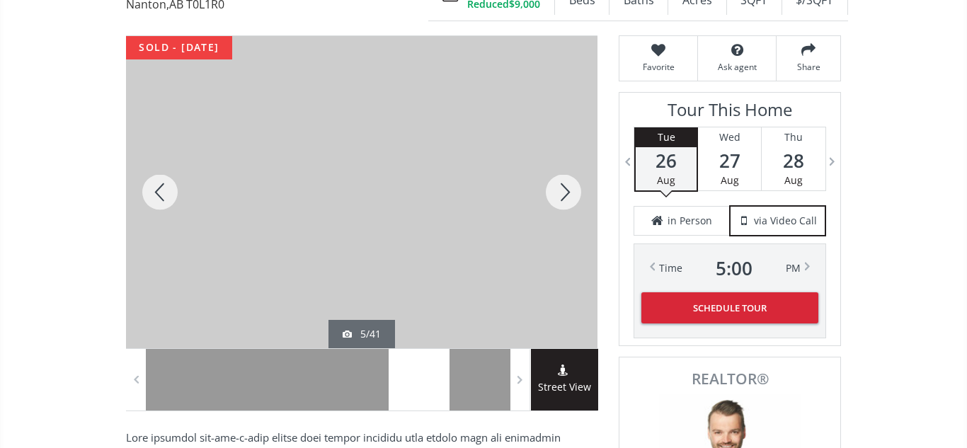
click at [568, 202] on div at bounding box center [564, 192] width 68 height 312
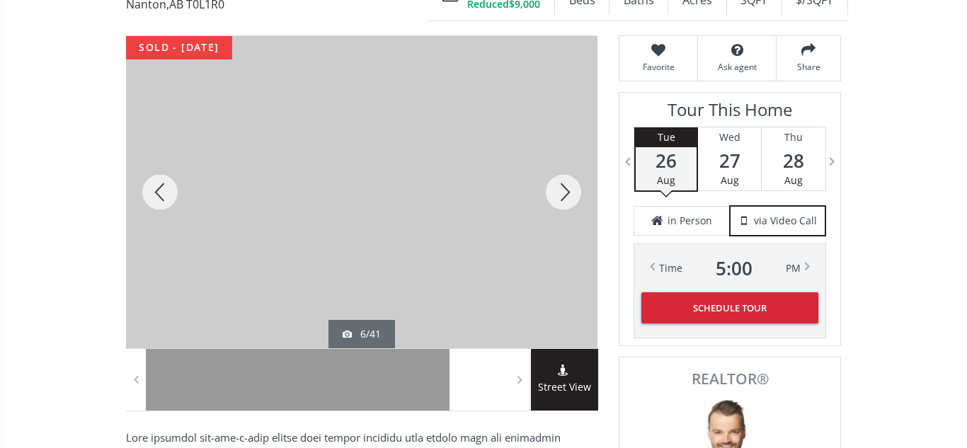
click at [568, 202] on div at bounding box center [564, 192] width 68 height 312
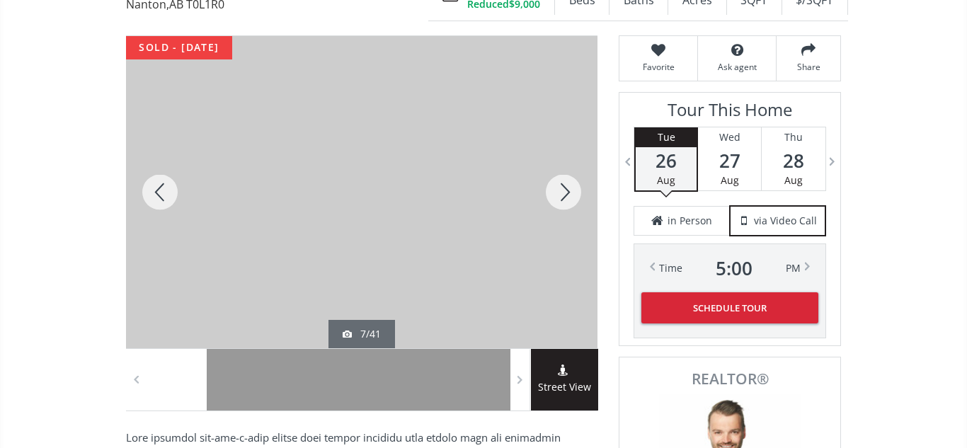
click at [568, 202] on div at bounding box center [564, 192] width 68 height 312
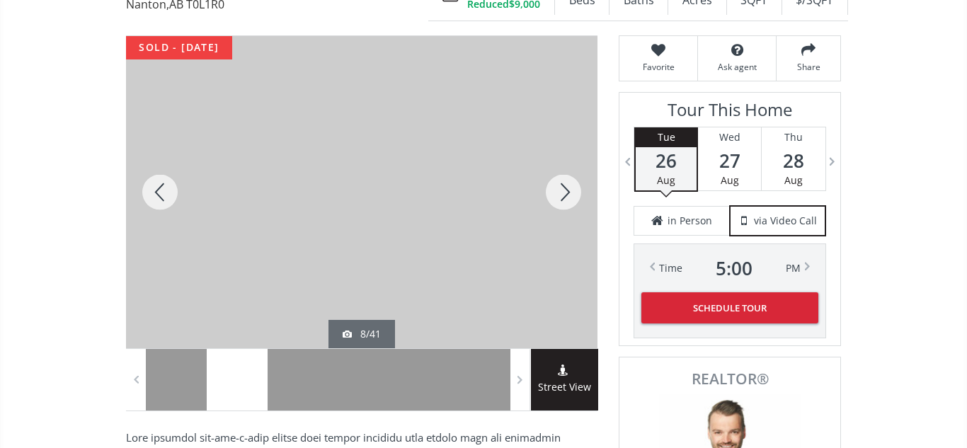
click at [568, 202] on div at bounding box center [564, 192] width 68 height 312
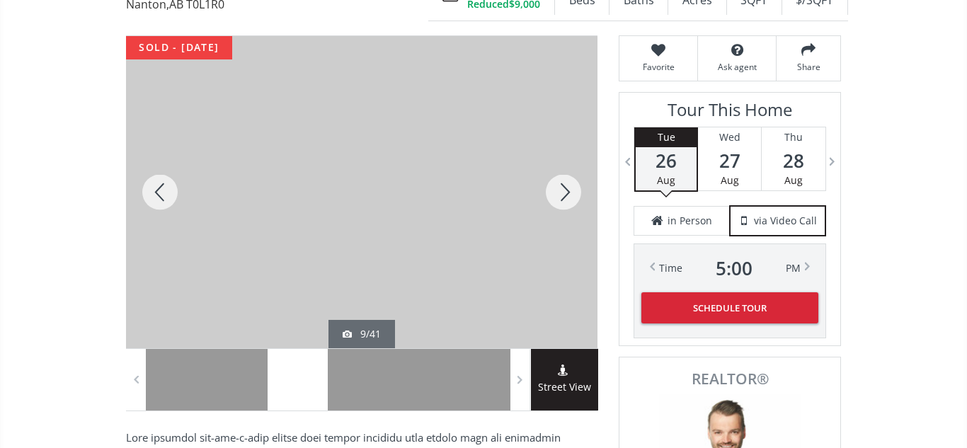
click at [568, 202] on div at bounding box center [564, 192] width 68 height 312
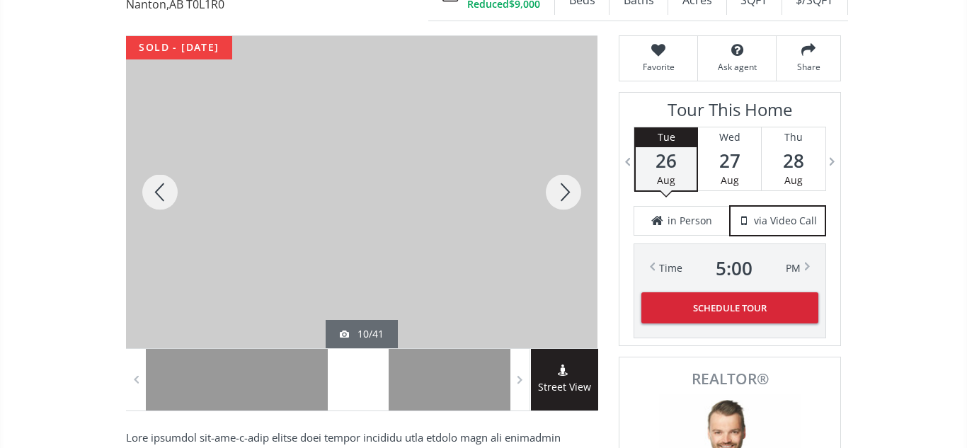
click at [568, 202] on div at bounding box center [564, 192] width 68 height 312
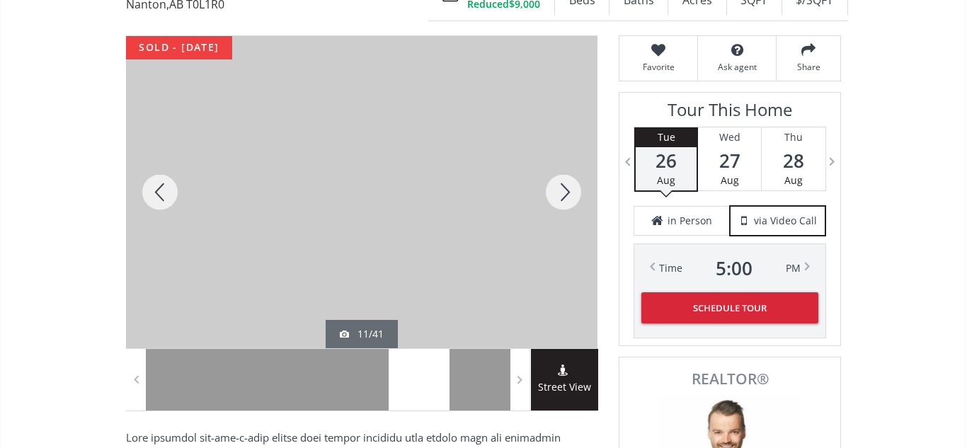
click at [564, 191] on div at bounding box center [564, 192] width 68 height 312
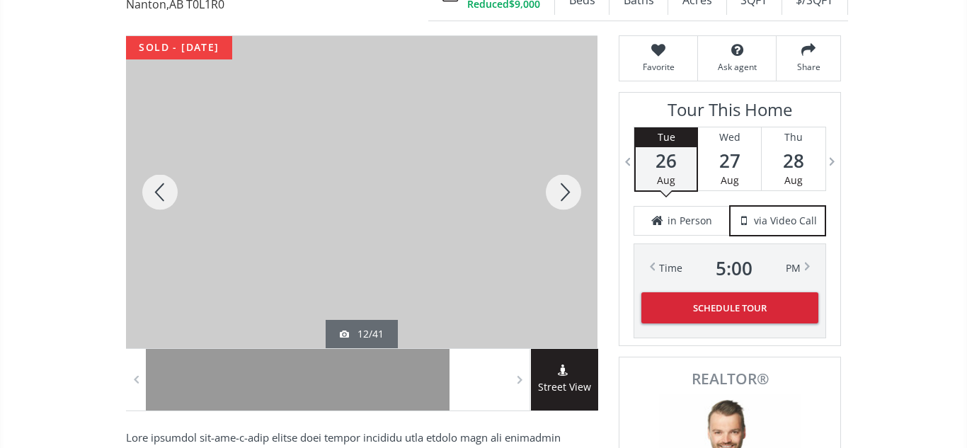
click at [564, 191] on div at bounding box center [564, 192] width 68 height 312
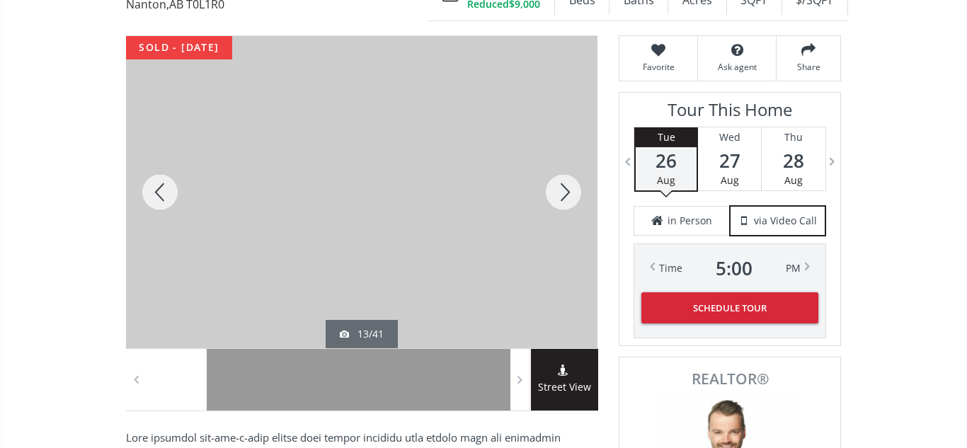
click at [564, 191] on div at bounding box center [564, 192] width 68 height 312
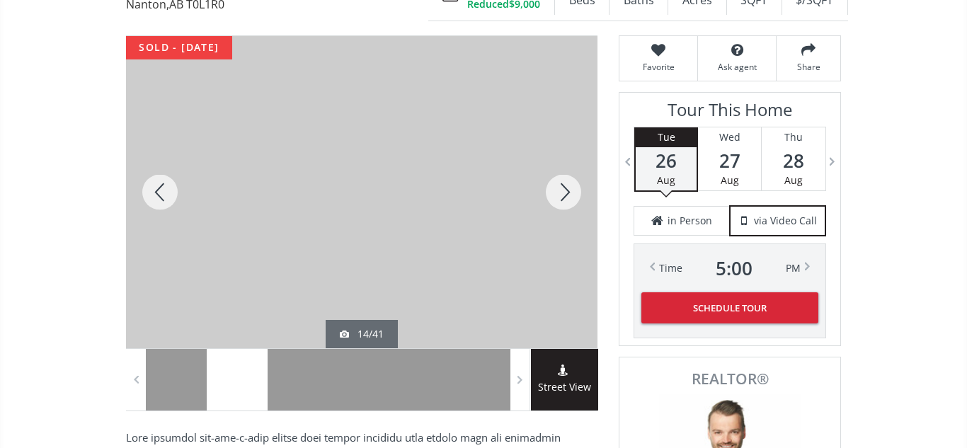
click at [564, 191] on div at bounding box center [564, 192] width 68 height 312
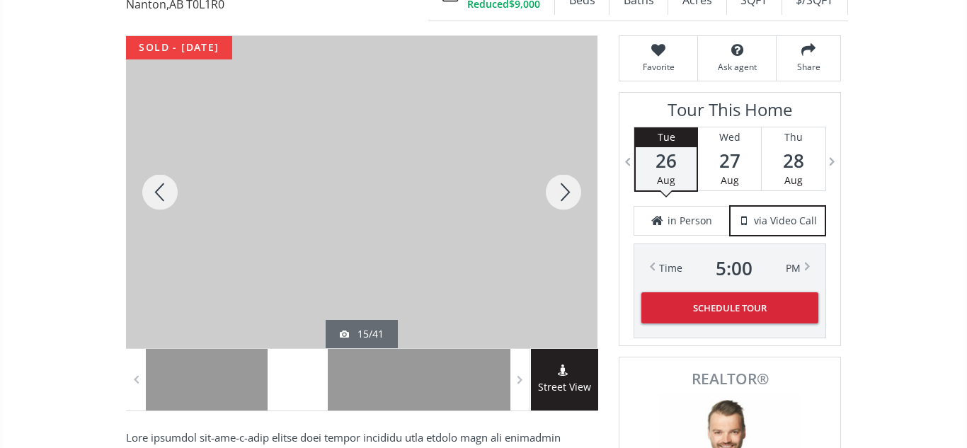
click at [564, 191] on div at bounding box center [564, 192] width 68 height 312
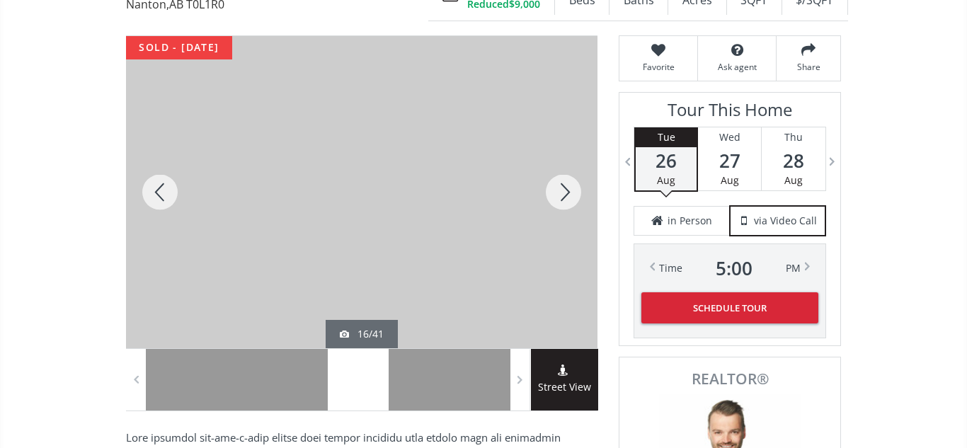
click at [564, 191] on div at bounding box center [564, 192] width 68 height 312
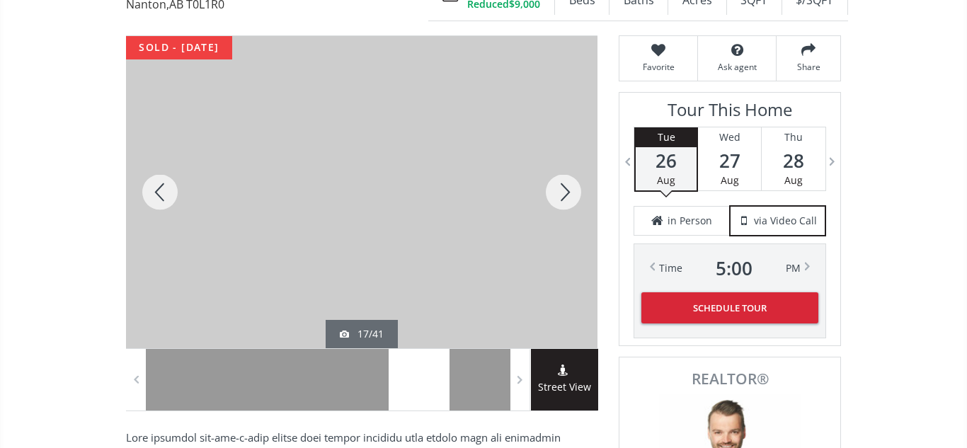
click at [564, 191] on div at bounding box center [564, 192] width 68 height 312
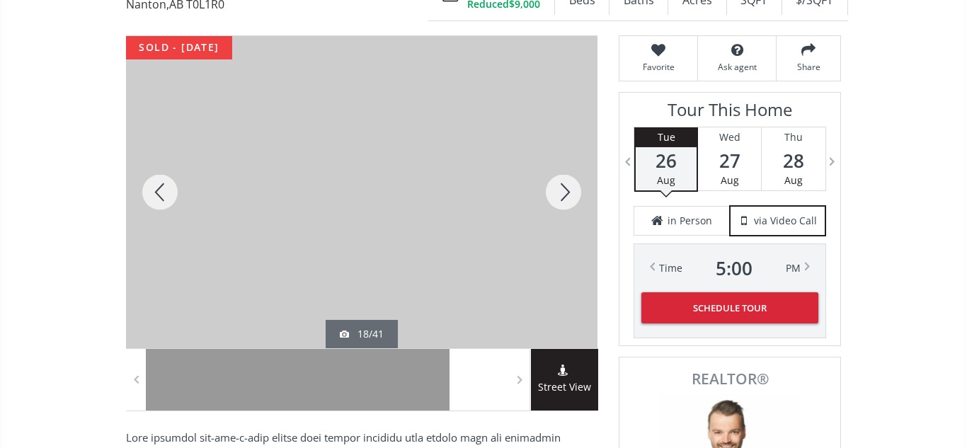
click at [564, 191] on div at bounding box center [564, 192] width 68 height 312
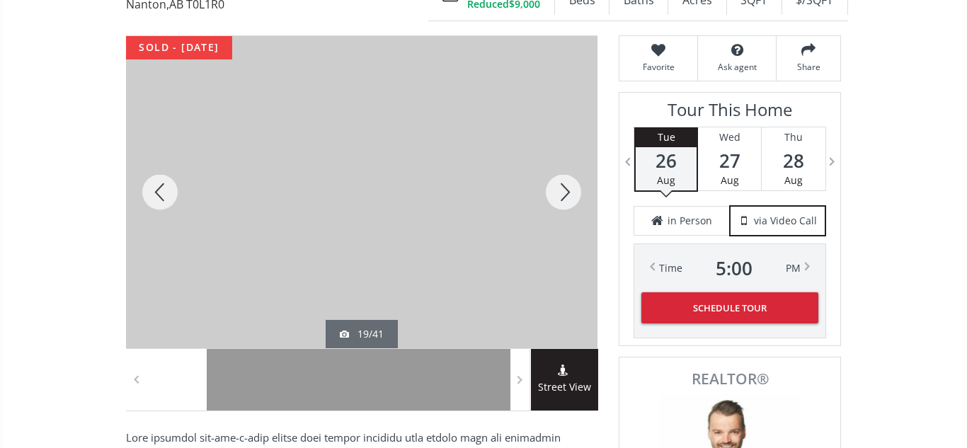
click at [564, 191] on div at bounding box center [564, 192] width 68 height 312
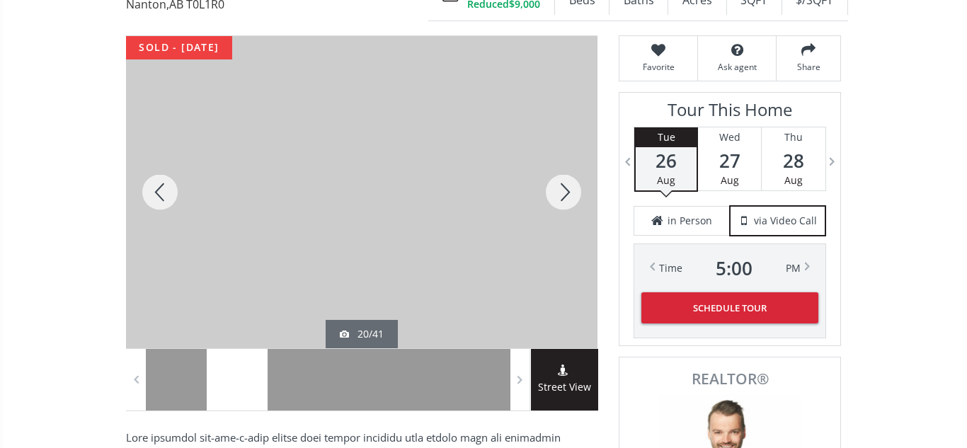
click at [564, 191] on div at bounding box center [564, 192] width 68 height 312
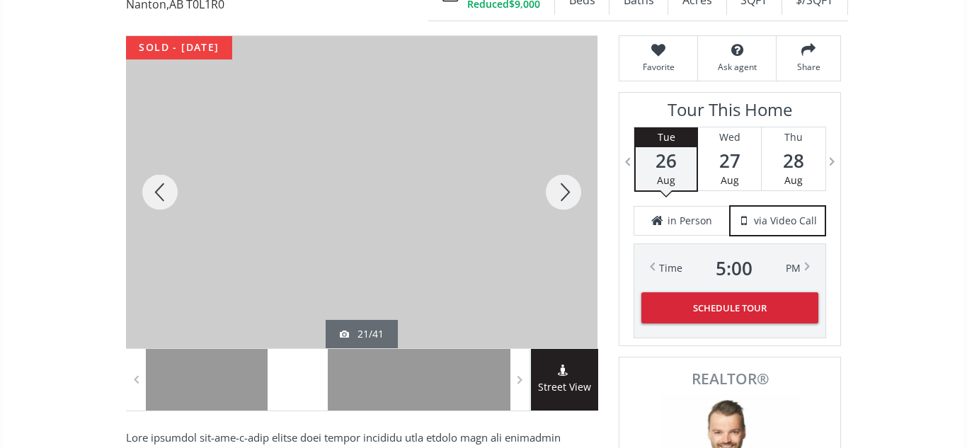
click at [564, 191] on div at bounding box center [564, 192] width 68 height 312
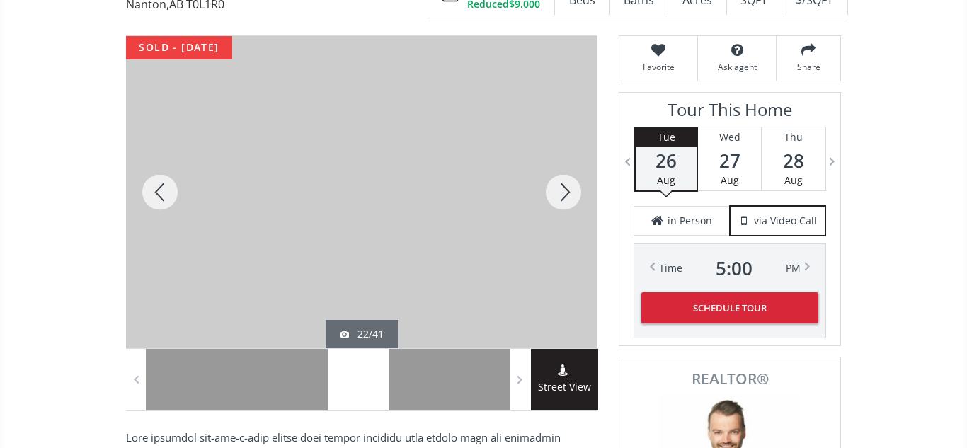
click at [564, 191] on div at bounding box center [564, 192] width 68 height 312
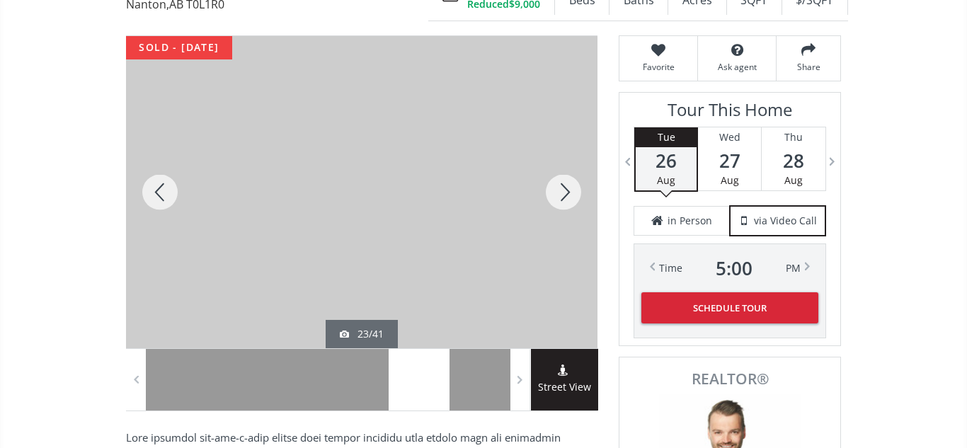
click at [564, 191] on div at bounding box center [564, 192] width 68 height 312
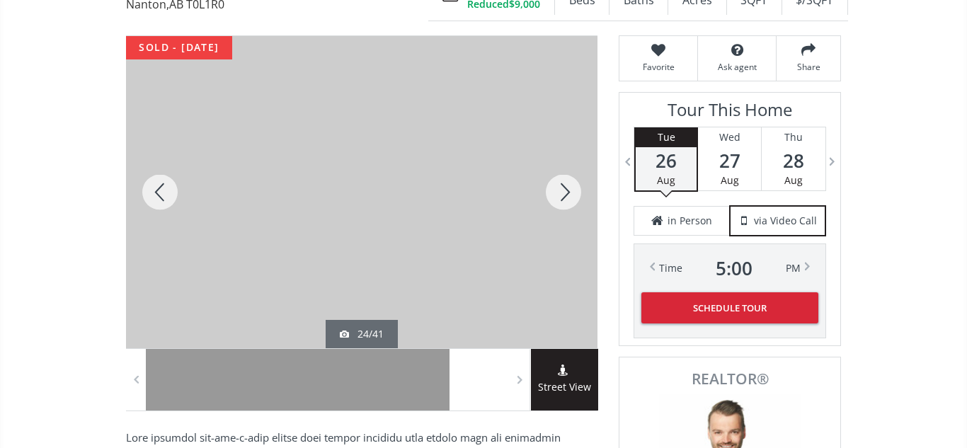
click at [564, 191] on div at bounding box center [564, 192] width 68 height 312
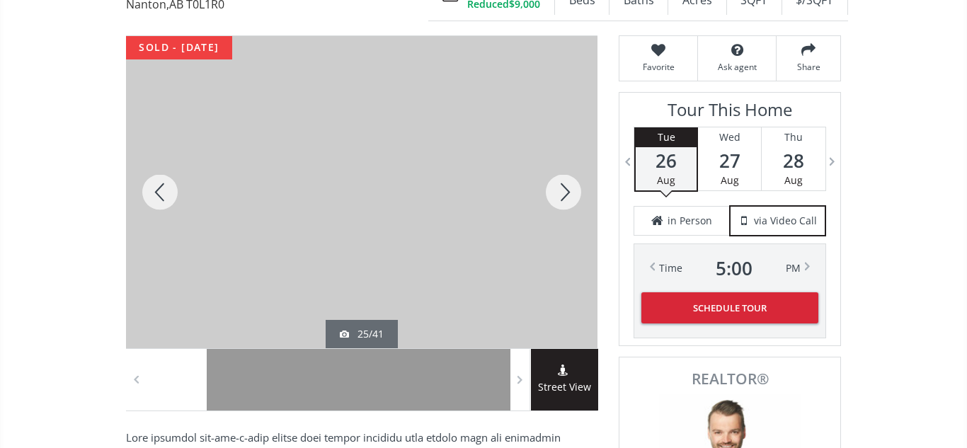
click at [564, 191] on div at bounding box center [564, 192] width 68 height 312
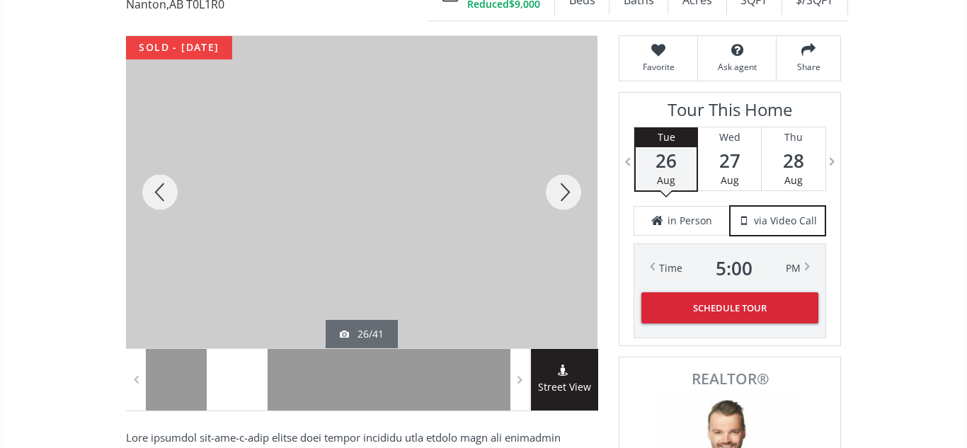
click at [564, 191] on div at bounding box center [564, 192] width 68 height 312
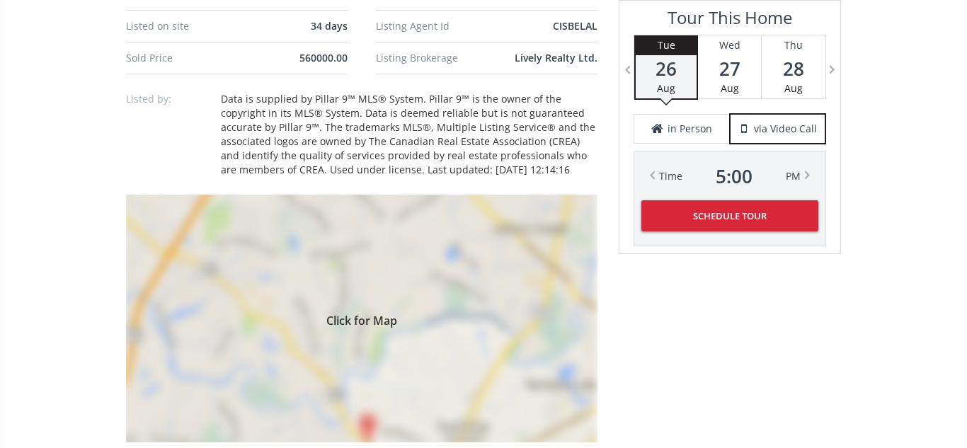
scroll to position [970, 0]
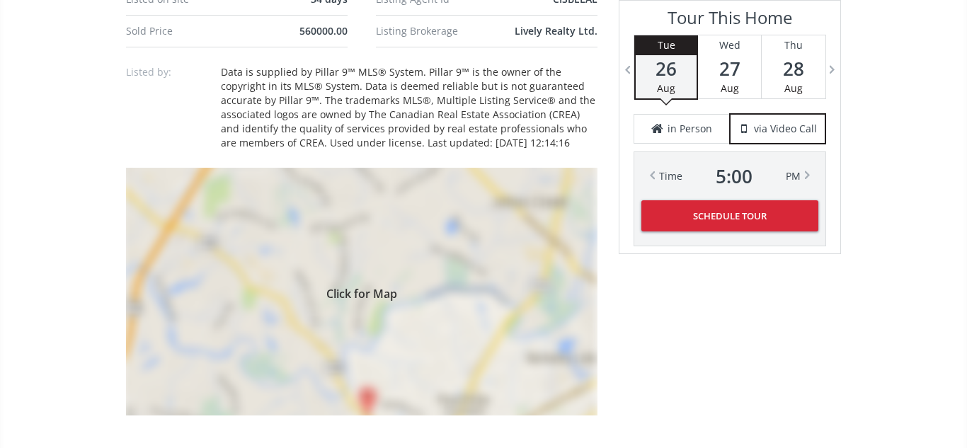
click at [517, 304] on div "Click for Map" at bounding box center [361, 292] width 471 height 248
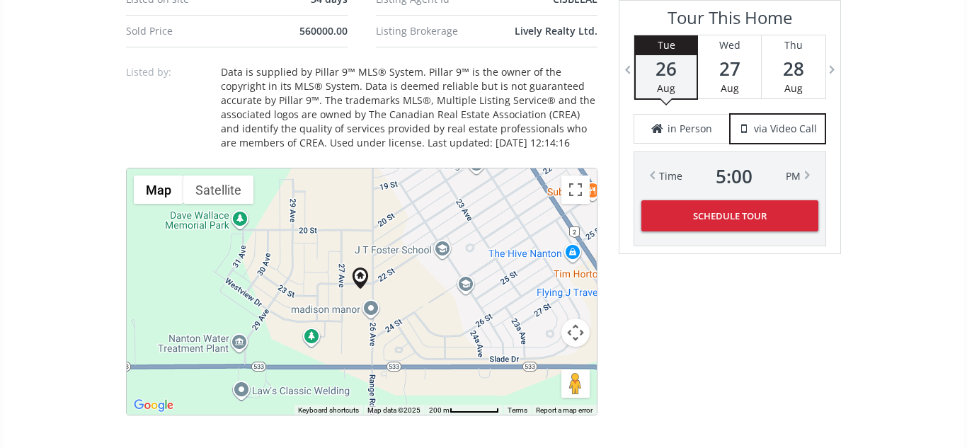
click at [580, 331] on button "Map camera controls" at bounding box center [575, 333] width 28 height 28
click at [542, 301] on button "Zoom in" at bounding box center [540, 297] width 28 height 28
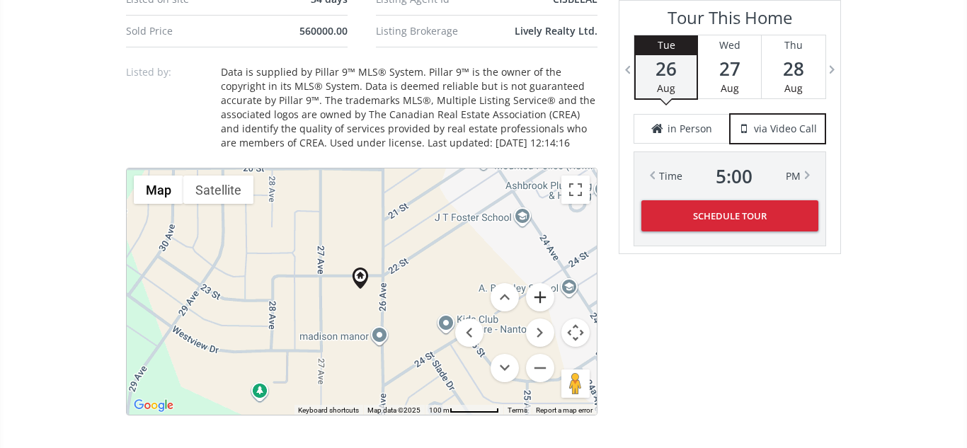
click at [542, 301] on button "Zoom in" at bounding box center [540, 297] width 28 height 28
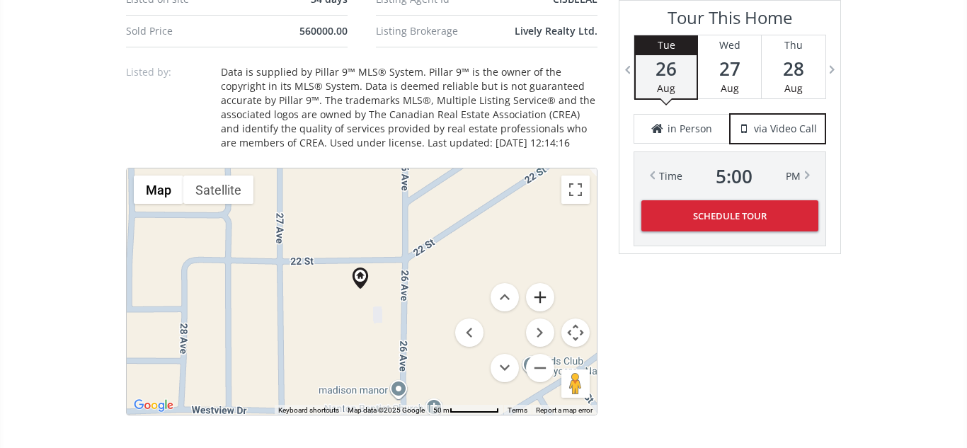
click at [542, 301] on button "Zoom in" at bounding box center [540, 297] width 28 height 28
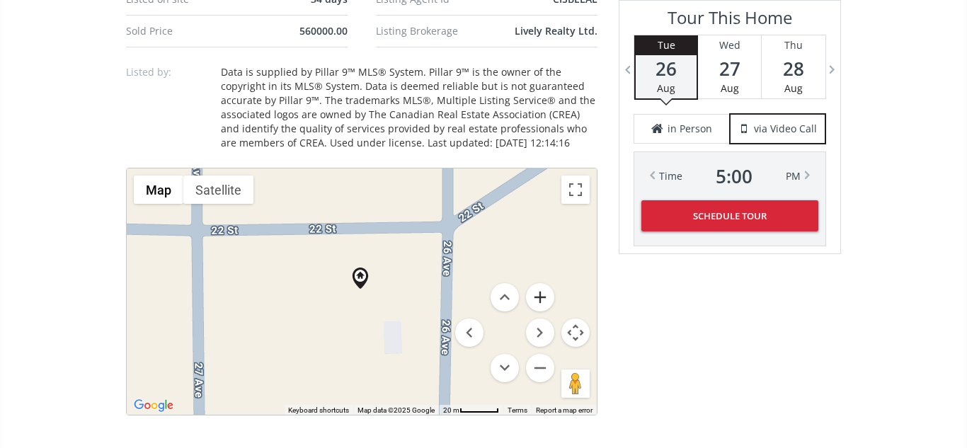
click at [542, 301] on button "Zoom in" at bounding box center [540, 297] width 28 height 28
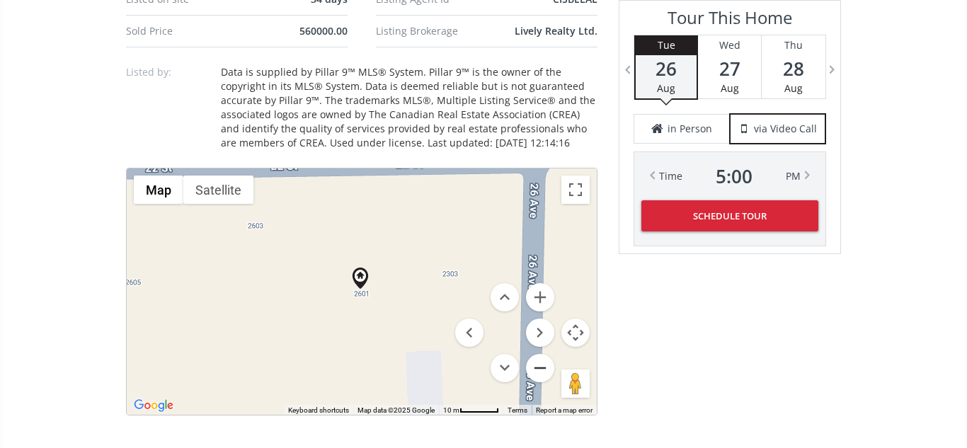
click at [542, 377] on button "Zoom out" at bounding box center [540, 368] width 28 height 28
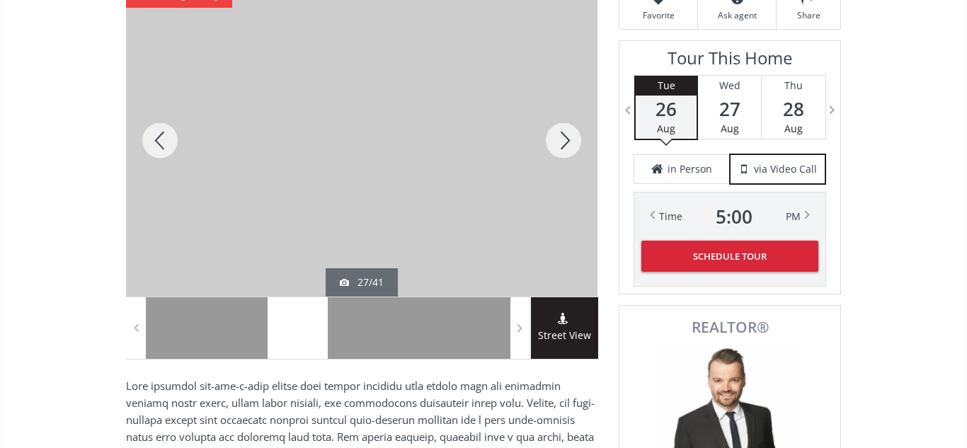
scroll to position [227, 0]
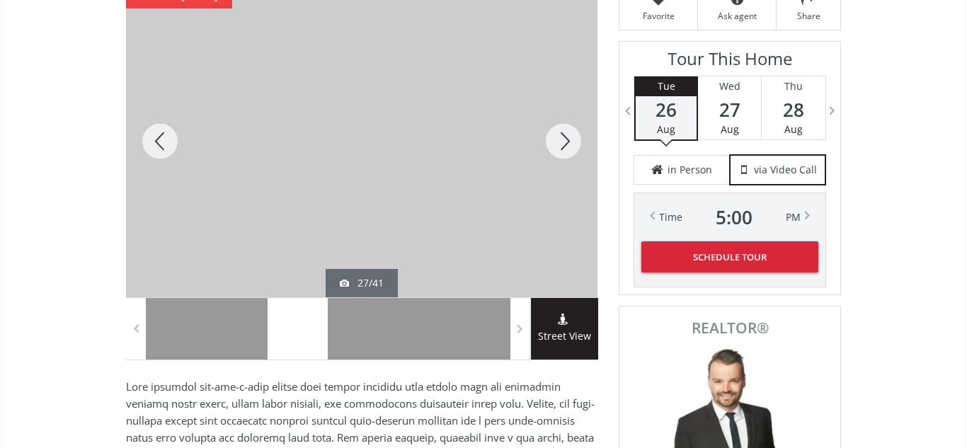
click at [559, 139] on div at bounding box center [564, 141] width 68 height 312
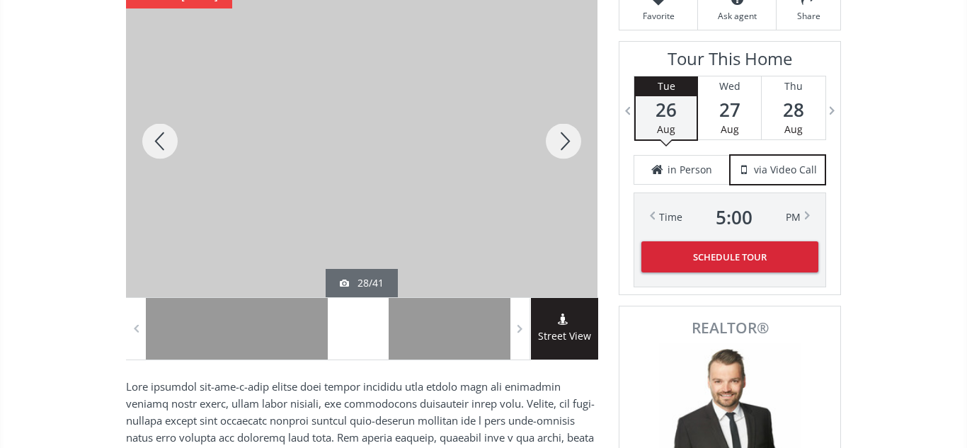
click at [559, 139] on div at bounding box center [564, 141] width 68 height 312
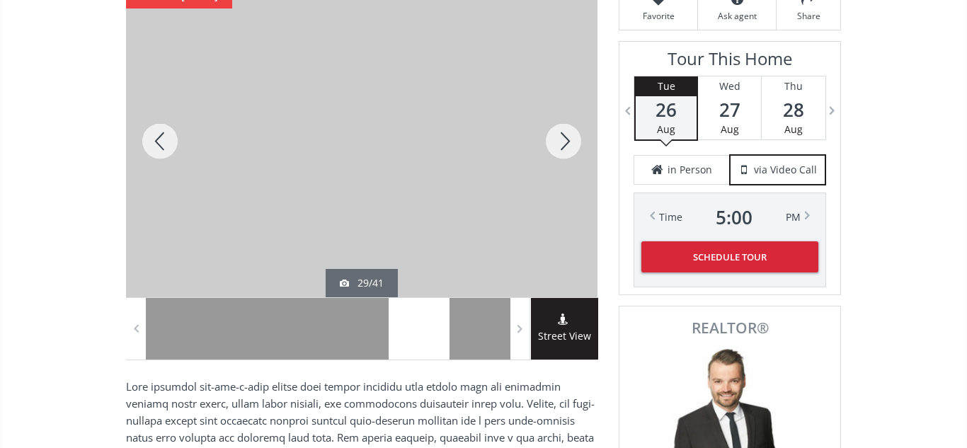
click at [559, 139] on div at bounding box center [564, 141] width 68 height 312
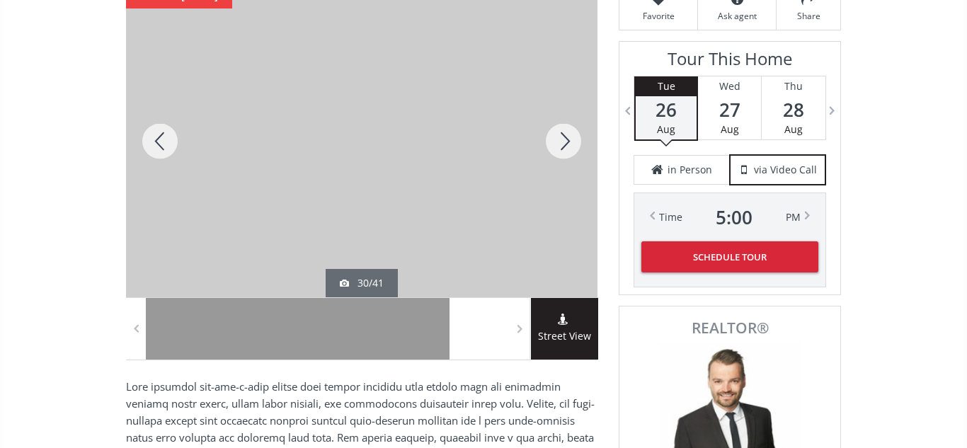
click at [559, 139] on div at bounding box center [564, 141] width 68 height 312
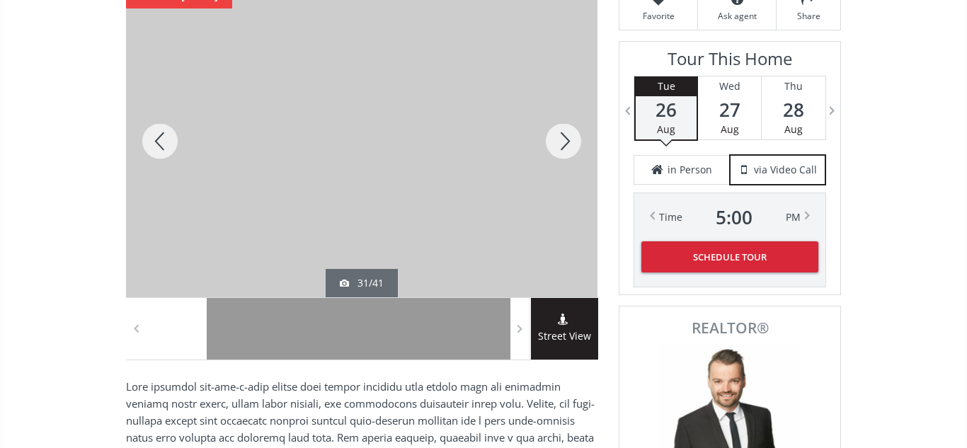
click at [559, 139] on div at bounding box center [564, 141] width 68 height 312
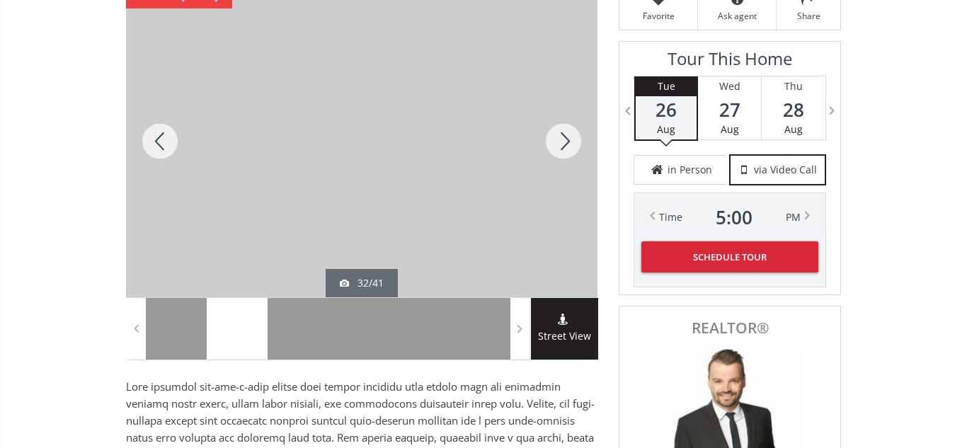
click at [164, 145] on div at bounding box center [160, 141] width 68 height 312
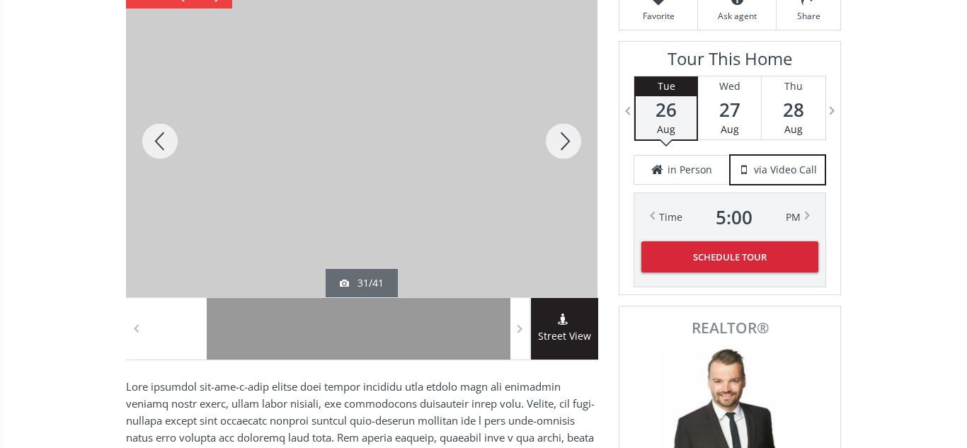
click at [563, 142] on div at bounding box center [564, 141] width 68 height 312
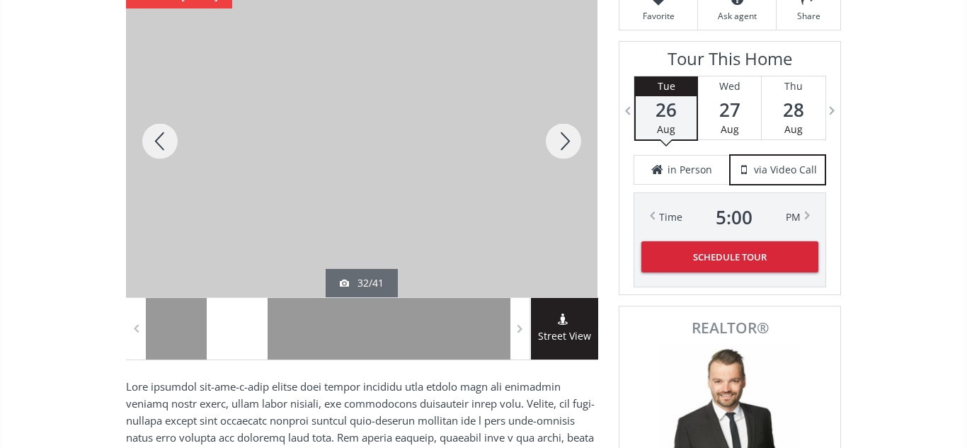
click at [563, 142] on div at bounding box center [564, 141] width 68 height 312
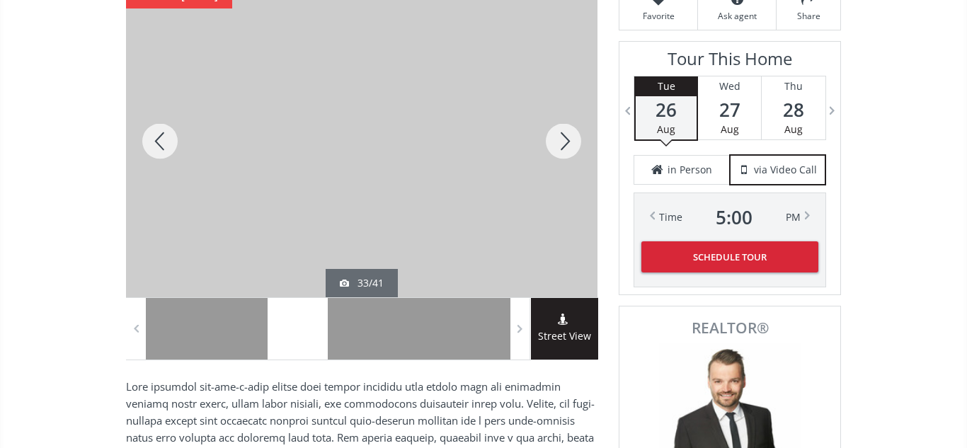
click at [563, 142] on div at bounding box center [564, 141] width 68 height 312
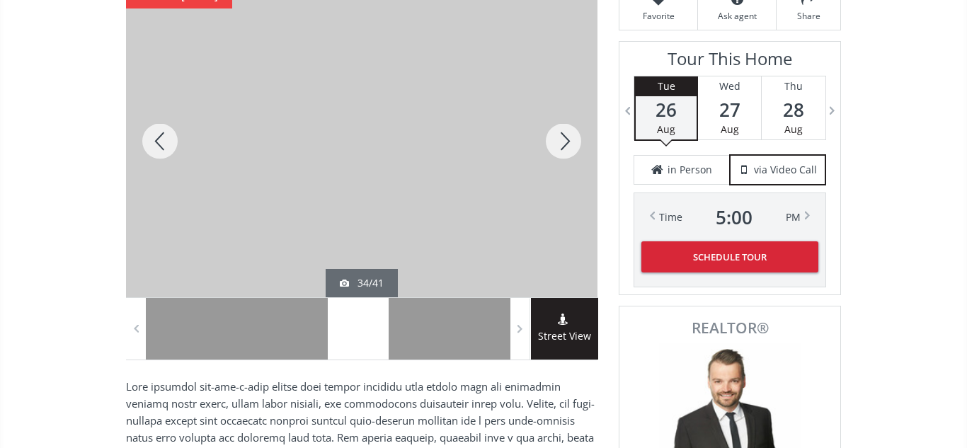
click at [563, 142] on div at bounding box center [564, 141] width 68 height 312
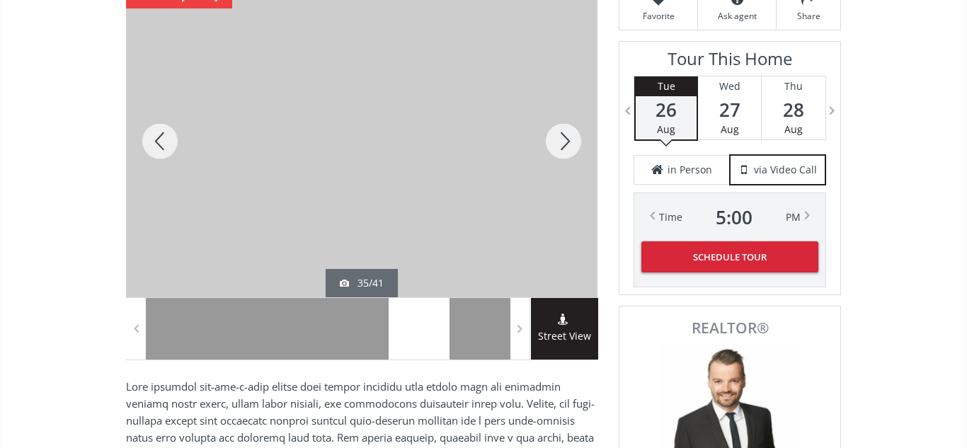
click at [563, 142] on div at bounding box center [564, 141] width 68 height 312
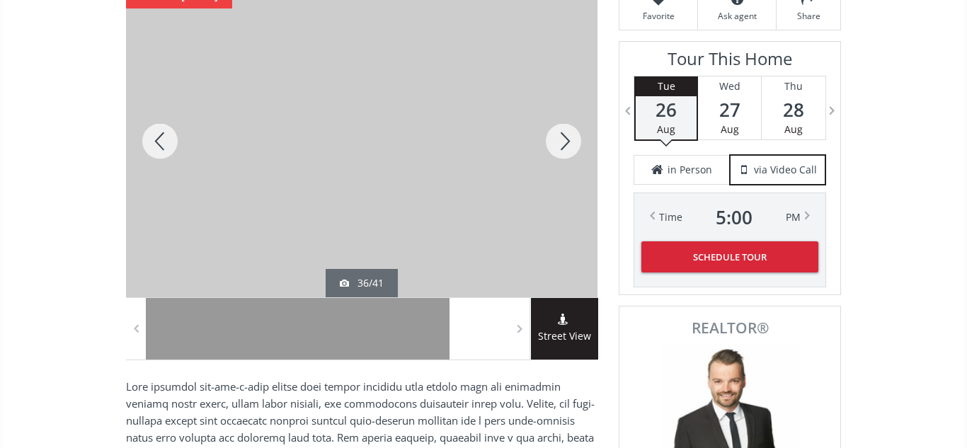
click at [563, 142] on div at bounding box center [564, 141] width 68 height 312
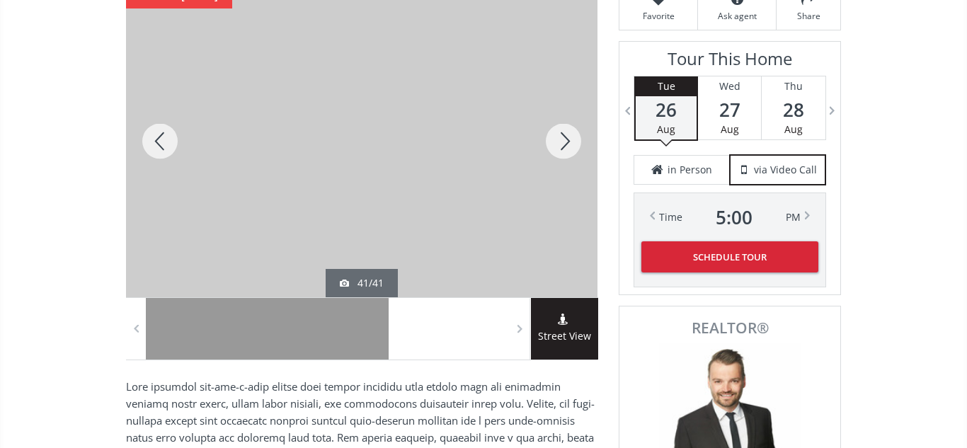
click at [563, 142] on div at bounding box center [564, 141] width 68 height 312
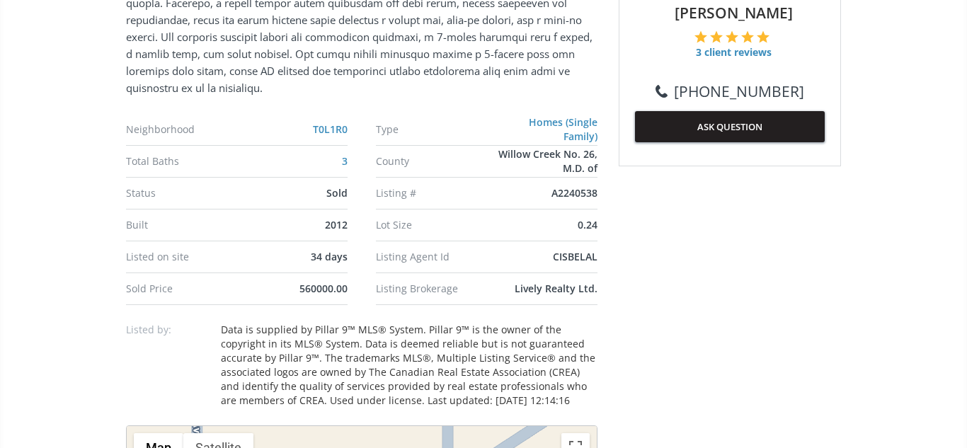
scroll to position [703, 0]
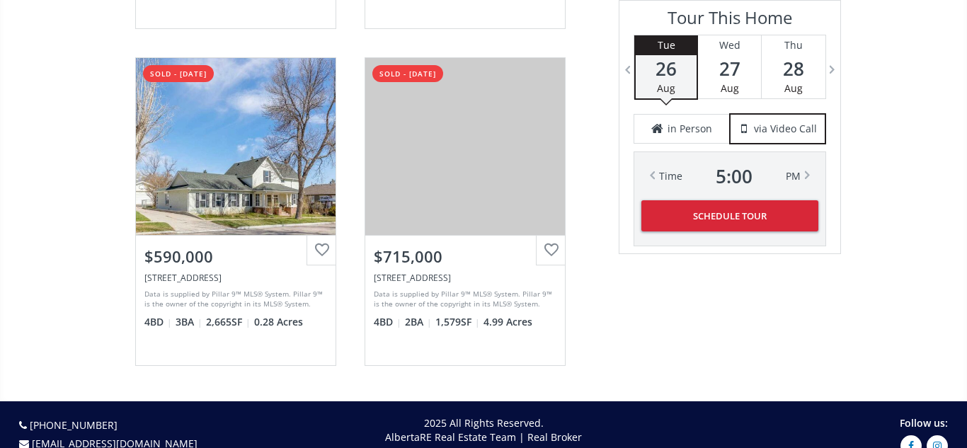
scroll to position [3076, 0]
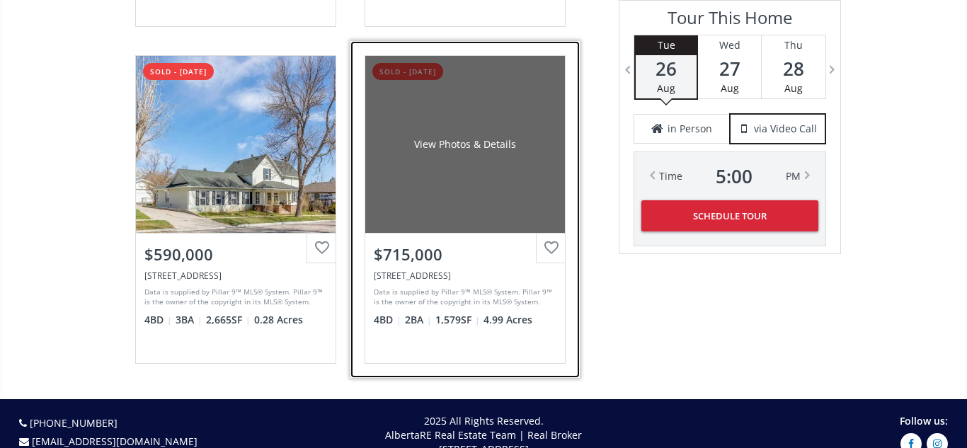
click at [488, 196] on div "View Photos & Details" at bounding box center [465, 144] width 200 height 177
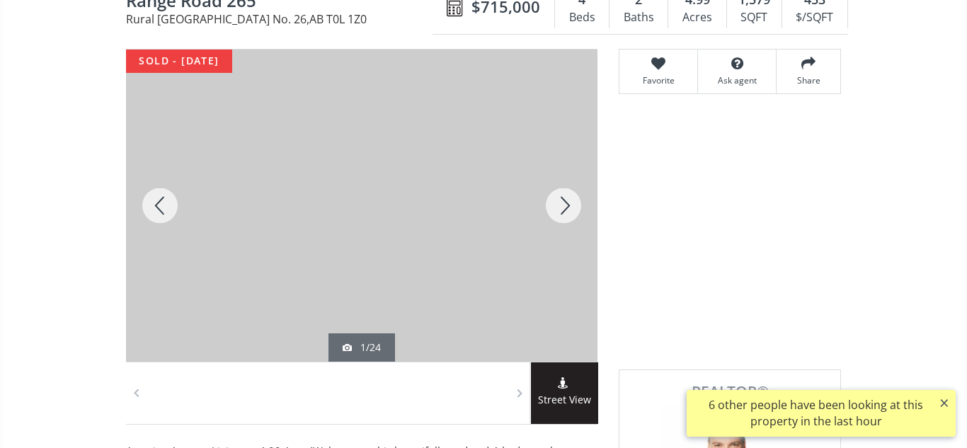
scroll to position [162, 0]
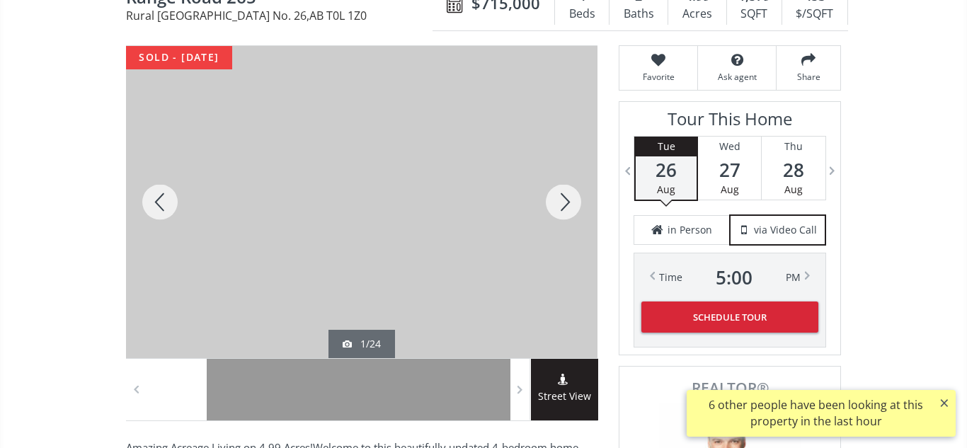
click at [561, 200] on div at bounding box center [564, 202] width 68 height 312
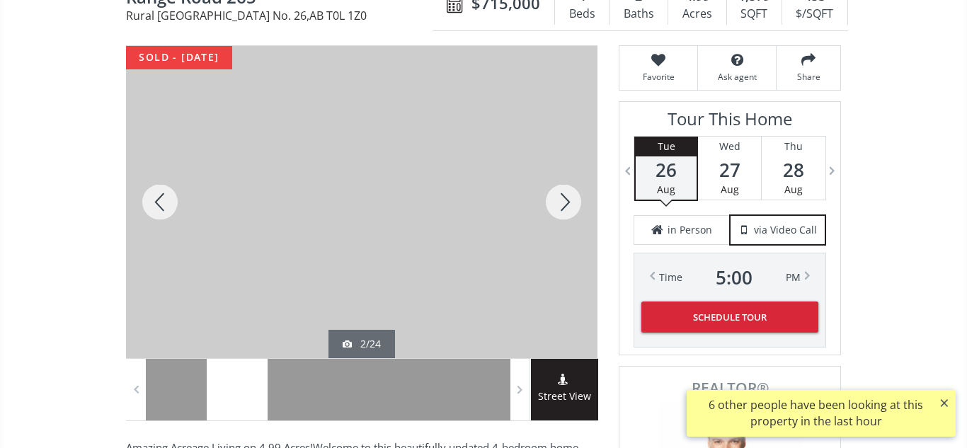
click at [561, 200] on div at bounding box center [564, 202] width 68 height 312
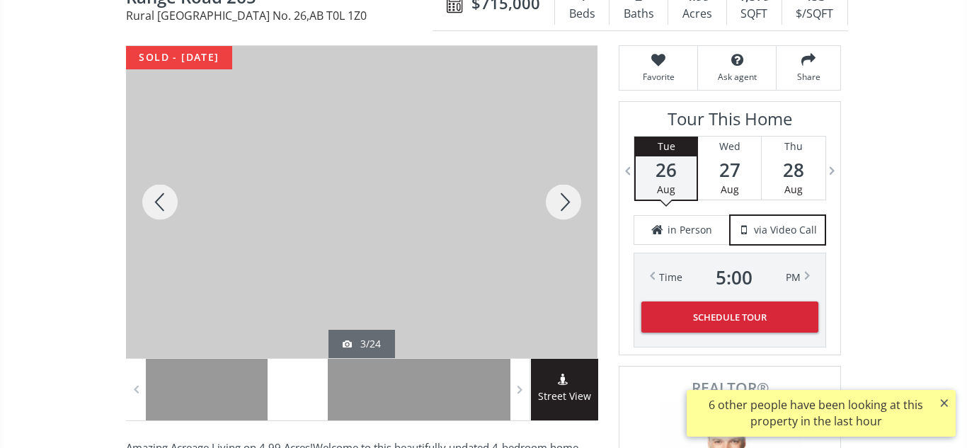
click at [561, 200] on div at bounding box center [564, 202] width 68 height 312
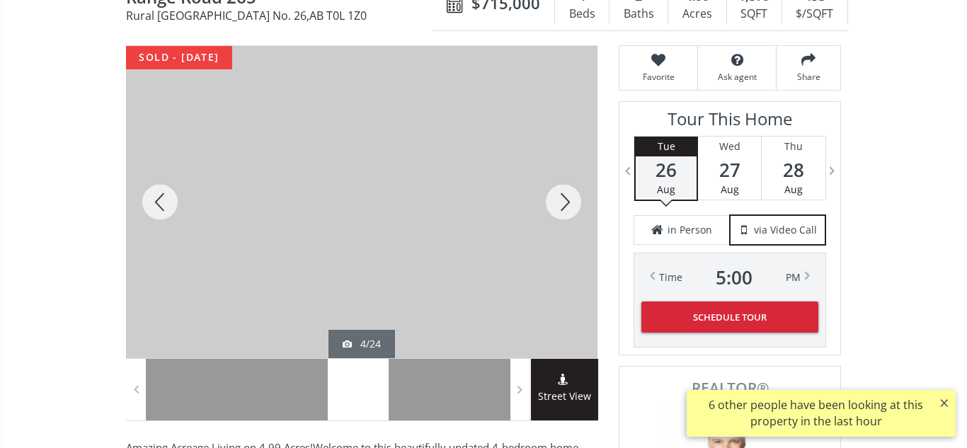
click at [561, 200] on div at bounding box center [564, 202] width 68 height 312
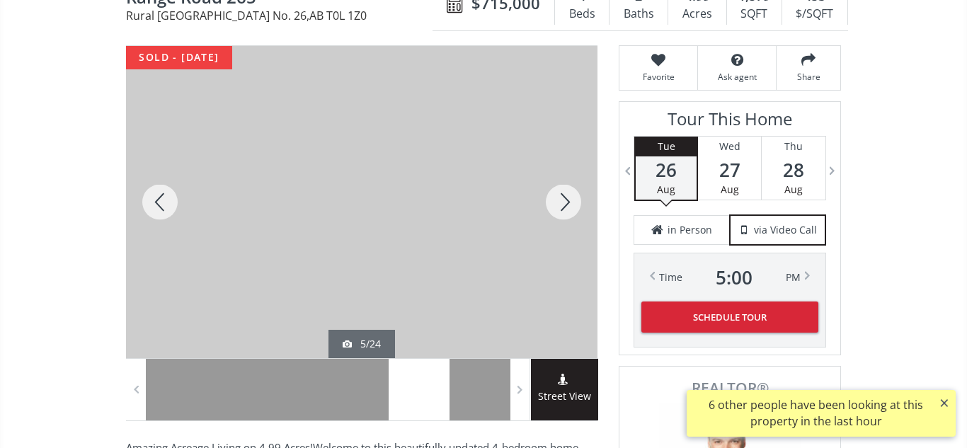
click at [561, 200] on div at bounding box center [564, 202] width 68 height 312
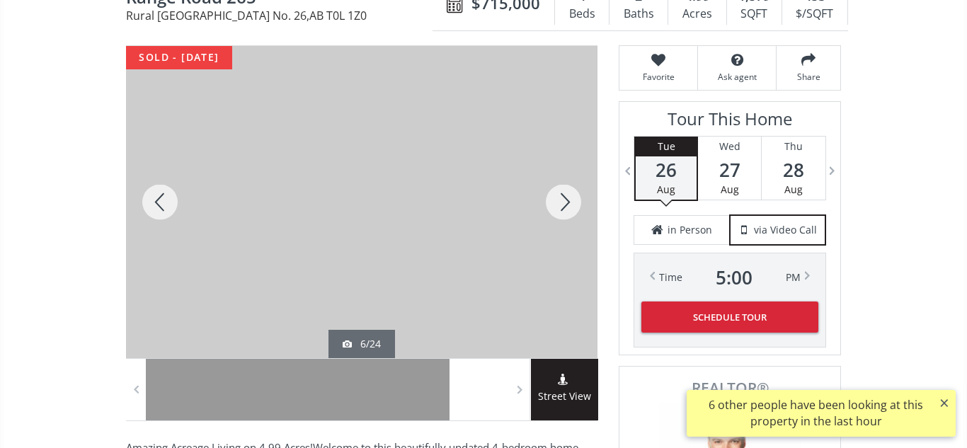
click at [561, 200] on div at bounding box center [564, 202] width 68 height 312
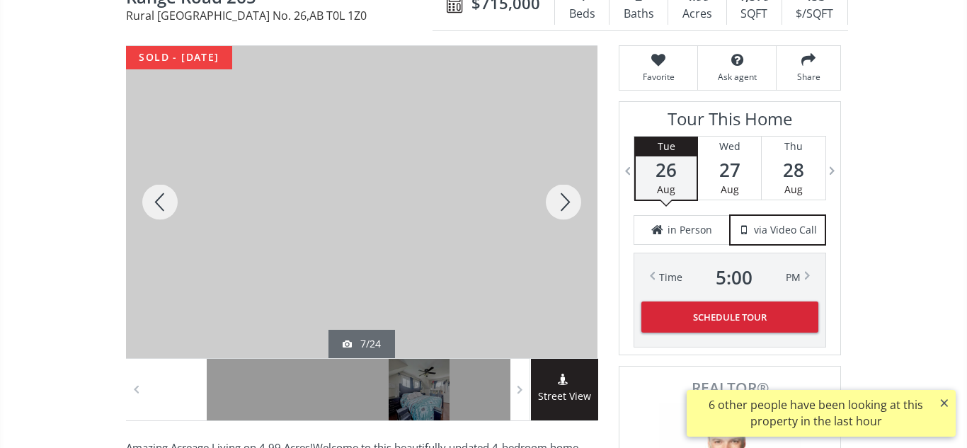
click at [561, 200] on div at bounding box center [564, 202] width 68 height 312
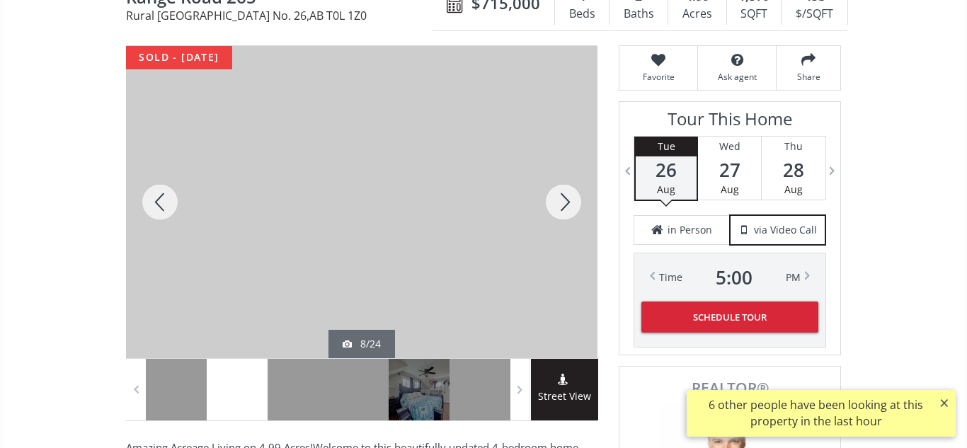
click at [166, 203] on div at bounding box center [160, 202] width 68 height 312
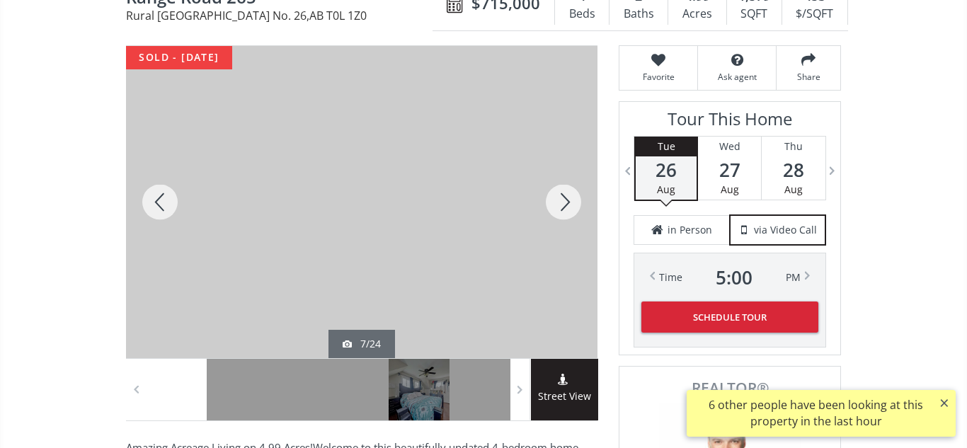
click at [563, 198] on div at bounding box center [564, 202] width 68 height 312
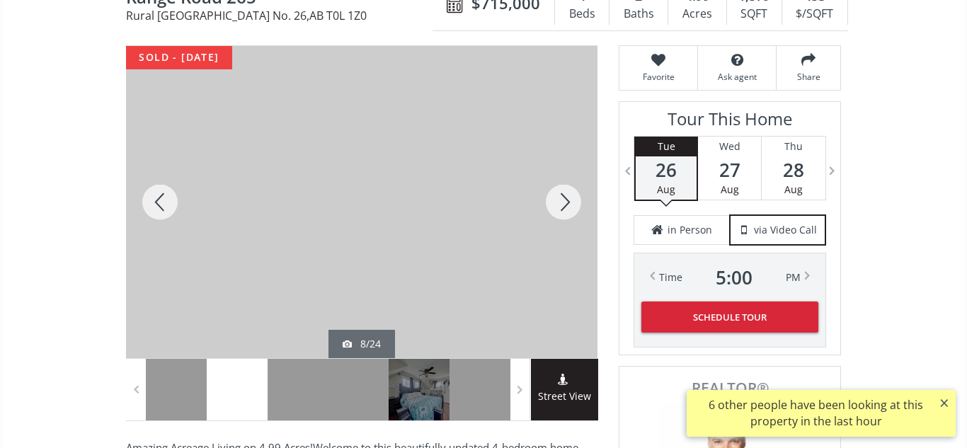
click at [566, 205] on div at bounding box center [564, 202] width 68 height 312
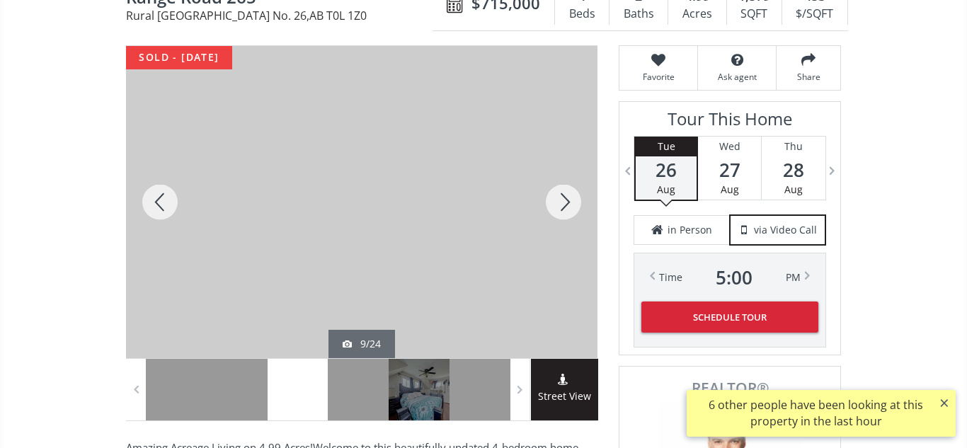
click at [566, 205] on div at bounding box center [564, 202] width 68 height 312
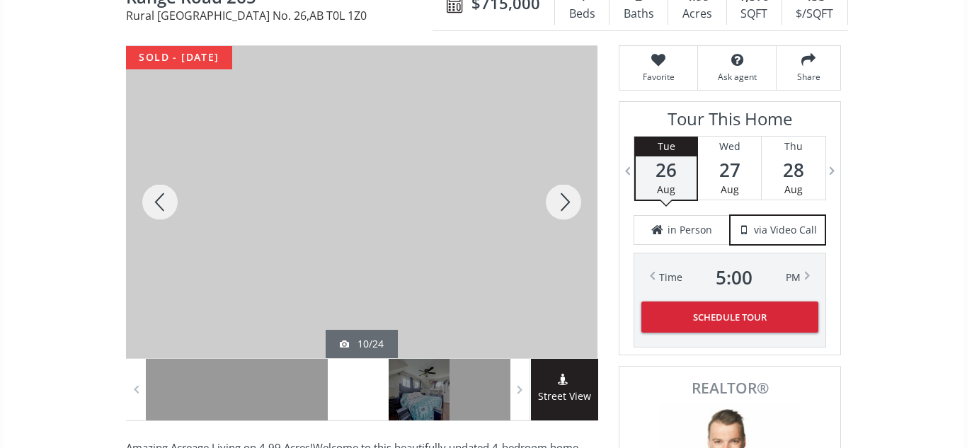
click at [566, 205] on div at bounding box center [564, 202] width 68 height 312
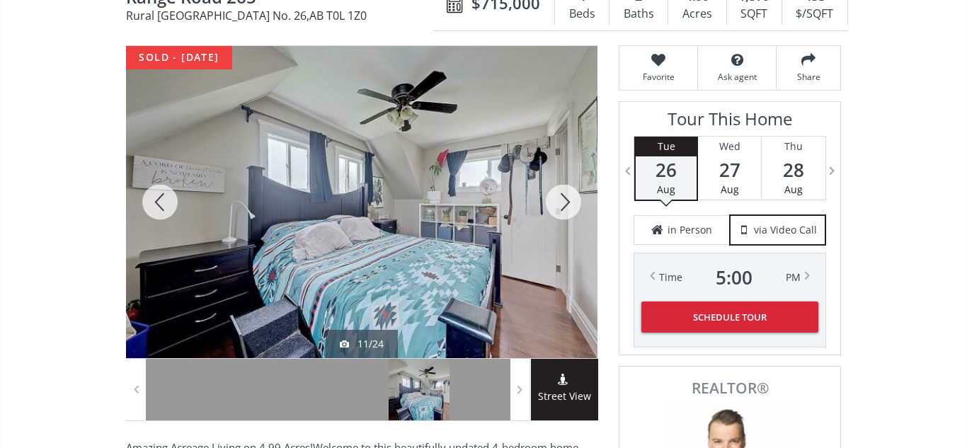
click at [566, 205] on div at bounding box center [564, 202] width 68 height 312
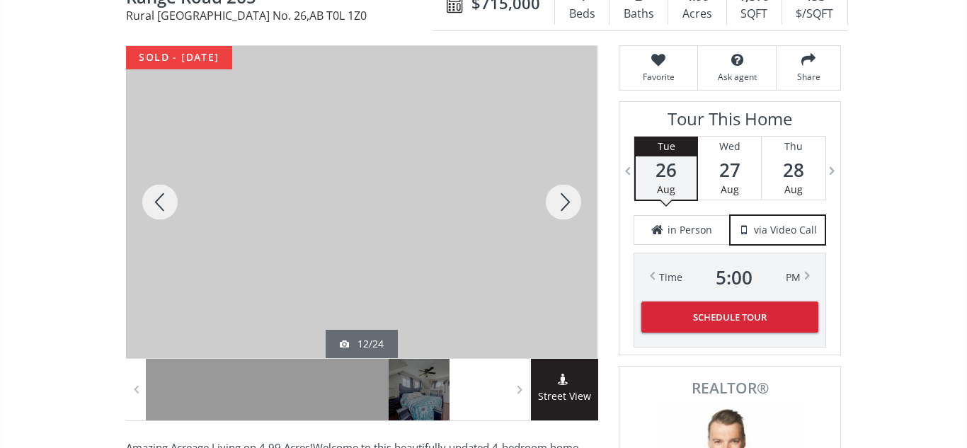
click at [566, 205] on div at bounding box center [564, 202] width 68 height 312
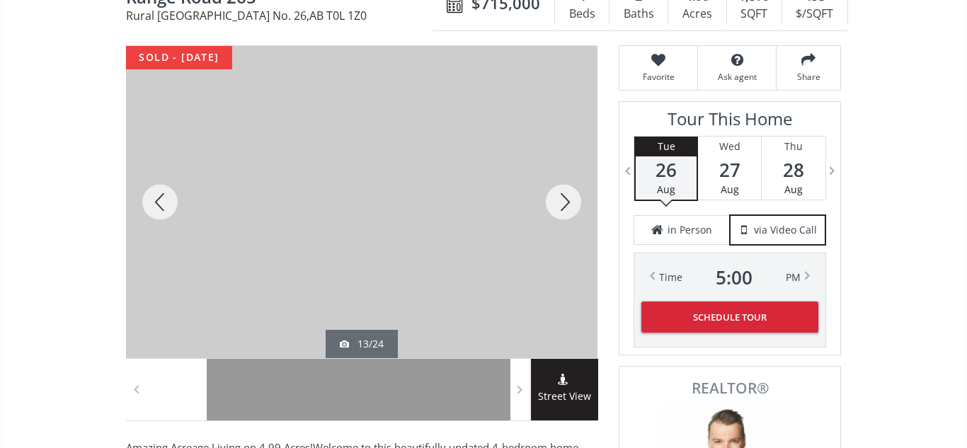
click at [566, 205] on div at bounding box center [564, 202] width 68 height 312
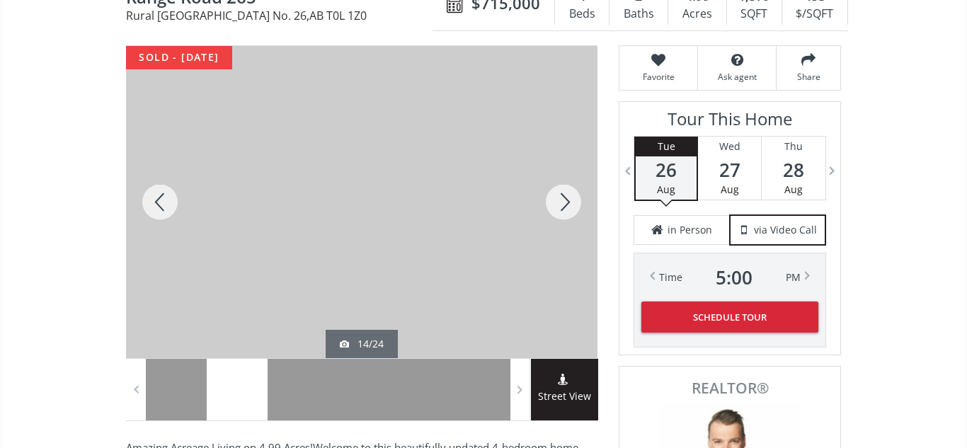
click at [566, 205] on div at bounding box center [564, 202] width 68 height 312
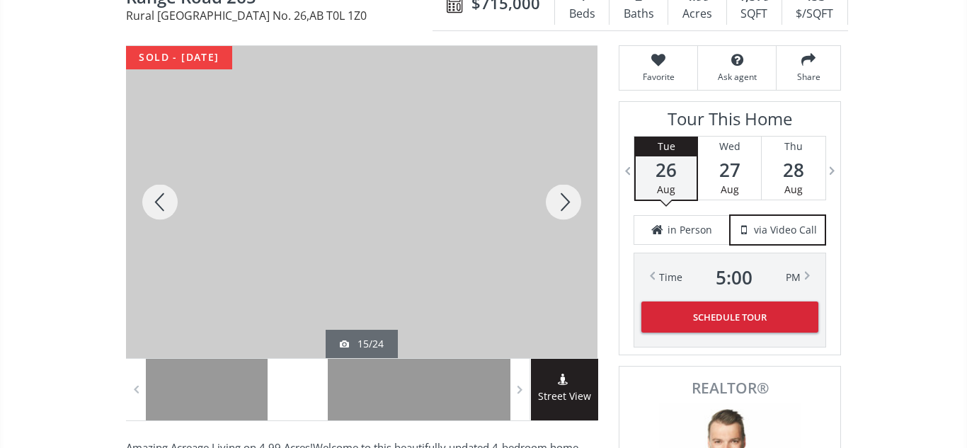
click at [566, 205] on div at bounding box center [564, 202] width 68 height 312
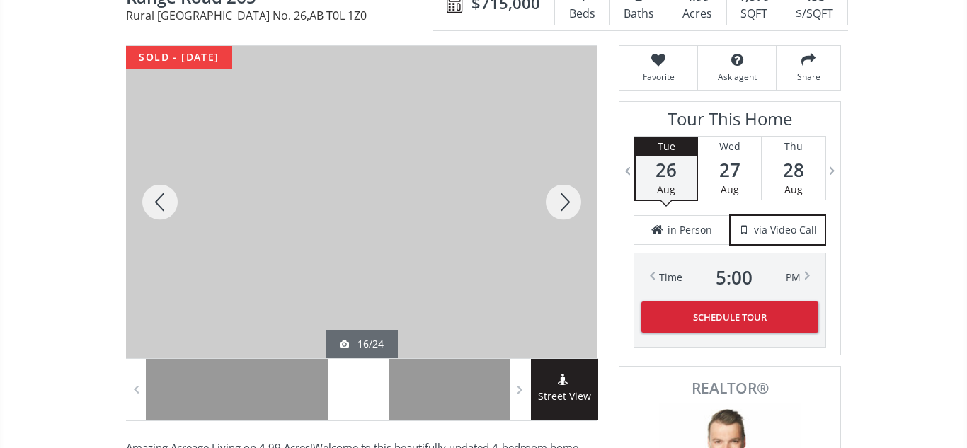
click at [566, 205] on div at bounding box center [564, 202] width 68 height 312
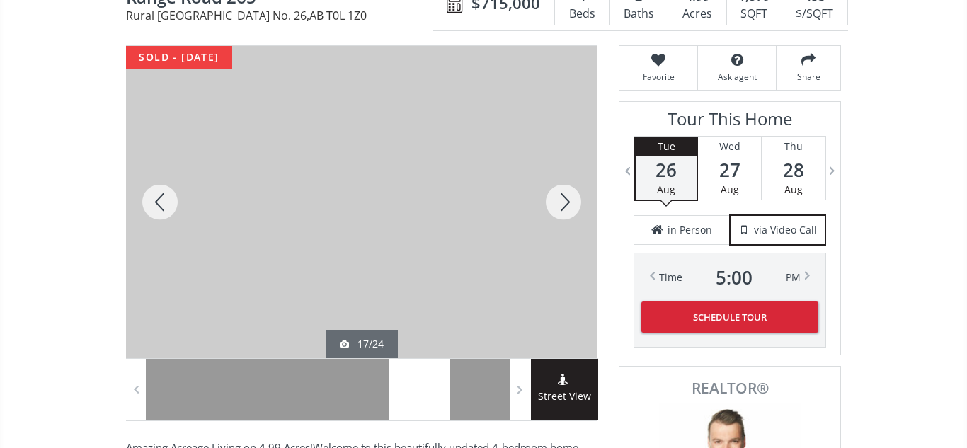
click at [566, 205] on div at bounding box center [564, 202] width 68 height 312
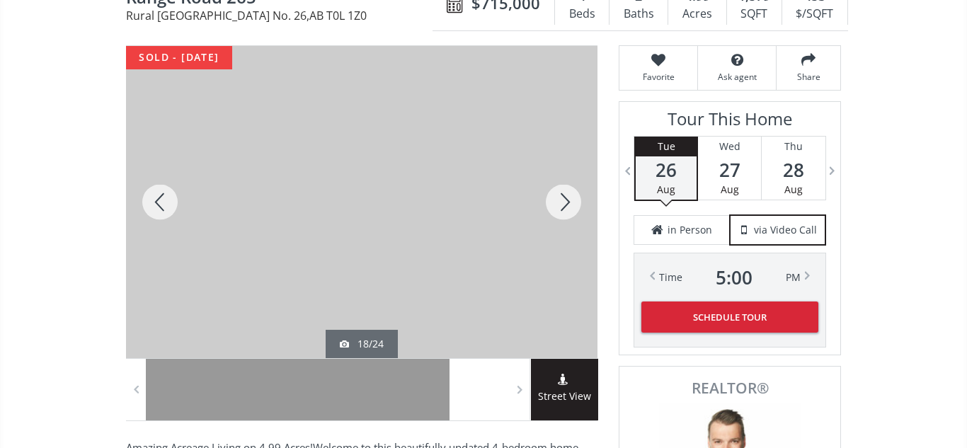
click at [566, 205] on div at bounding box center [564, 202] width 68 height 312
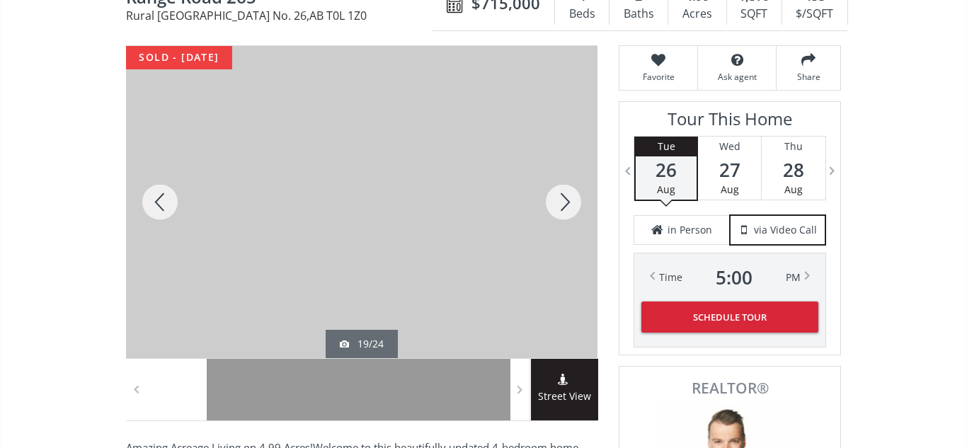
click at [566, 205] on div at bounding box center [564, 202] width 68 height 312
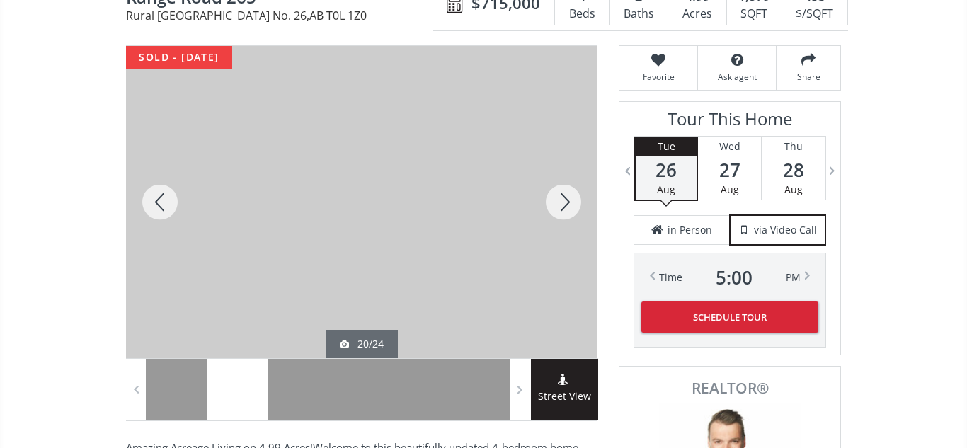
click at [566, 205] on div at bounding box center [564, 202] width 68 height 312
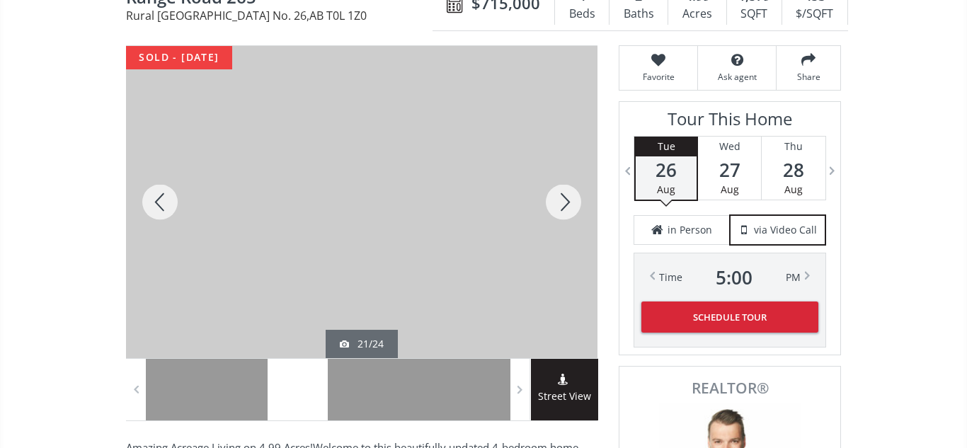
click at [566, 205] on div at bounding box center [564, 202] width 68 height 312
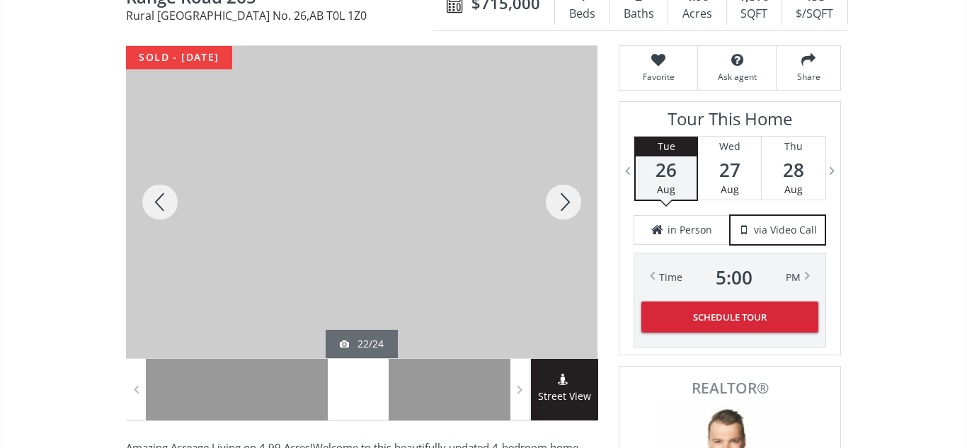
click at [566, 205] on div at bounding box center [564, 202] width 68 height 312
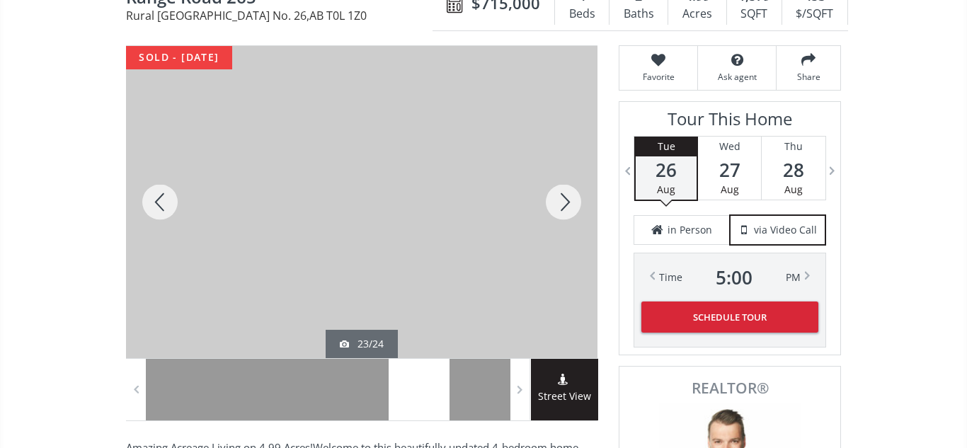
click at [566, 205] on div at bounding box center [564, 202] width 68 height 312
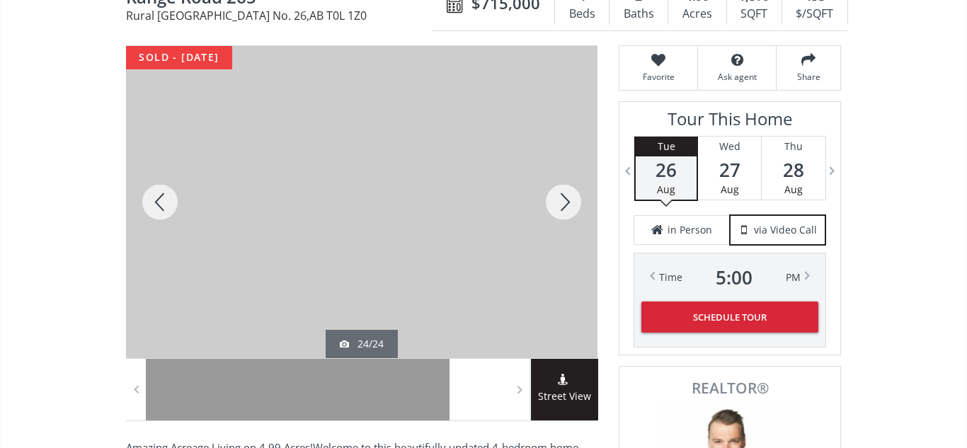
click at [566, 205] on div at bounding box center [564, 202] width 68 height 312
